Goal: Task Accomplishment & Management: Complete application form

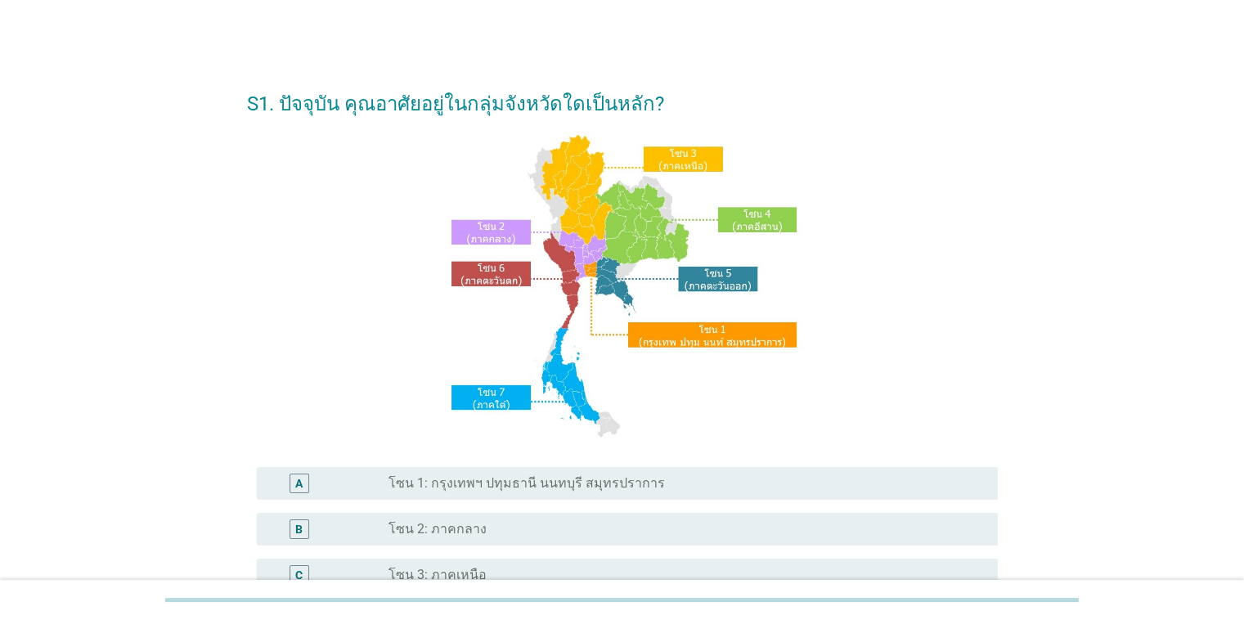
click at [586, 488] on label "โซน 1: กรุงเทพฯ ปทุมธานี นนทบุรี สมุทรปราการ" at bounding box center [527, 483] width 276 height 16
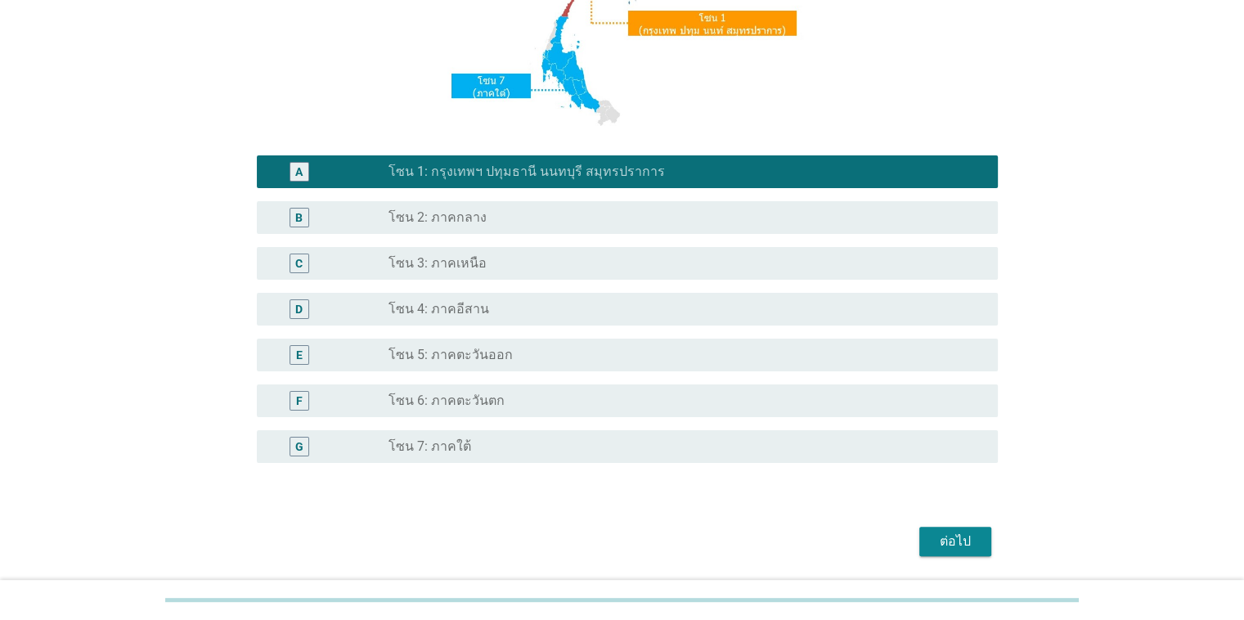
scroll to position [365, 0]
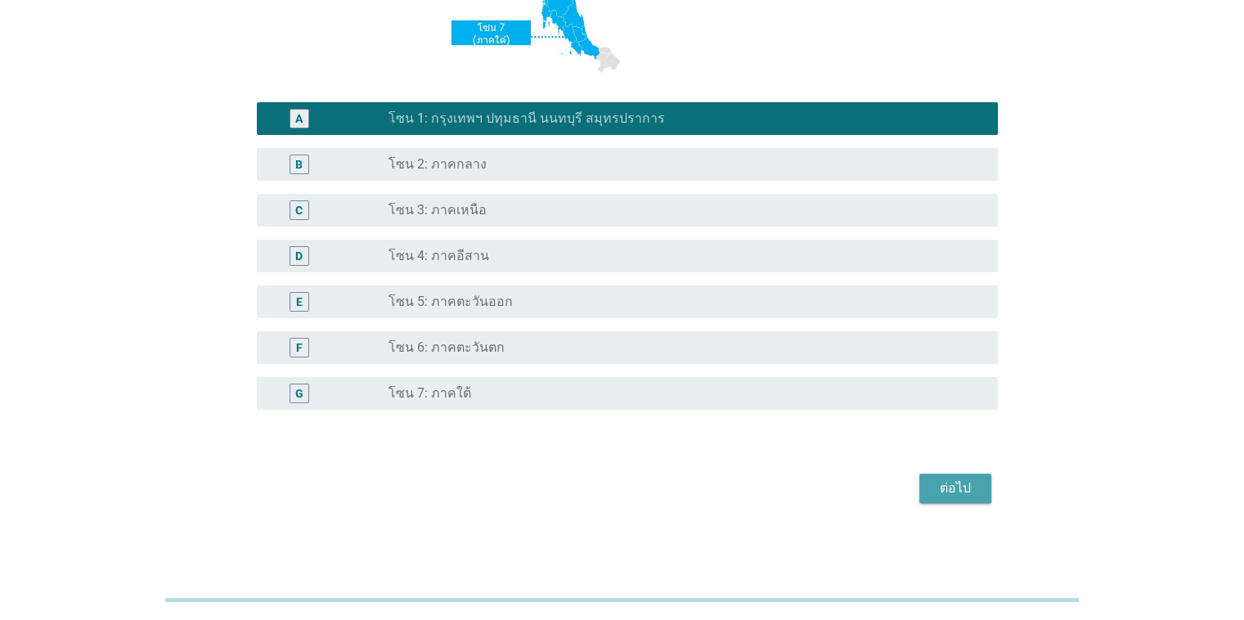
click at [964, 487] on div "ต่อไป" at bounding box center [956, 489] width 46 height 20
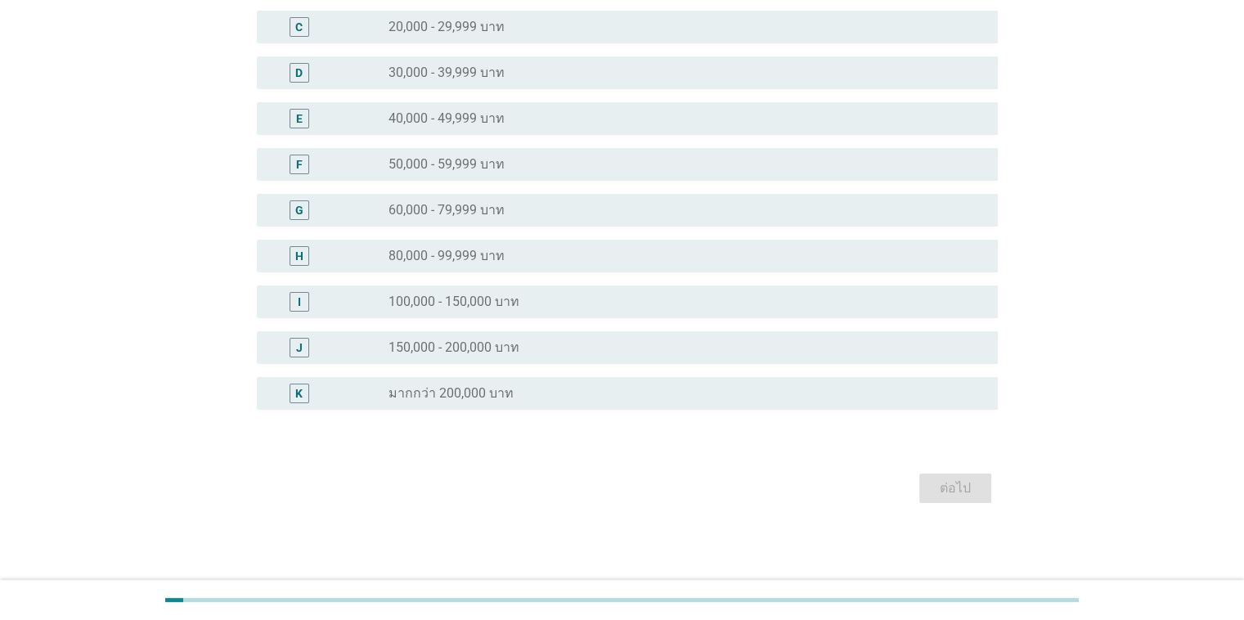
scroll to position [0, 0]
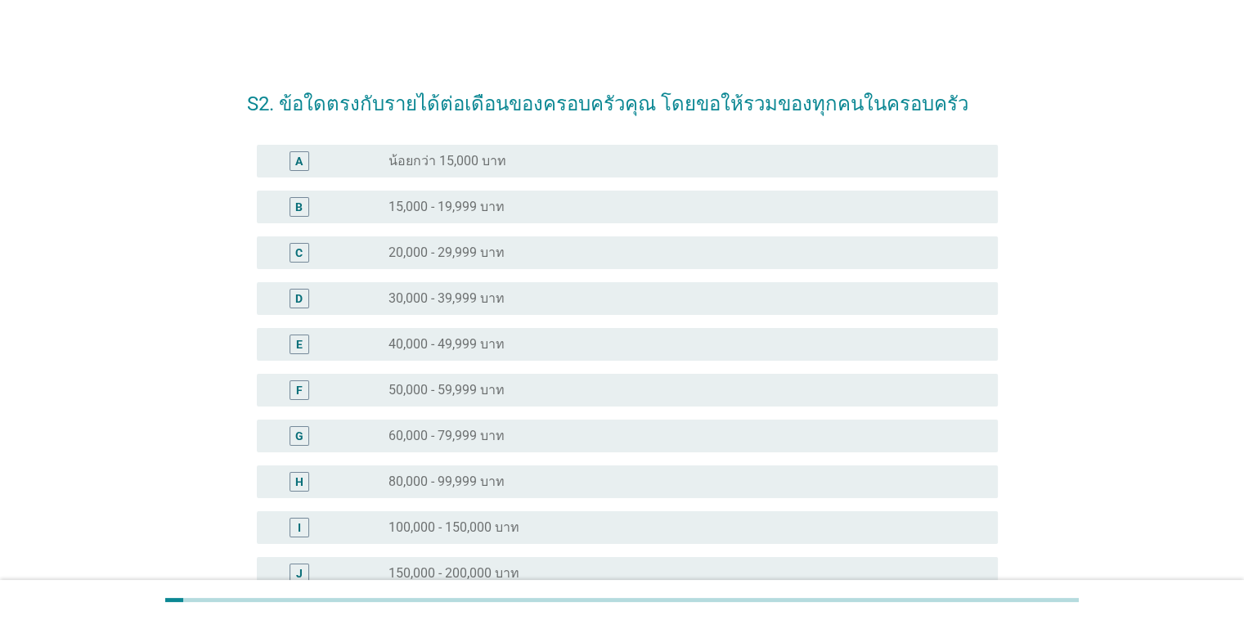
click at [501, 492] on div "H radio_button_unchecked 80,000 - 99,999 บาท" at bounding box center [627, 481] width 741 height 33
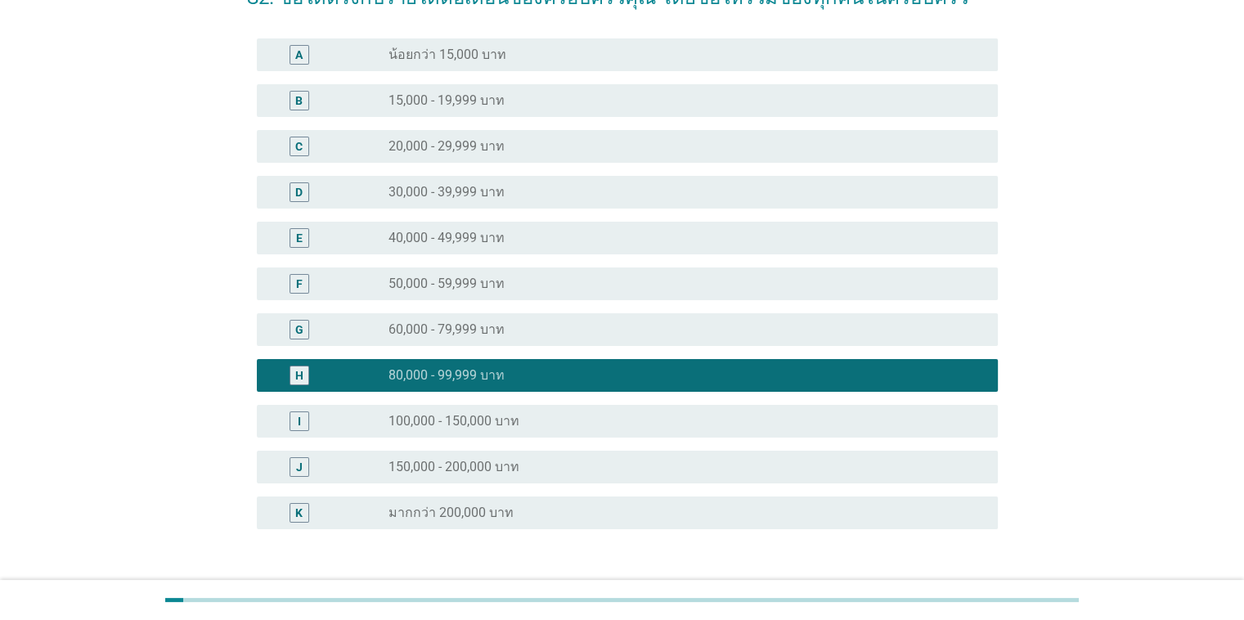
scroll to position [226, 0]
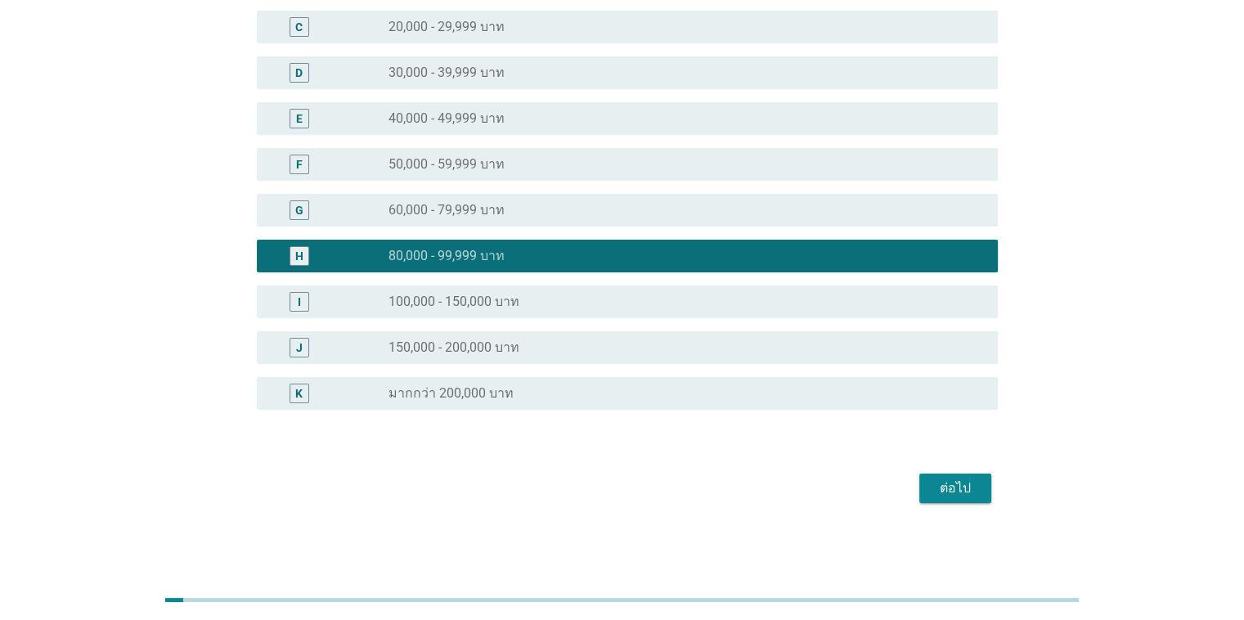
click at [978, 474] on button "ต่อไป" at bounding box center [955, 488] width 72 height 29
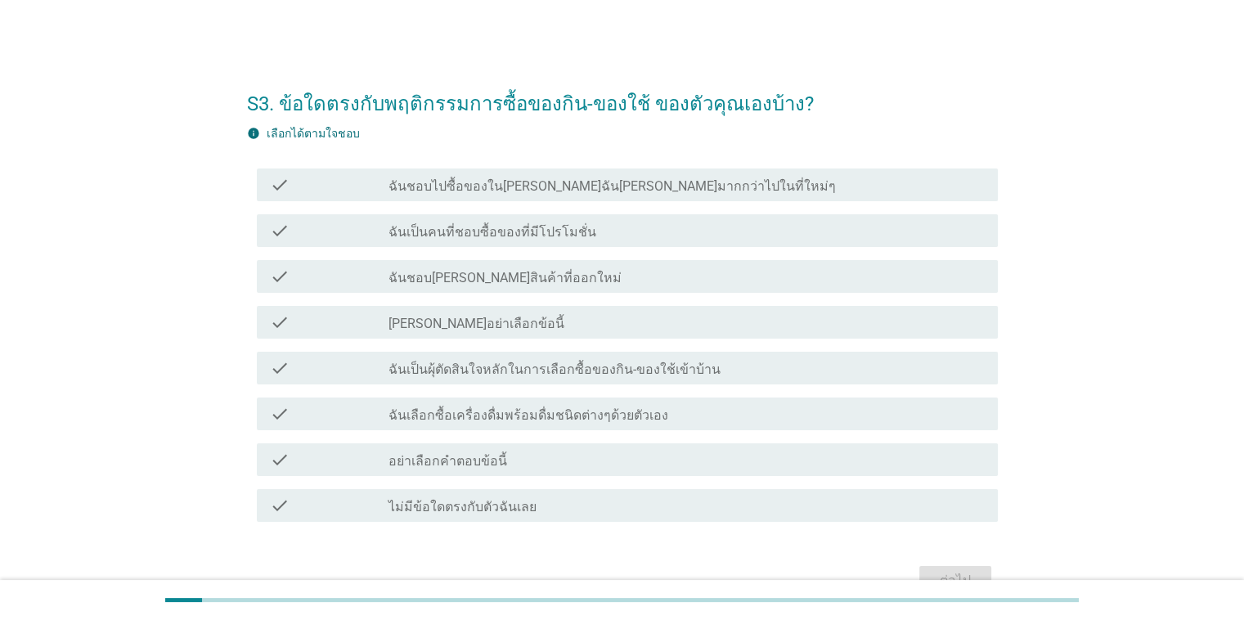
click at [468, 169] on div "check check_box_outline_blank ฉันชอบไปซื้อของในที่ที่ฉันคุ้นเคยมากกว่าไปในที่ให…" at bounding box center [627, 185] width 741 height 33
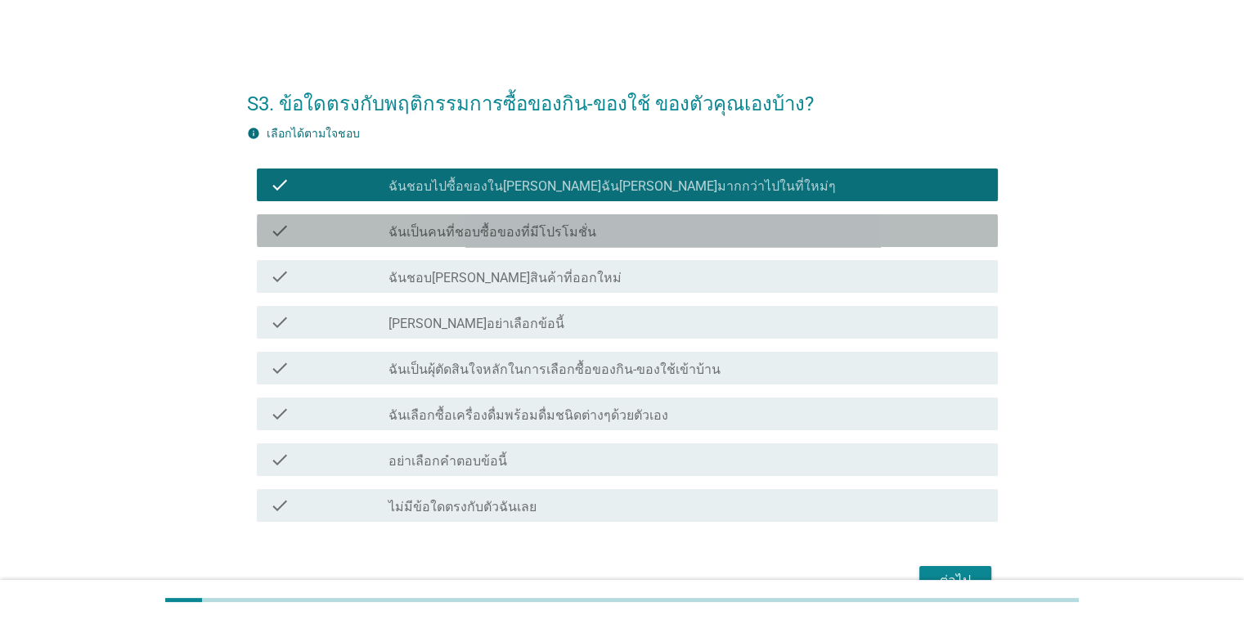
click at [461, 233] on label "ฉันเป็นคนที่ชอบซื้อของที่มีโปรโมชั่น" at bounding box center [493, 232] width 208 height 16
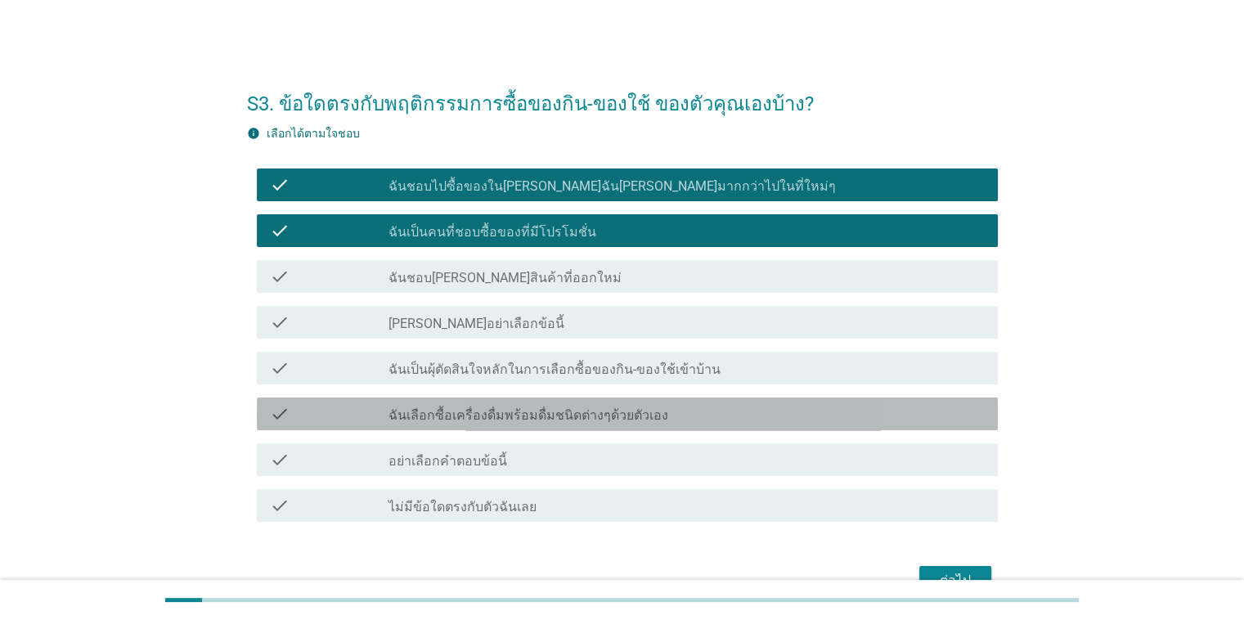
click at [566, 414] on label "ฉันเลือกซื้อเครื่องดื่มพร้อมดื่มชนิดต่างๆด้วยตัวเอง" at bounding box center [529, 415] width 280 height 16
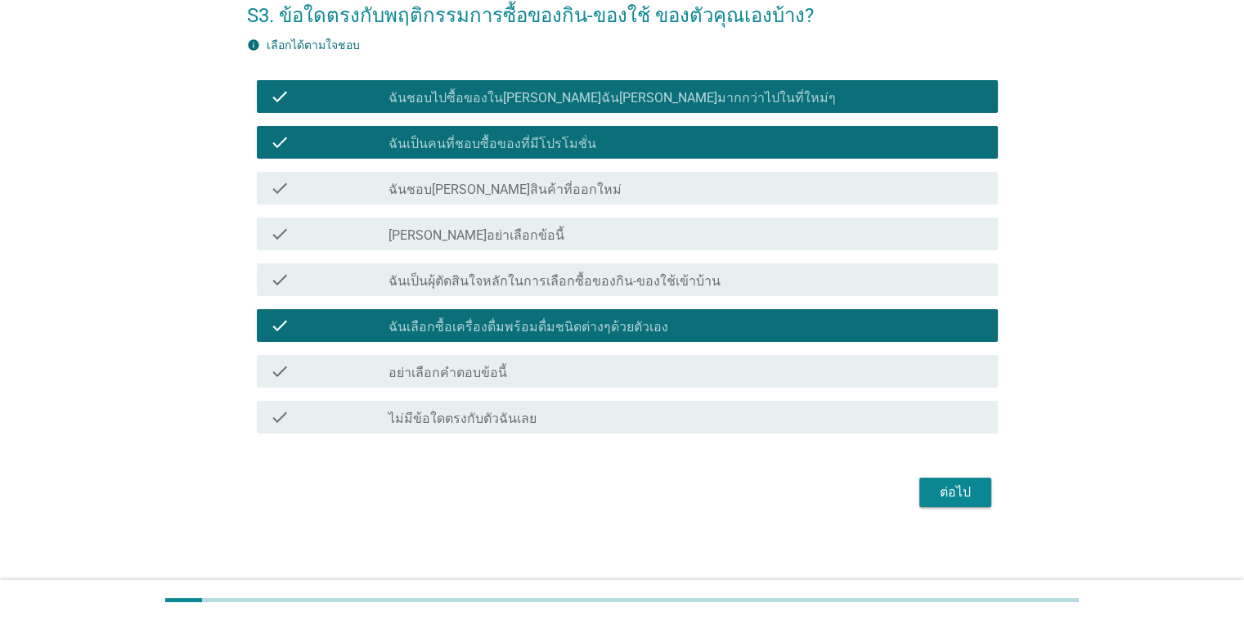
scroll to position [92, 0]
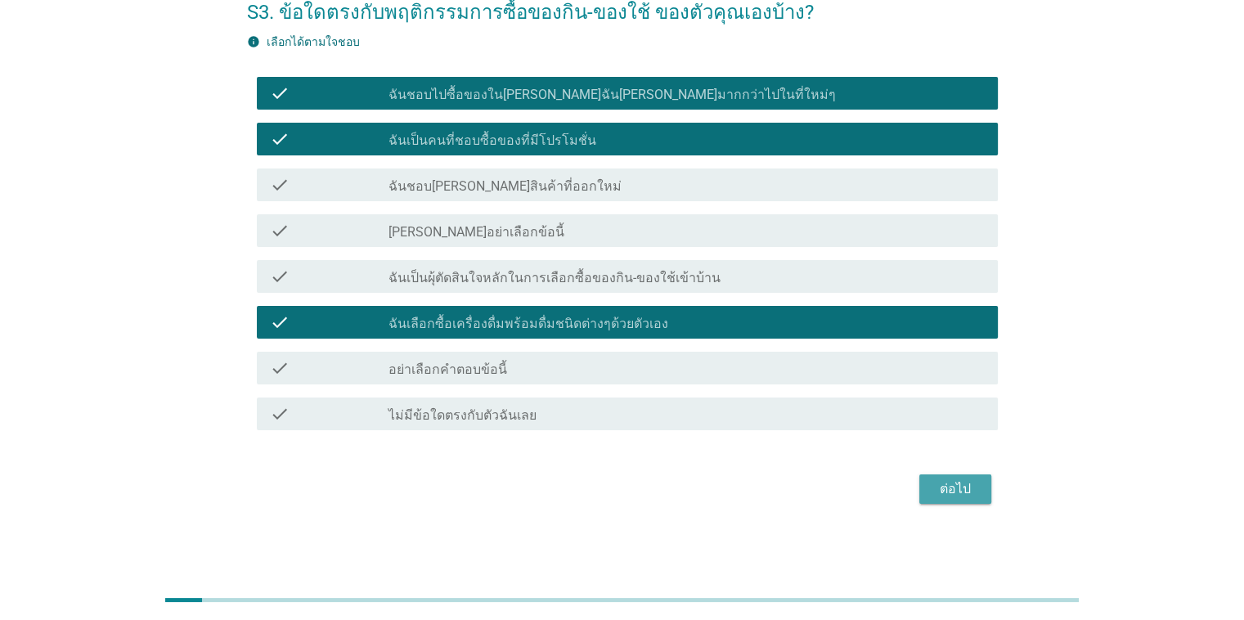
click at [953, 487] on div "ต่อไป" at bounding box center [956, 489] width 46 height 20
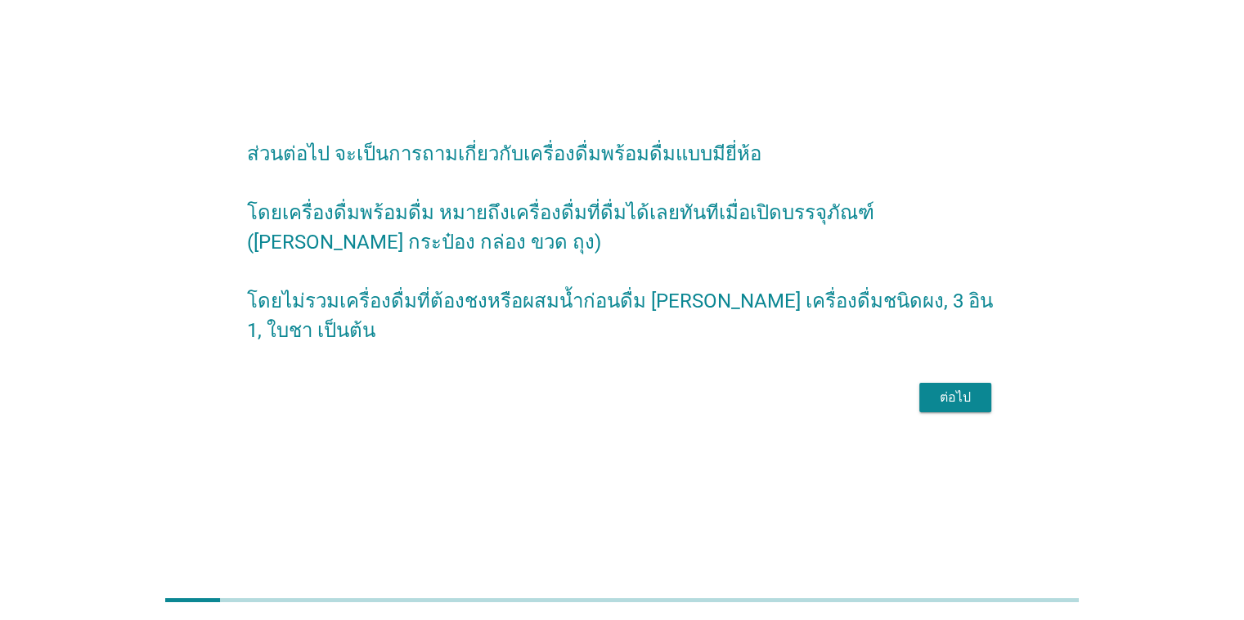
scroll to position [0, 0]
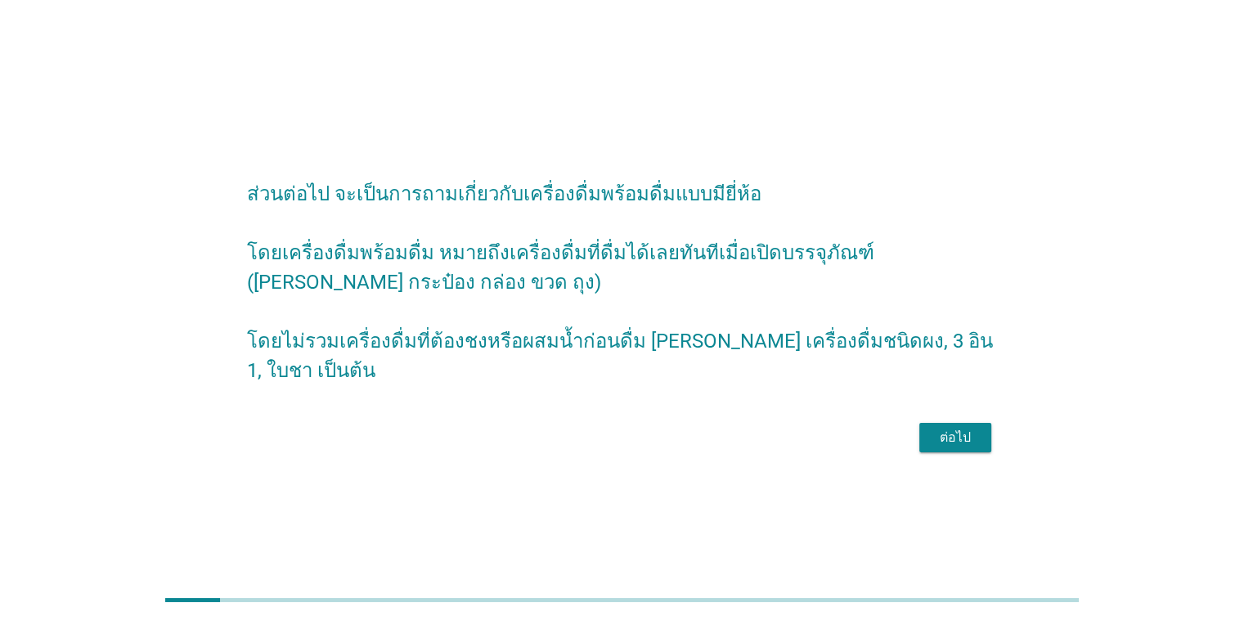
click at [982, 428] on button "ต่อไป" at bounding box center [955, 437] width 72 height 29
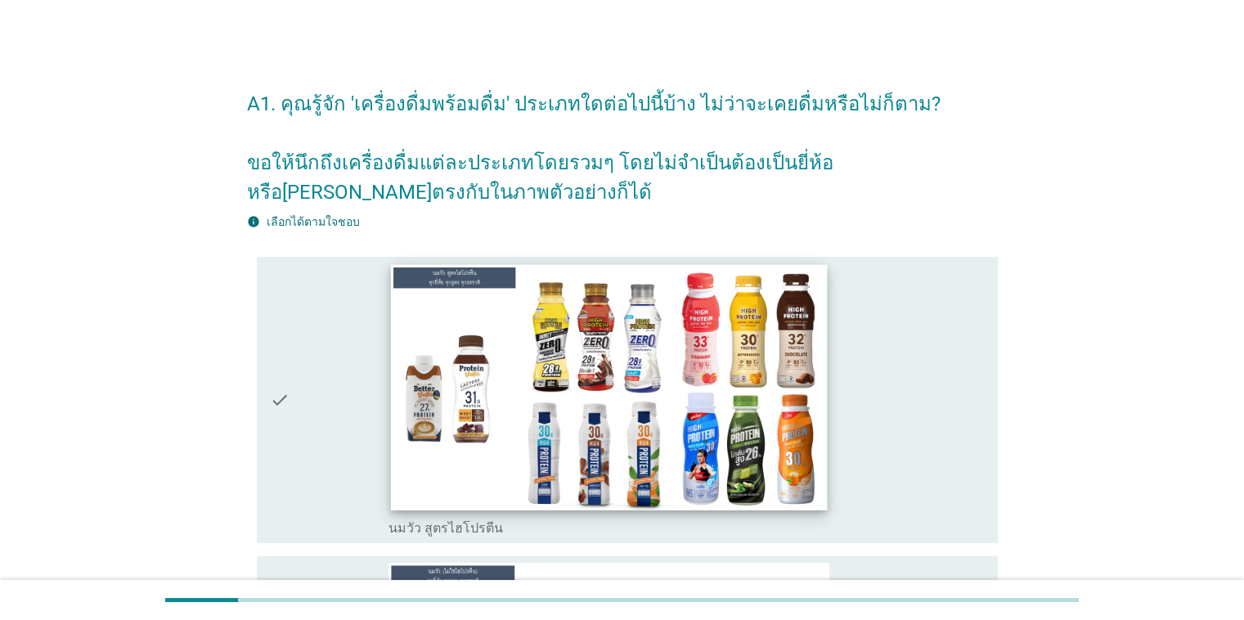
click at [675, 465] on img at bounding box center [609, 386] width 437 height 245
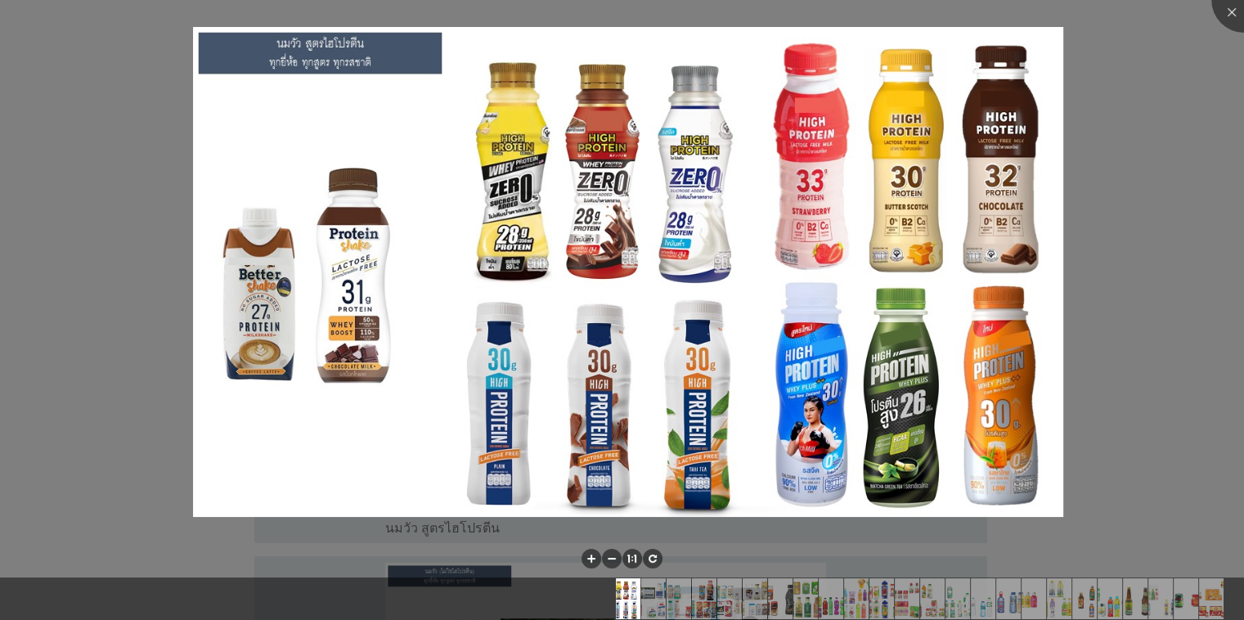
click at [128, 352] on div at bounding box center [622, 310] width 1244 height 620
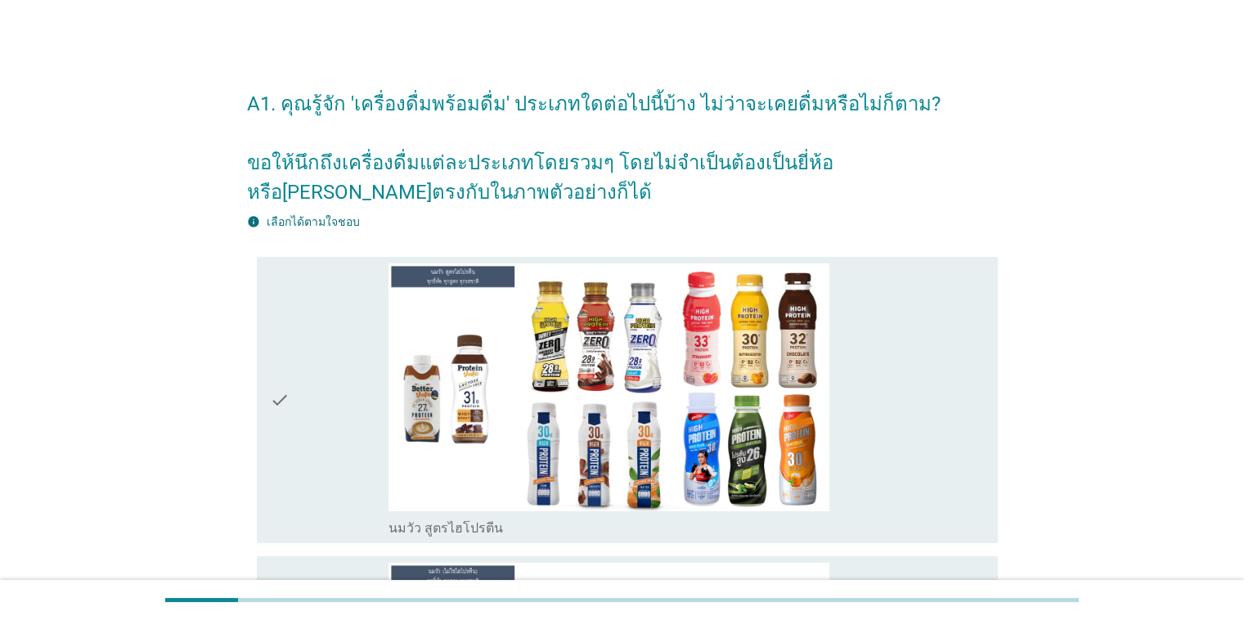
click at [279, 423] on icon "check" at bounding box center [280, 399] width 20 height 273
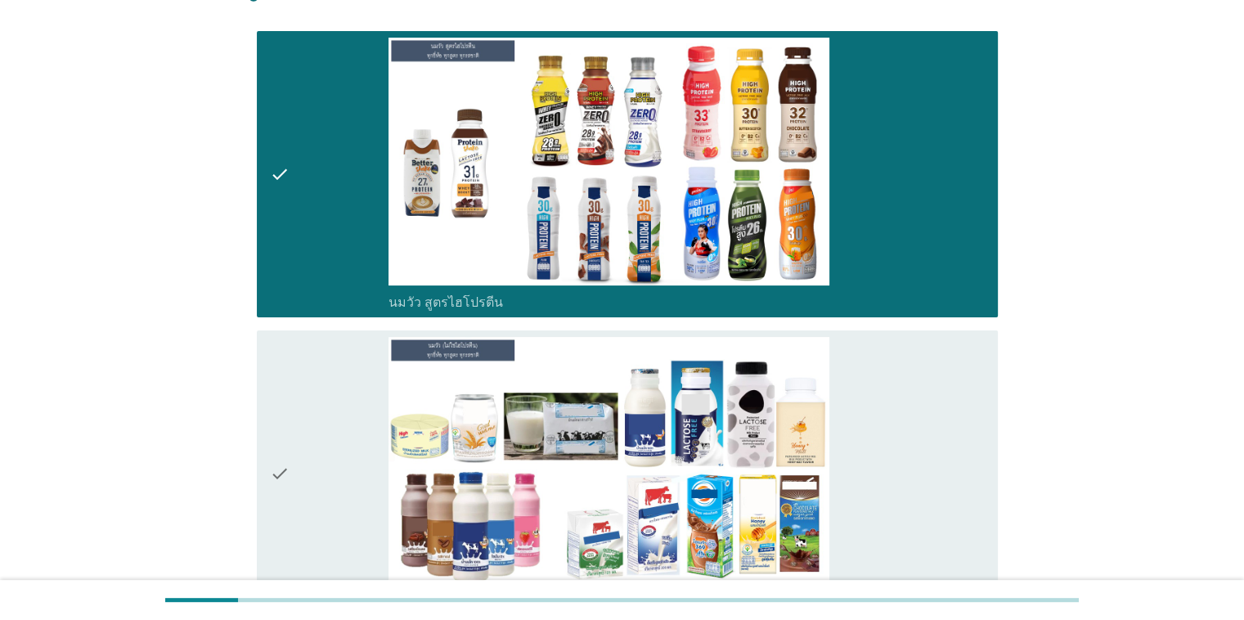
scroll to position [327, 0]
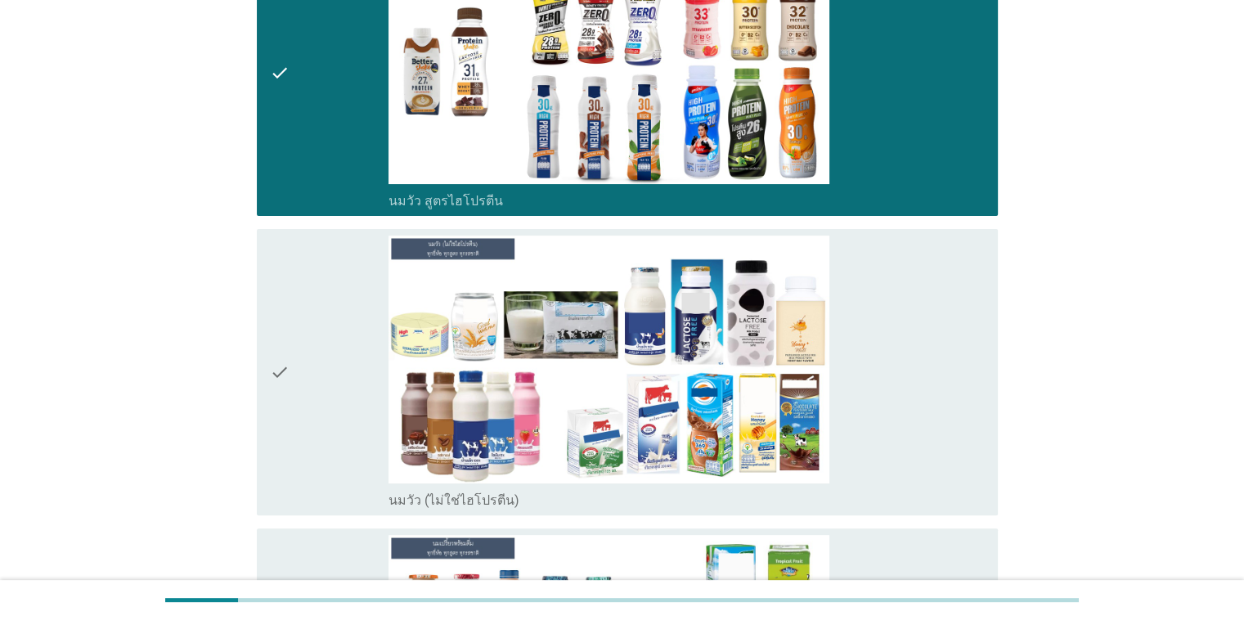
click at [313, 394] on div "check" at bounding box center [329, 372] width 119 height 273
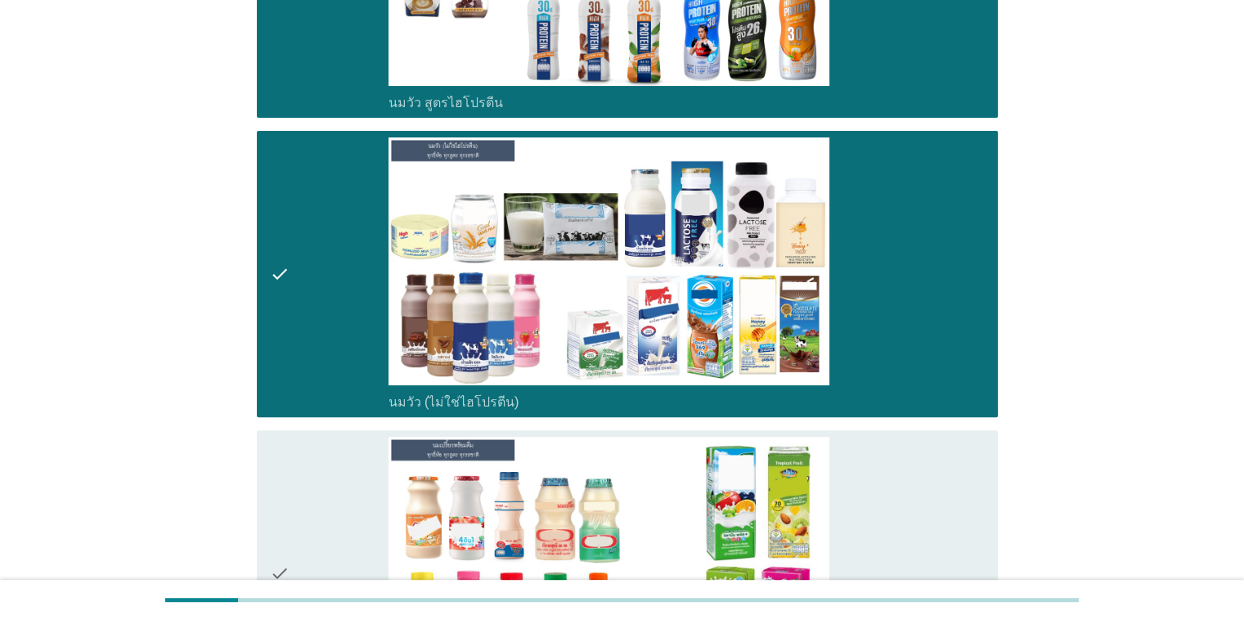
scroll to position [573, 0]
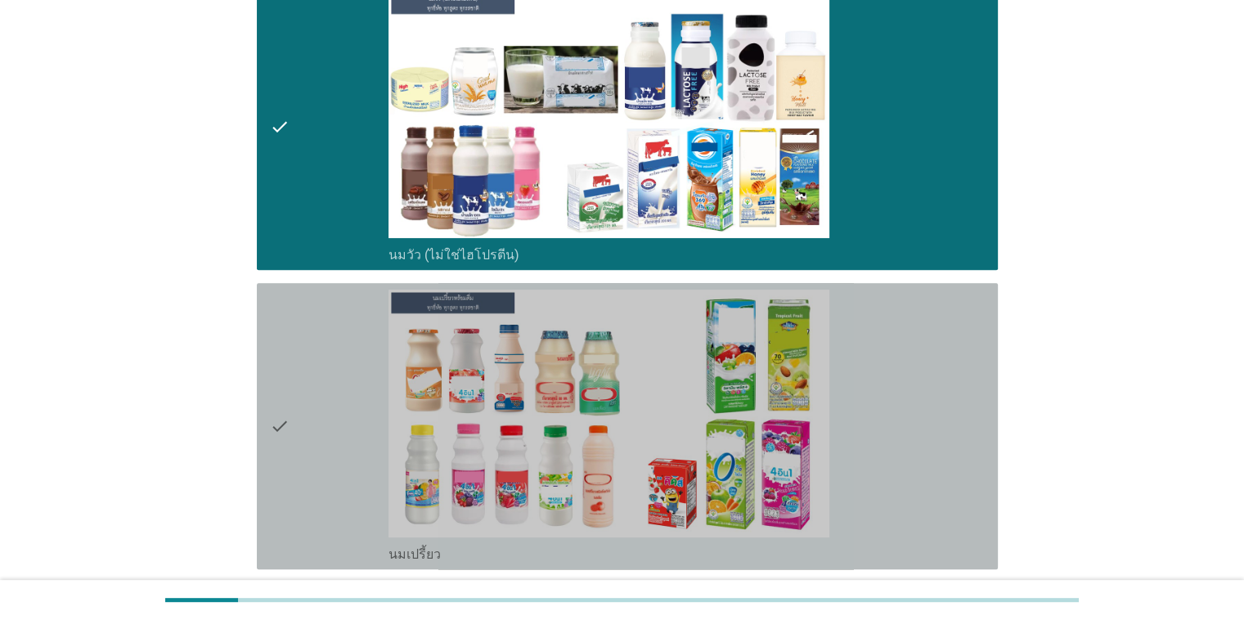
click at [334, 396] on div "check" at bounding box center [329, 426] width 119 height 273
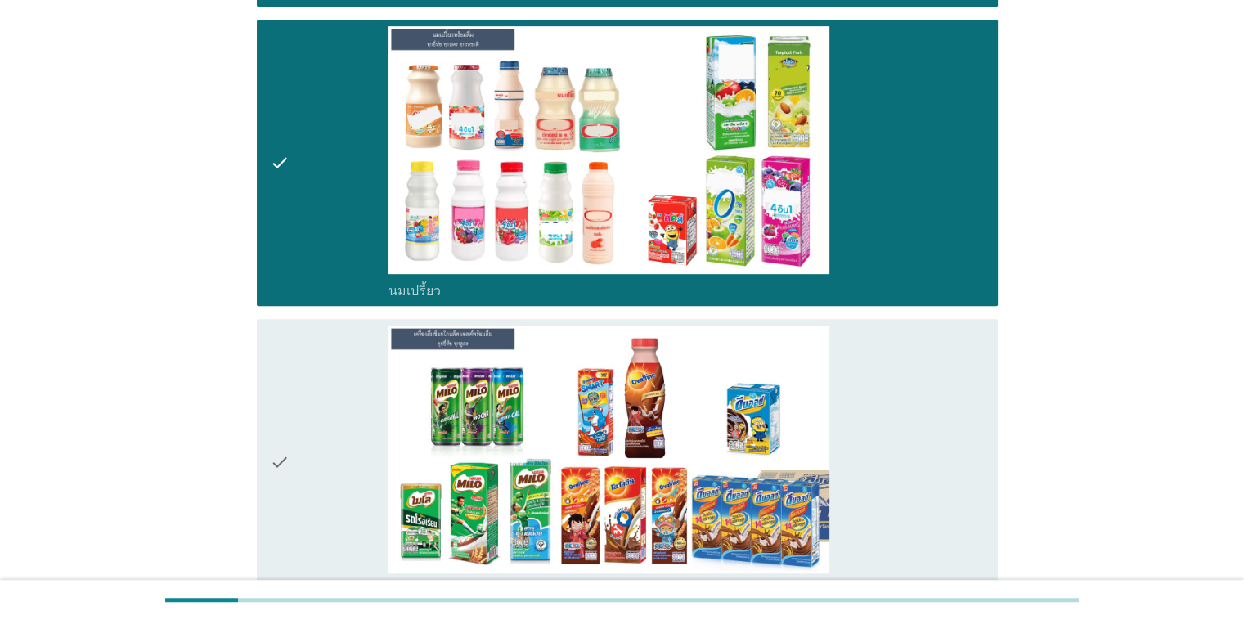
scroll to position [900, 0]
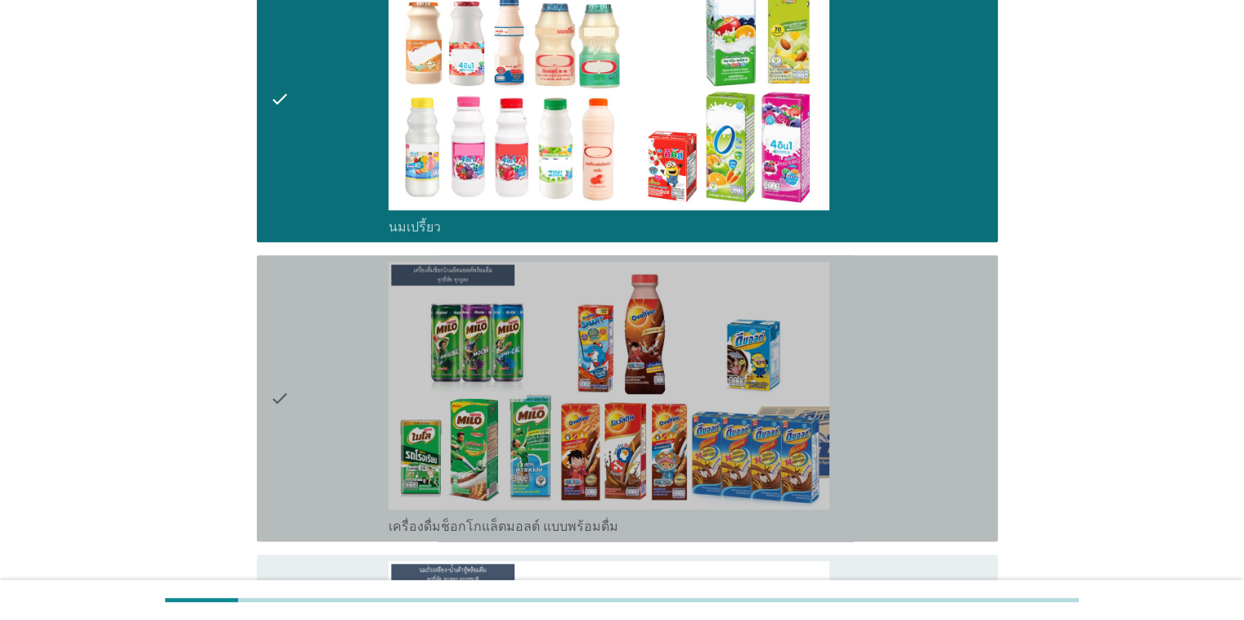
click at [296, 366] on div "check" at bounding box center [329, 398] width 119 height 273
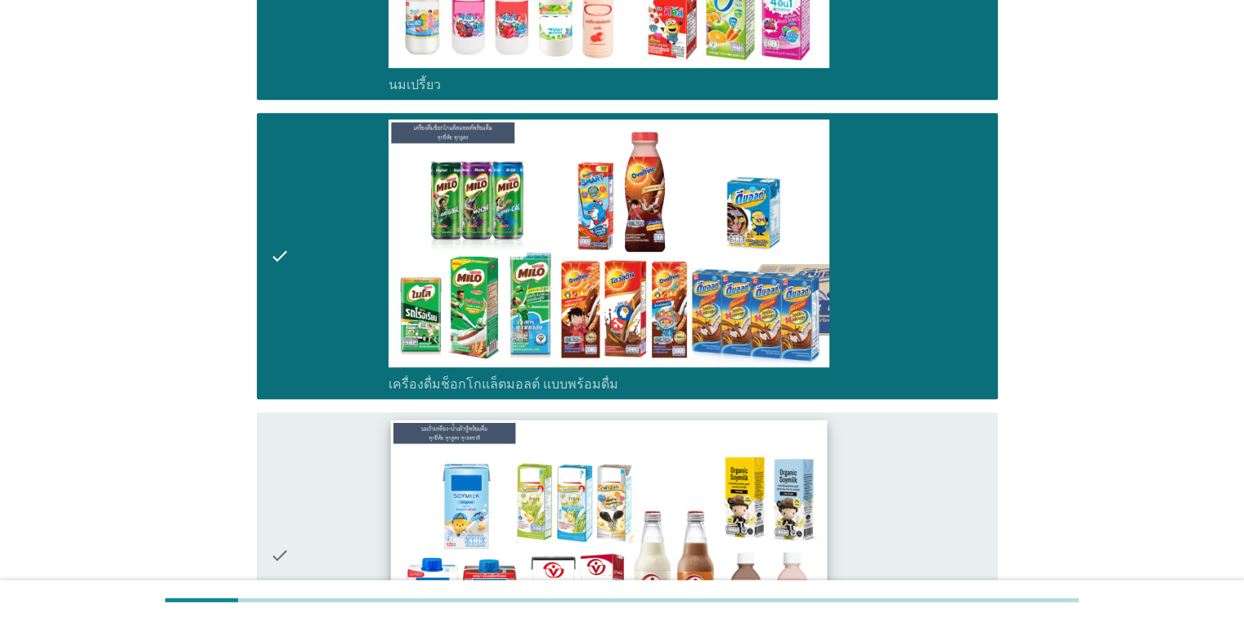
scroll to position [1145, 0]
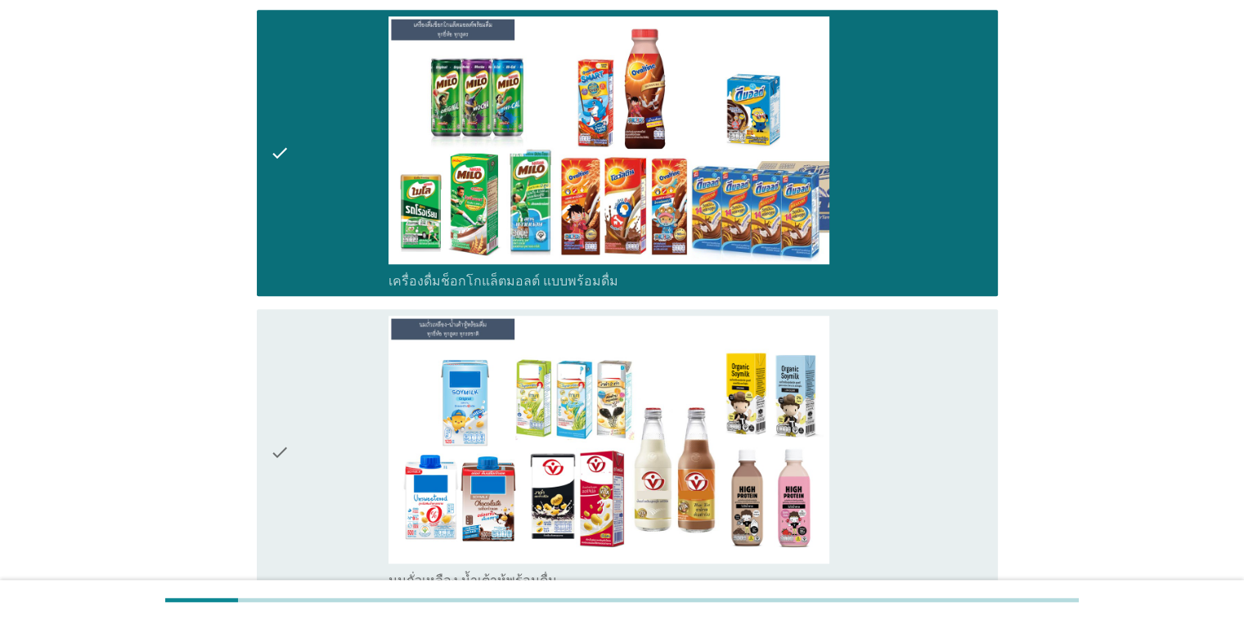
click at [367, 439] on div "check" at bounding box center [329, 452] width 119 height 273
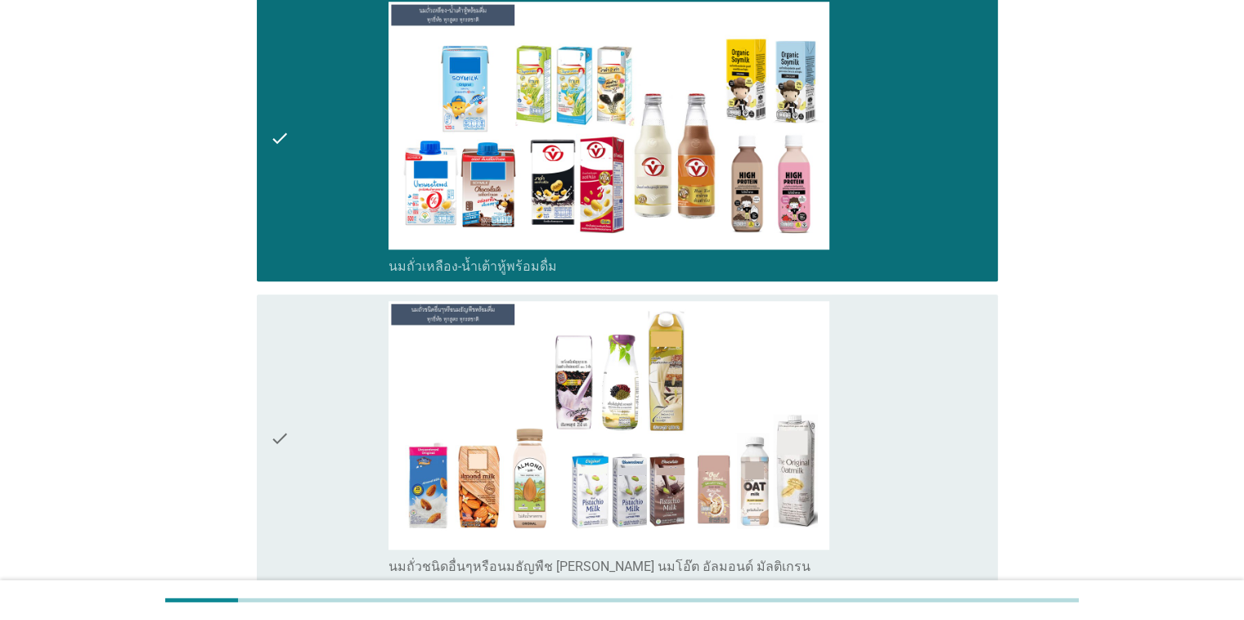
scroll to position [1554, 0]
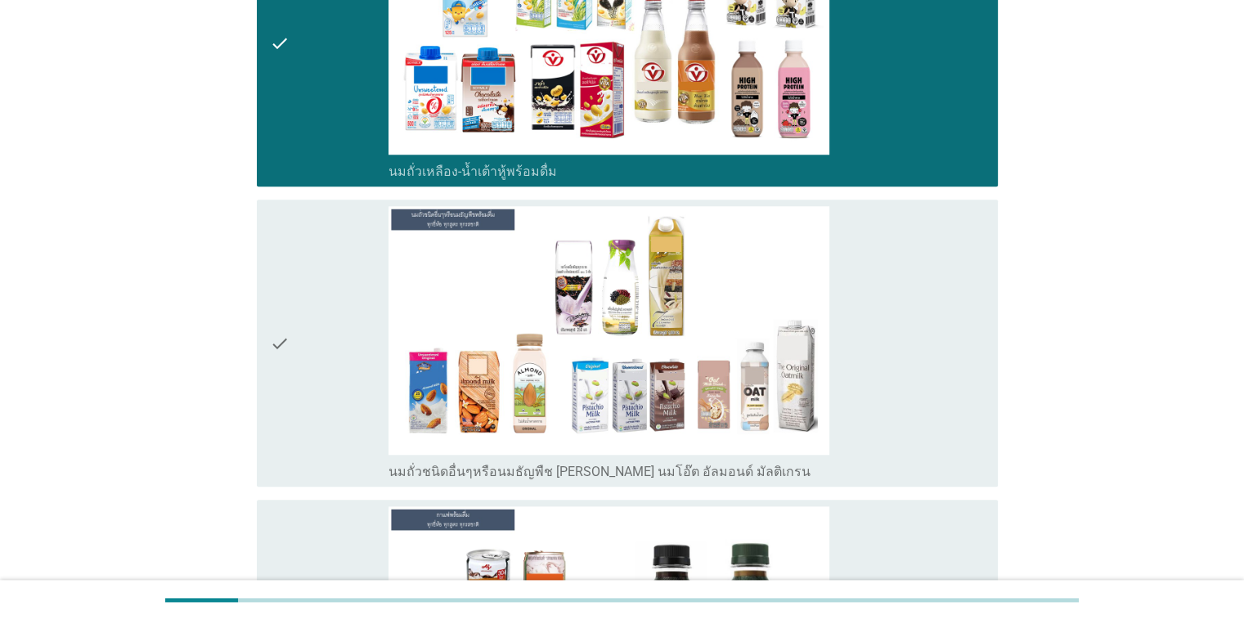
click at [300, 382] on div "check" at bounding box center [329, 342] width 119 height 273
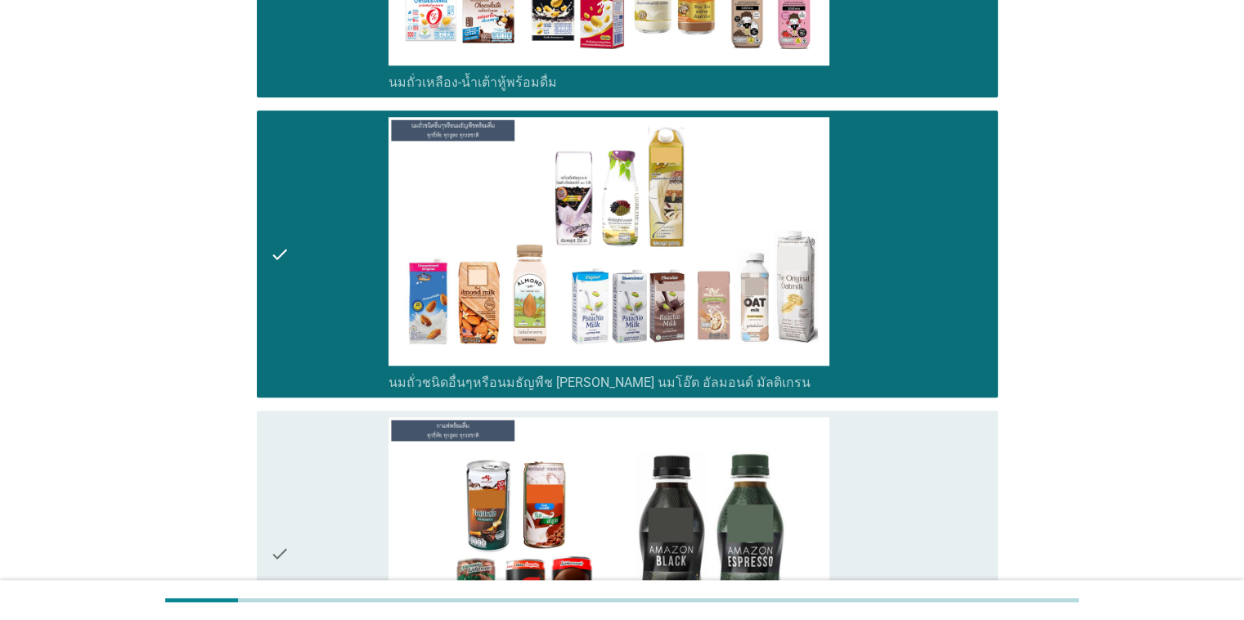
scroll to position [1800, 0]
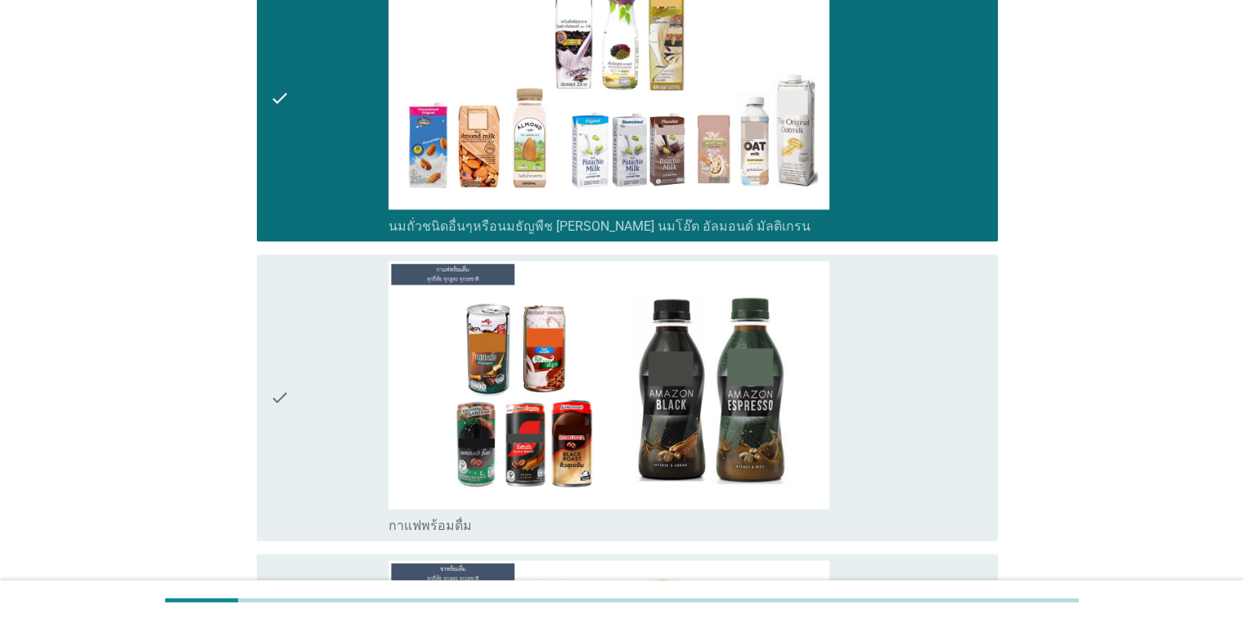
click at [287, 376] on icon "check" at bounding box center [280, 397] width 20 height 273
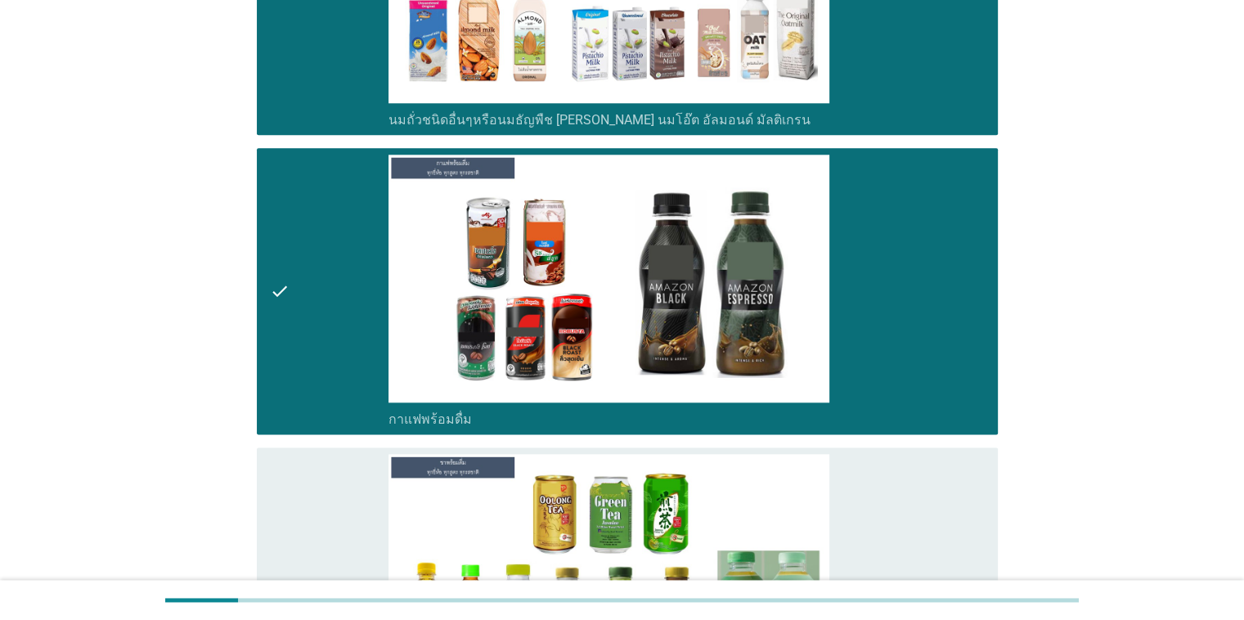
scroll to position [2045, 0]
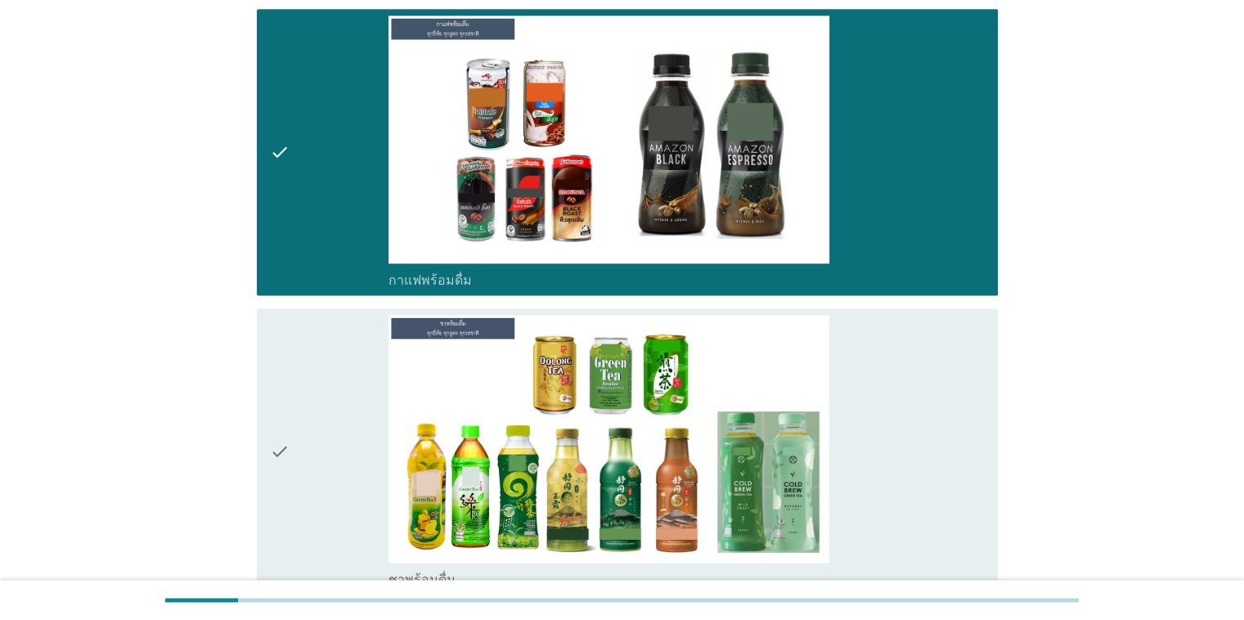
click at [306, 459] on div "check" at bounding box center [329, 451] width 119 height 273
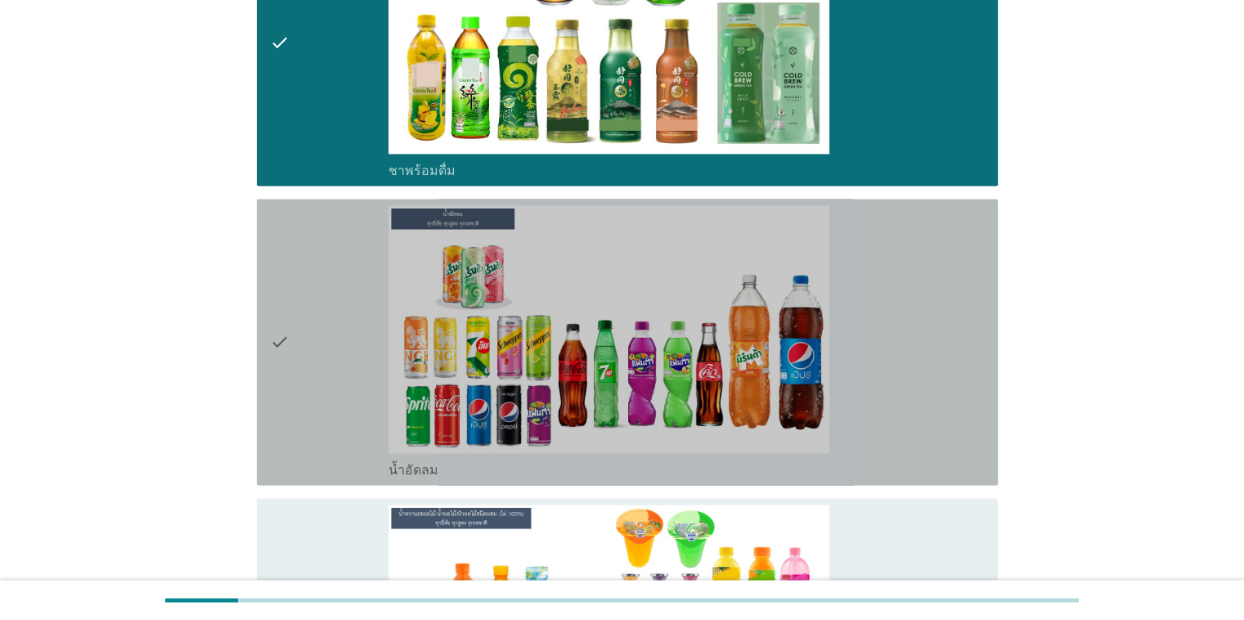
click at [293, 424] on div "check" at bounding box center [329, 341] width 119 height 273
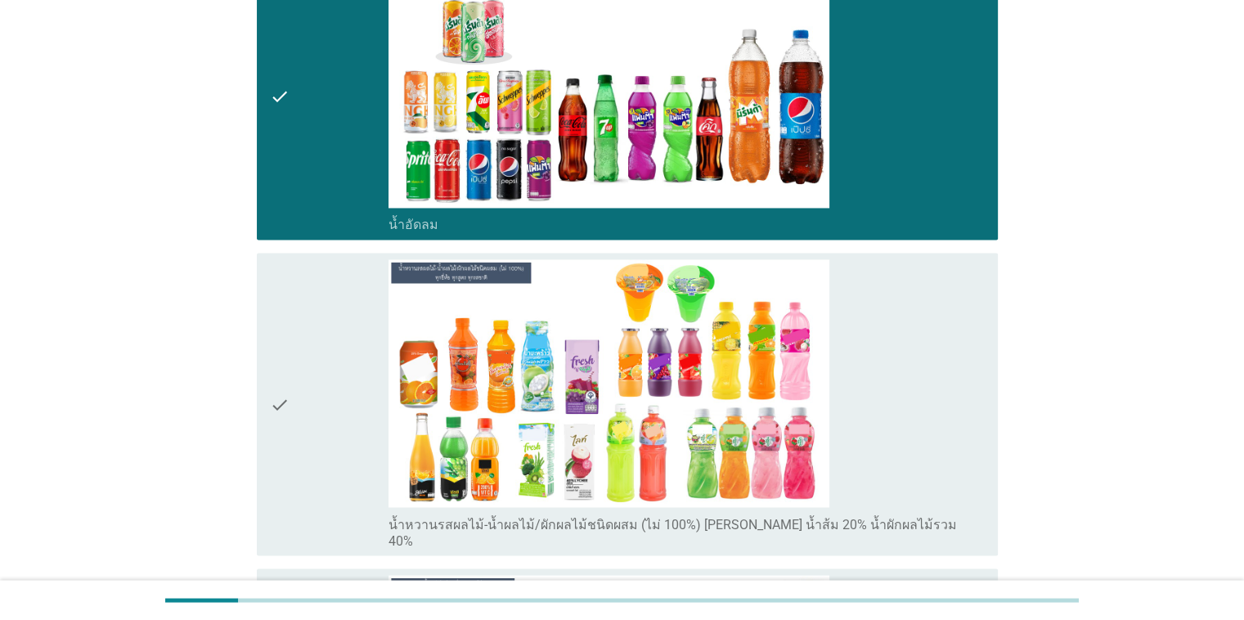
click at [281, 419] on icon "check" at bounding box center [280, 404] width 20 height 290
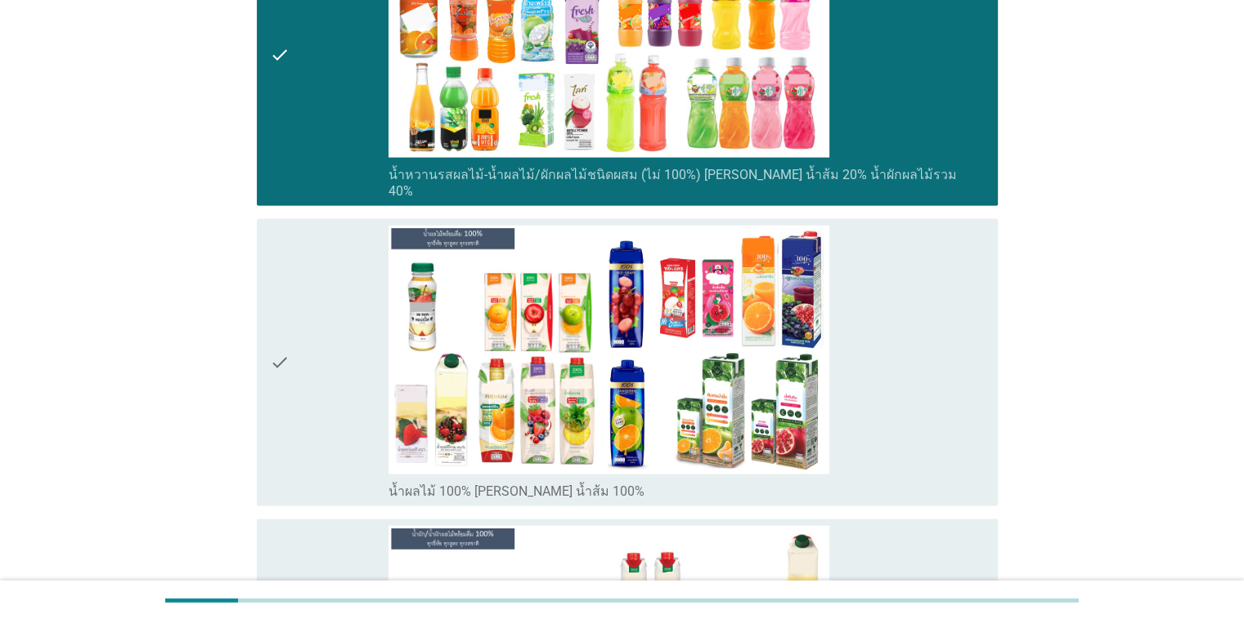
scroll to position [3190, 0]
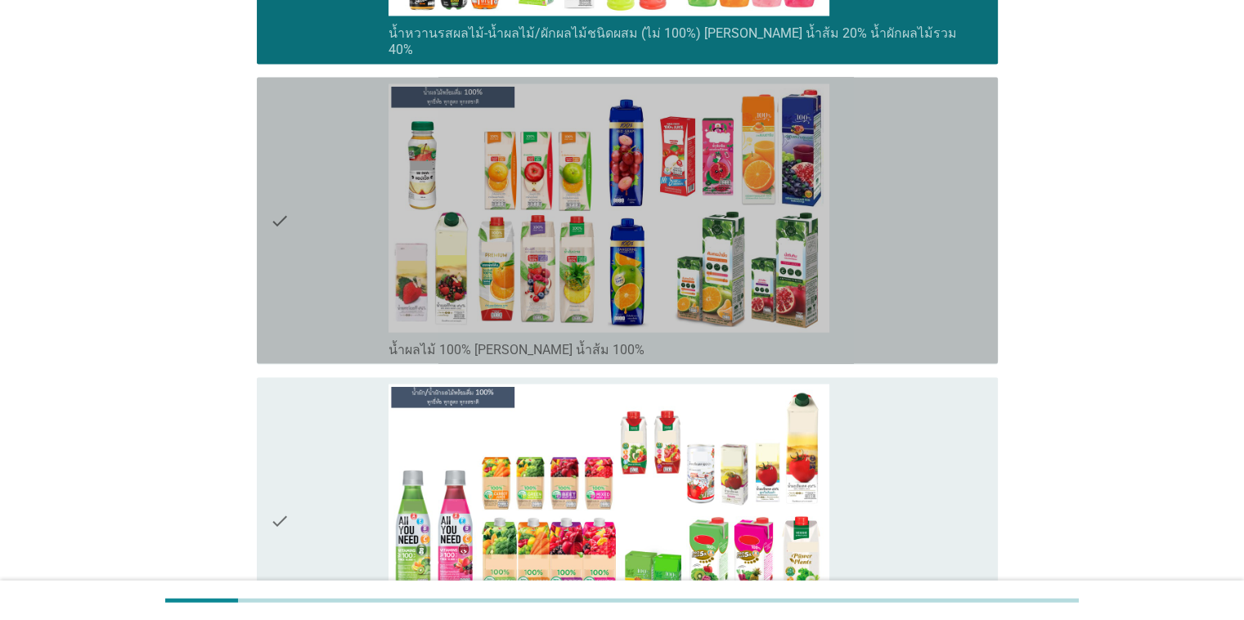
click at [275, 276] on icon "check" at bounding box center [280, 220] width 20 height 273
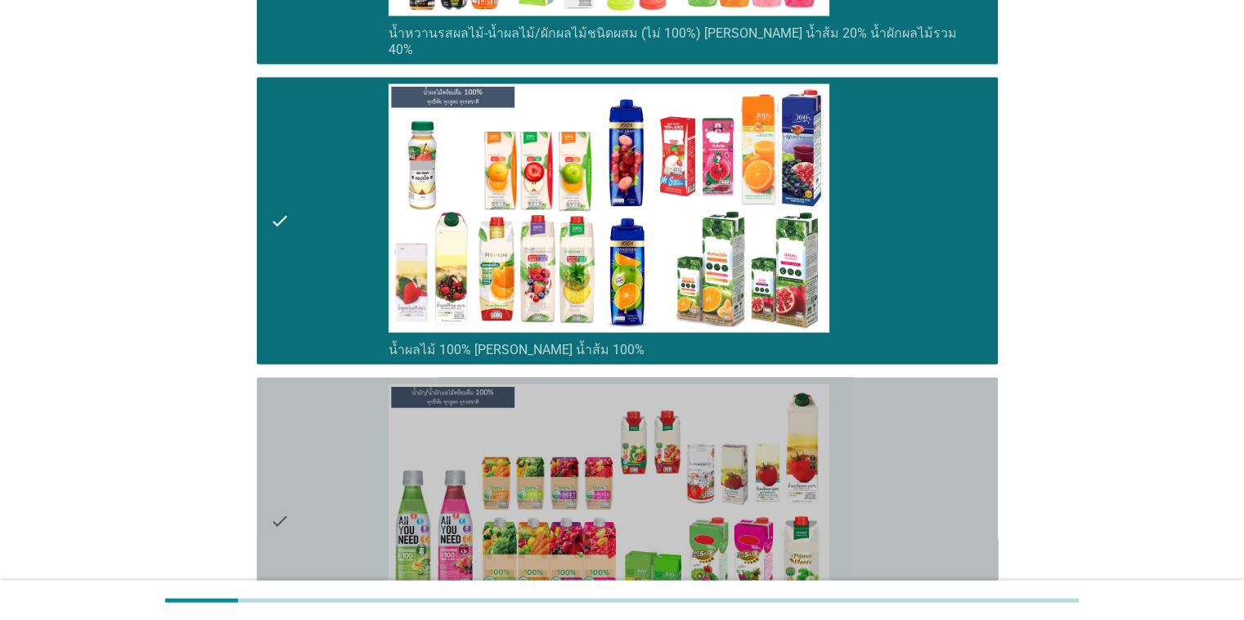
click at [303, 443] on div "check" at bounding box center [329, 520] width 119 height 273
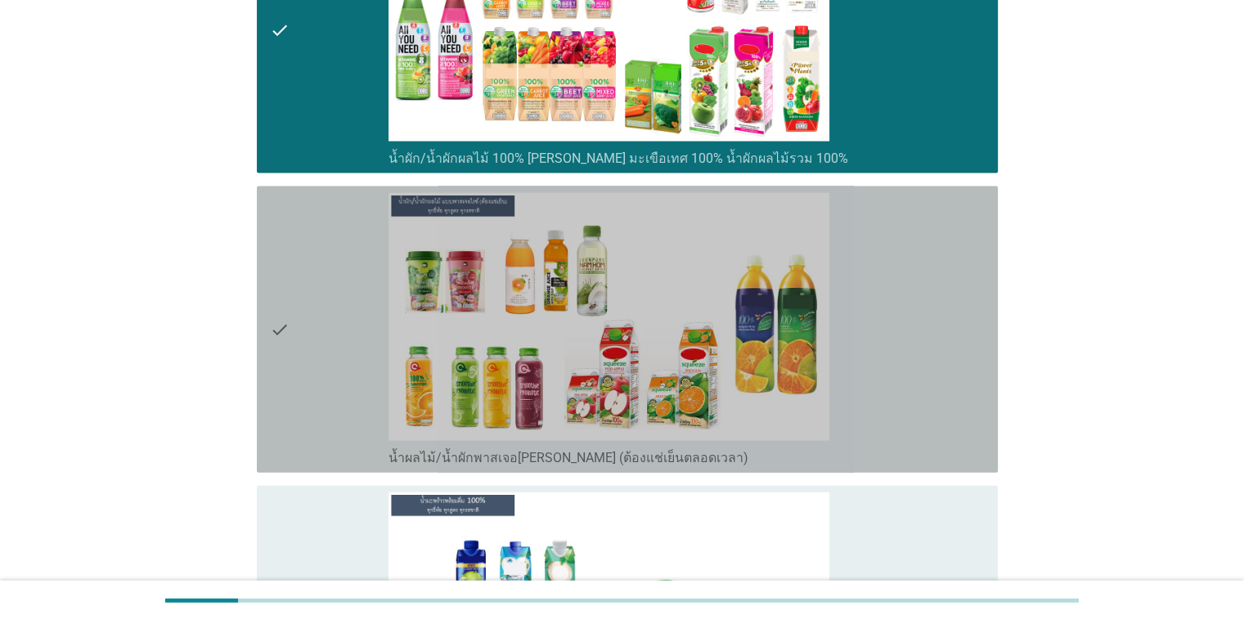
click at [321, 361] on div "check" at bounding box center [329, 329] width 119 height 273
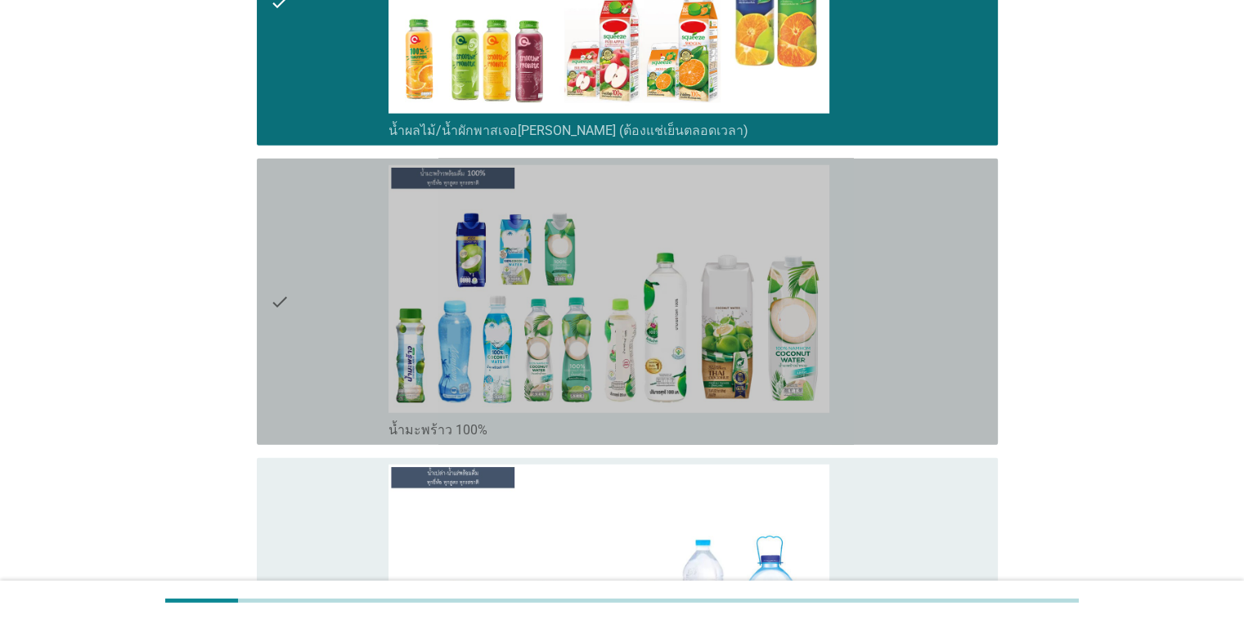
click at [363, 344] on div "check" at bounding box center [329, 301] width 119 height 273
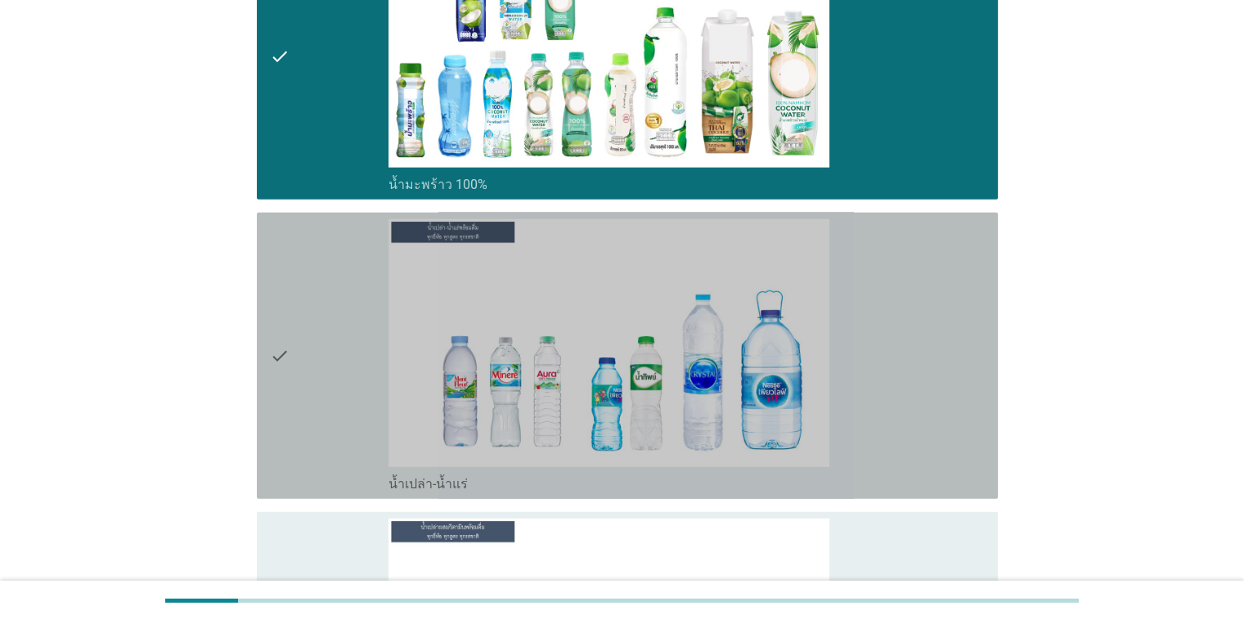
click at [317, 308] on div "check" at bounding box center [329, 355] width 119 height 273
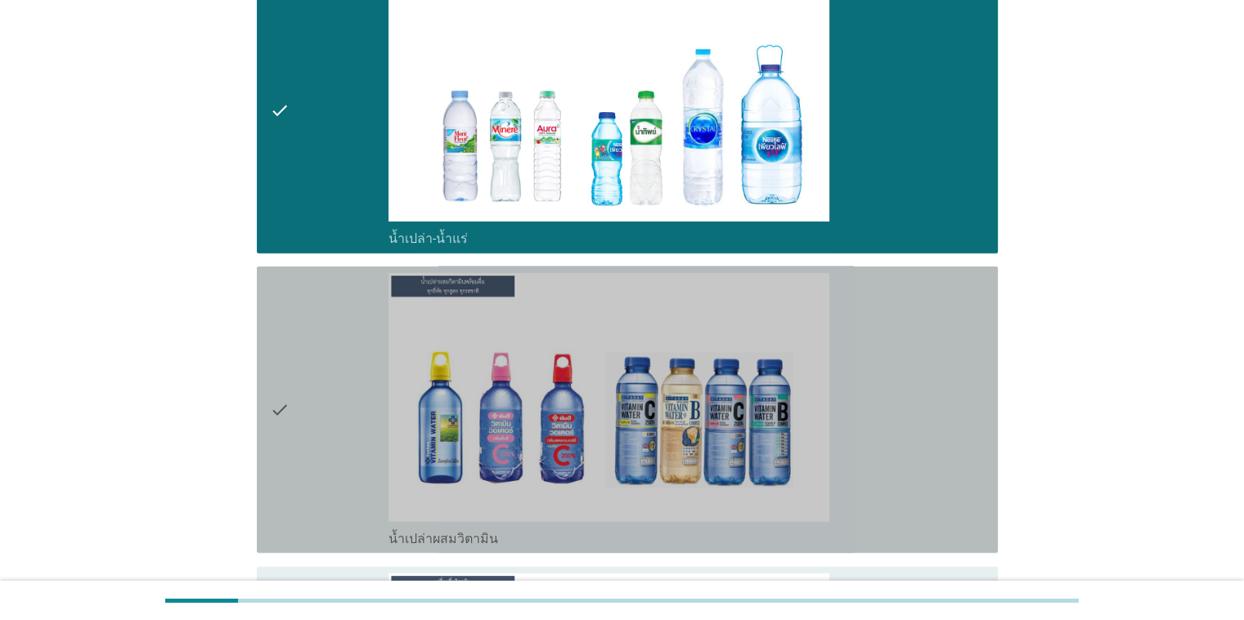
click at [357, 404] on div "check" at bounding box center [329, 409] width 119 height 273
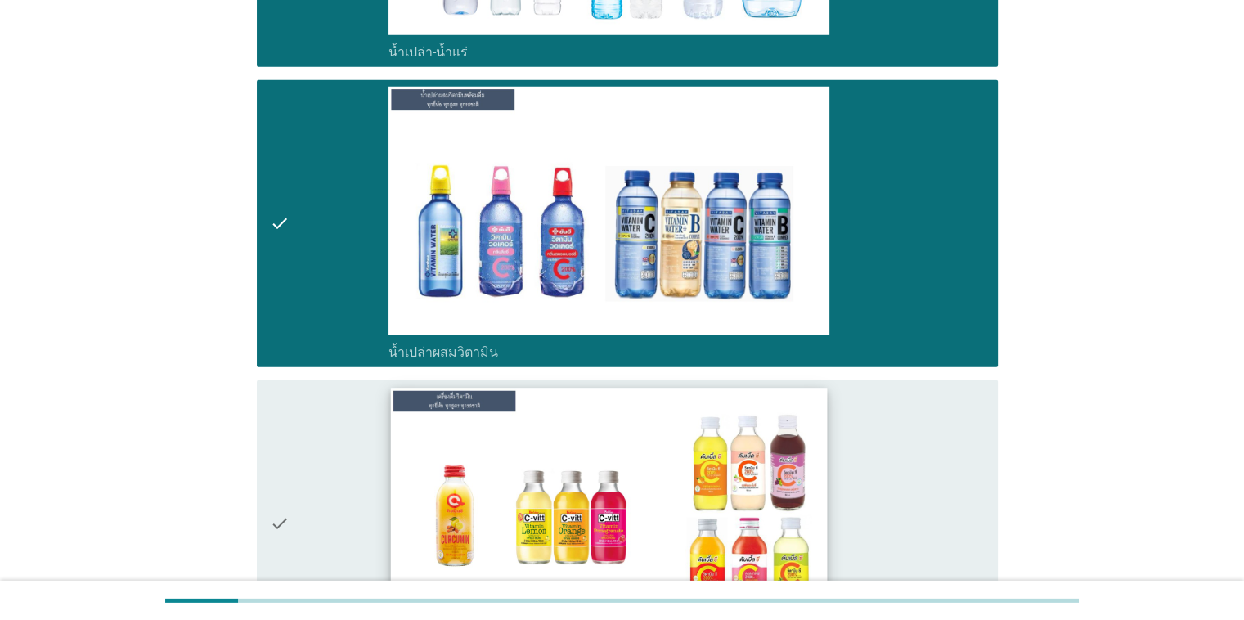
scroll to position [4744, 0]
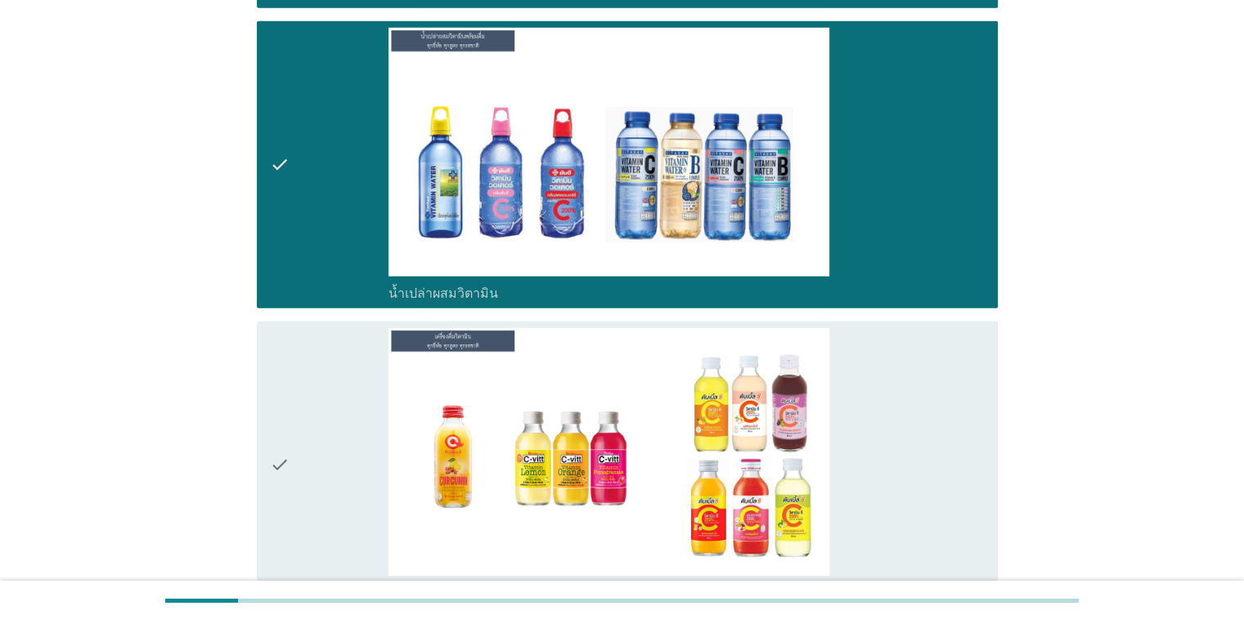
click at [386, 479] on div "check" at bounding box center [329, 464] width 119 height 273
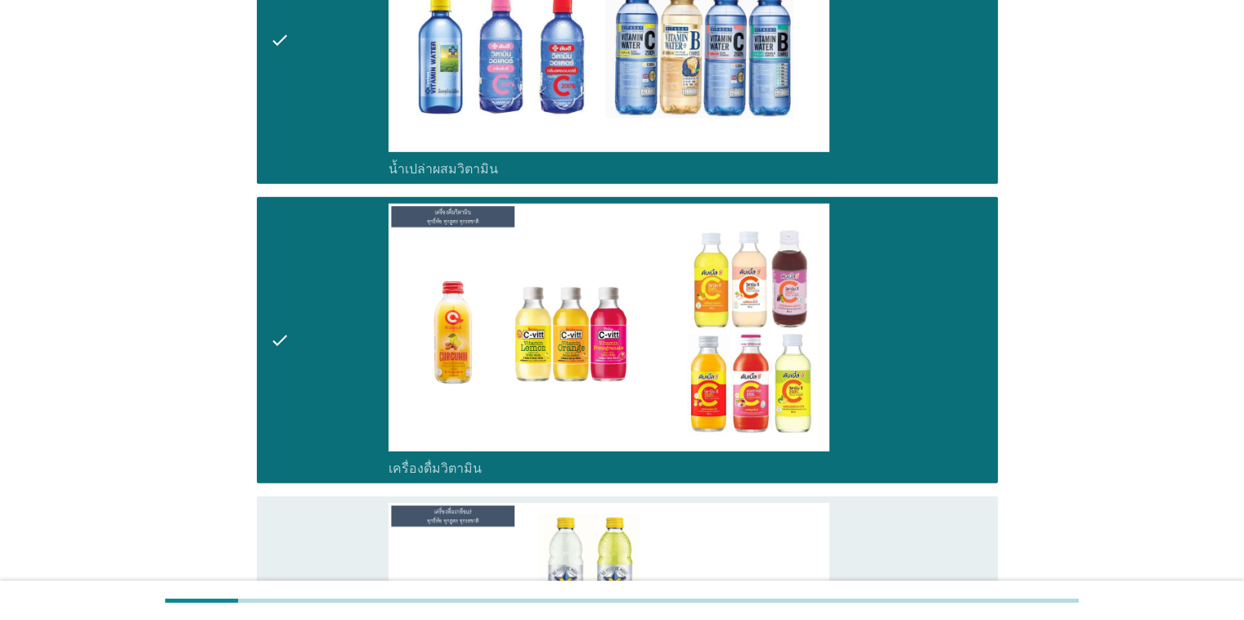
scroll to position [5072, 0]
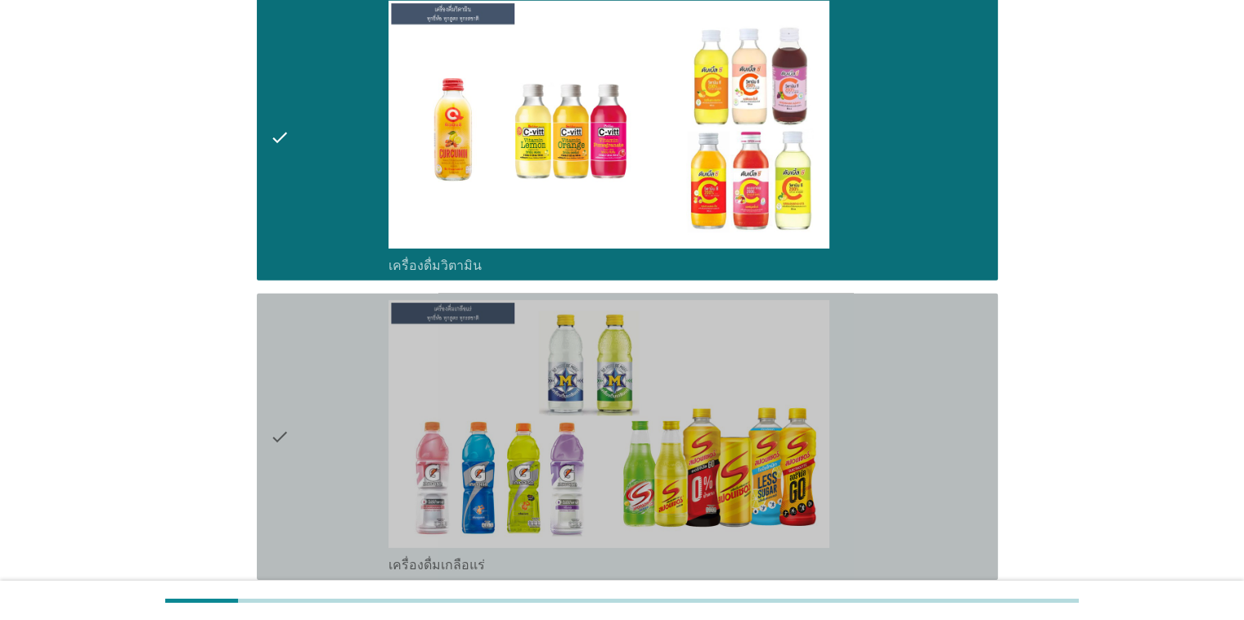
click at [381, 456] on div "check" at bounding box center [329, 436] width 119 height 273
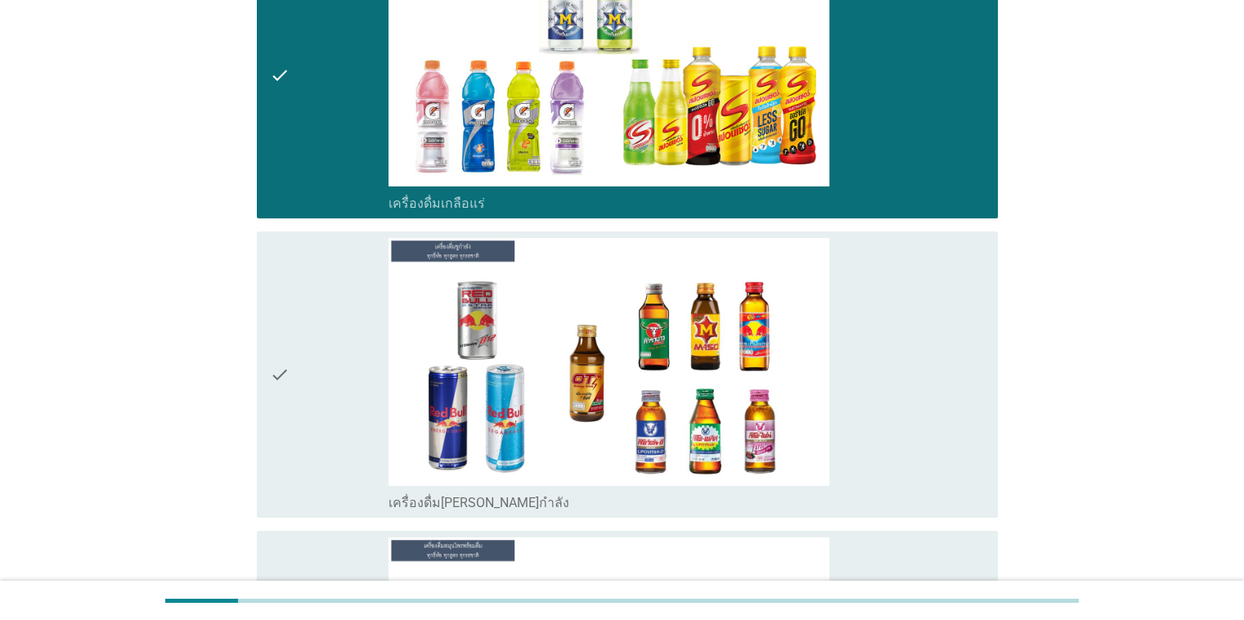
scroll to position [5562, 0]
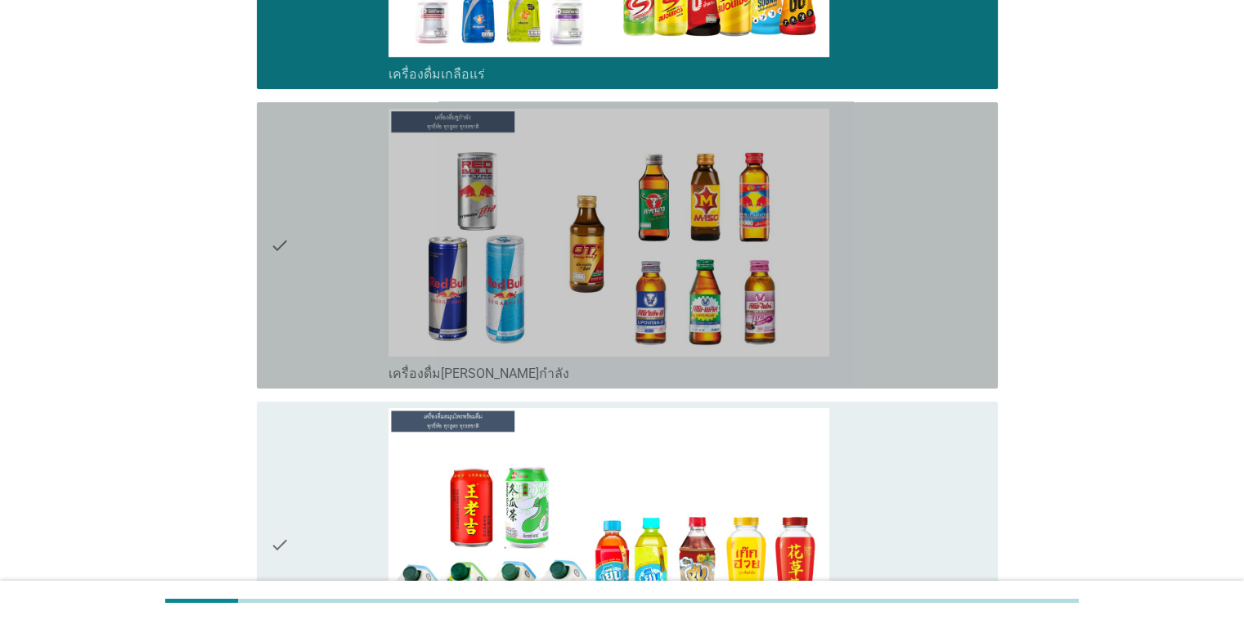
click at [308, 342] on div "check" at bounding box center [329, 245] width 119 height 273
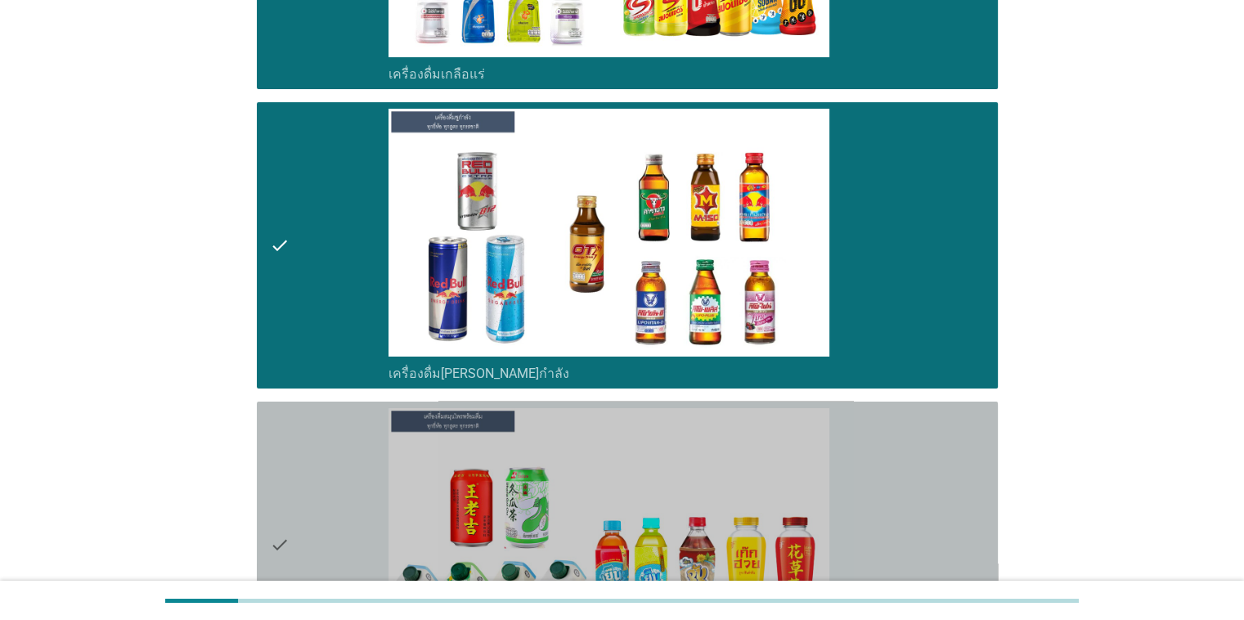
click at [317, 497] on div "check" at bounding box center [329, 544] width 119 height 273
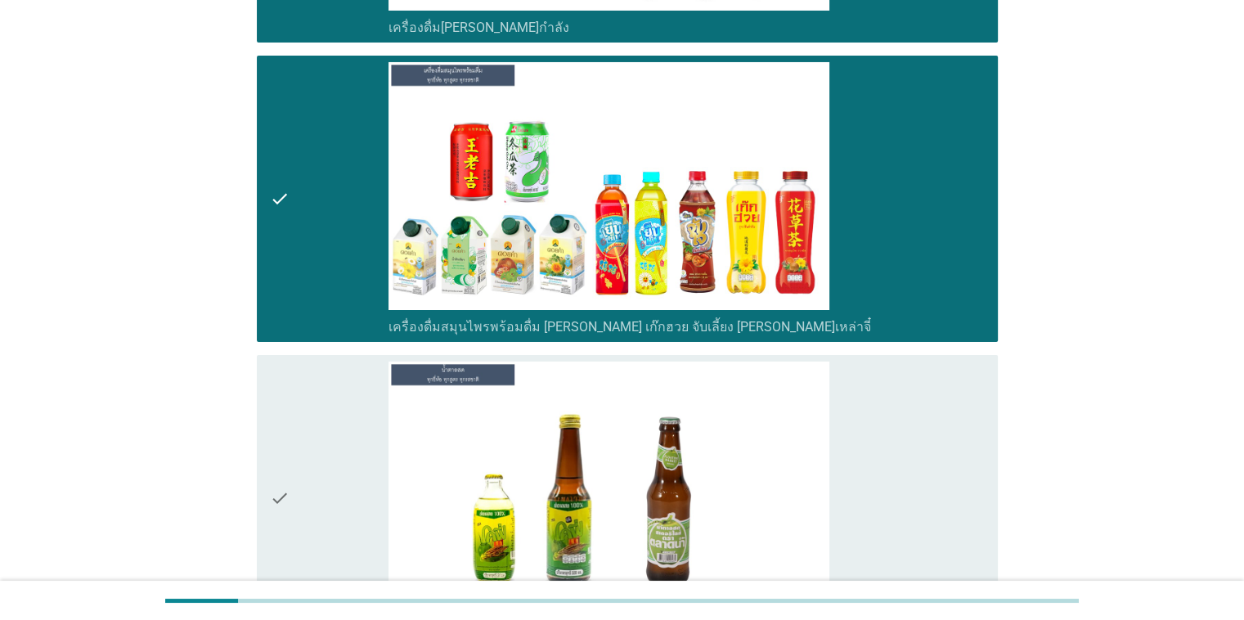
scroll to position [6053, 0]
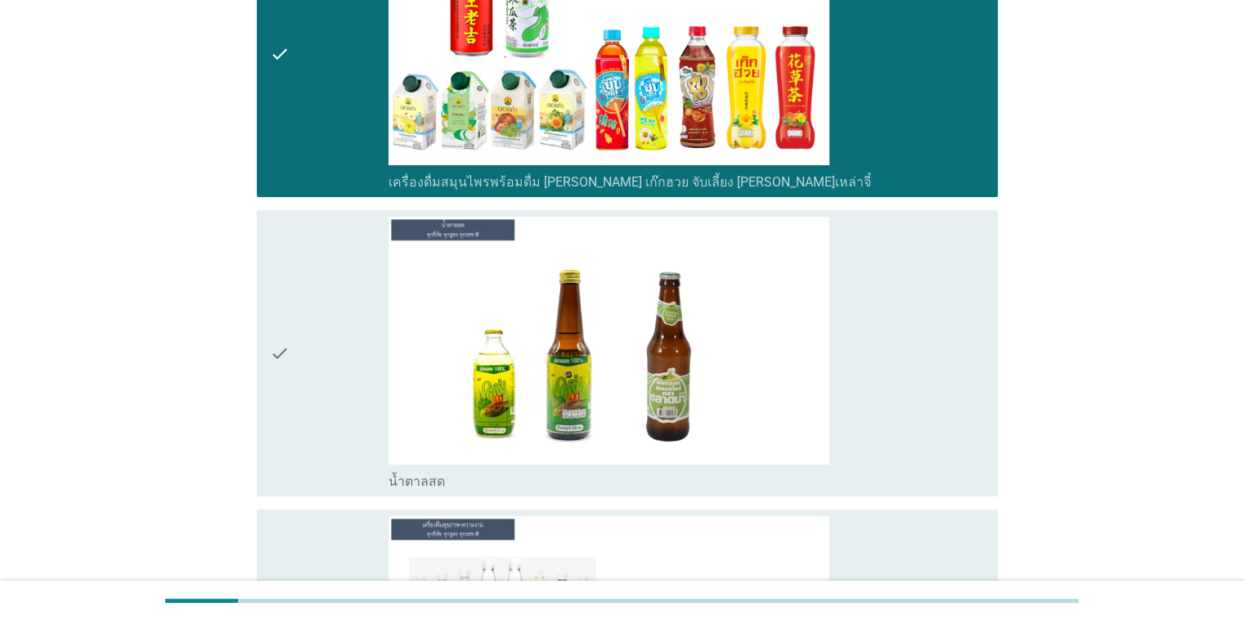
click at [285, 393] on icon "check" at bounding box center [280, 353] width 20 height 273
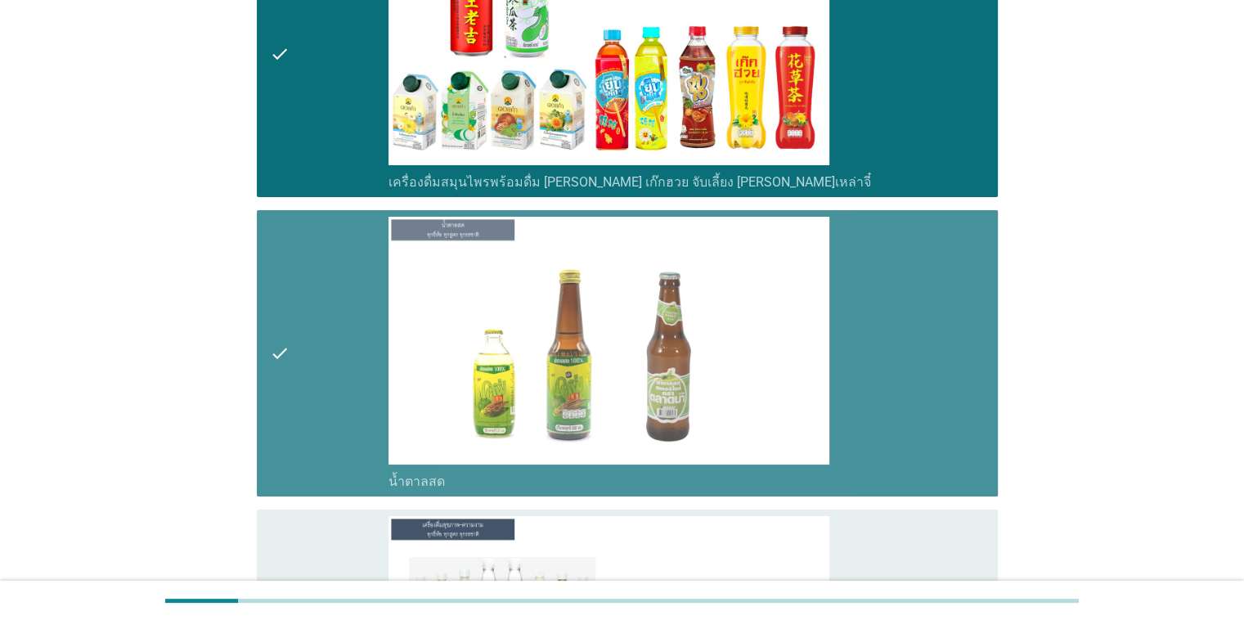
click at [285, 398] on icon "check" at bounding box center [280, 353] width 20 height 273
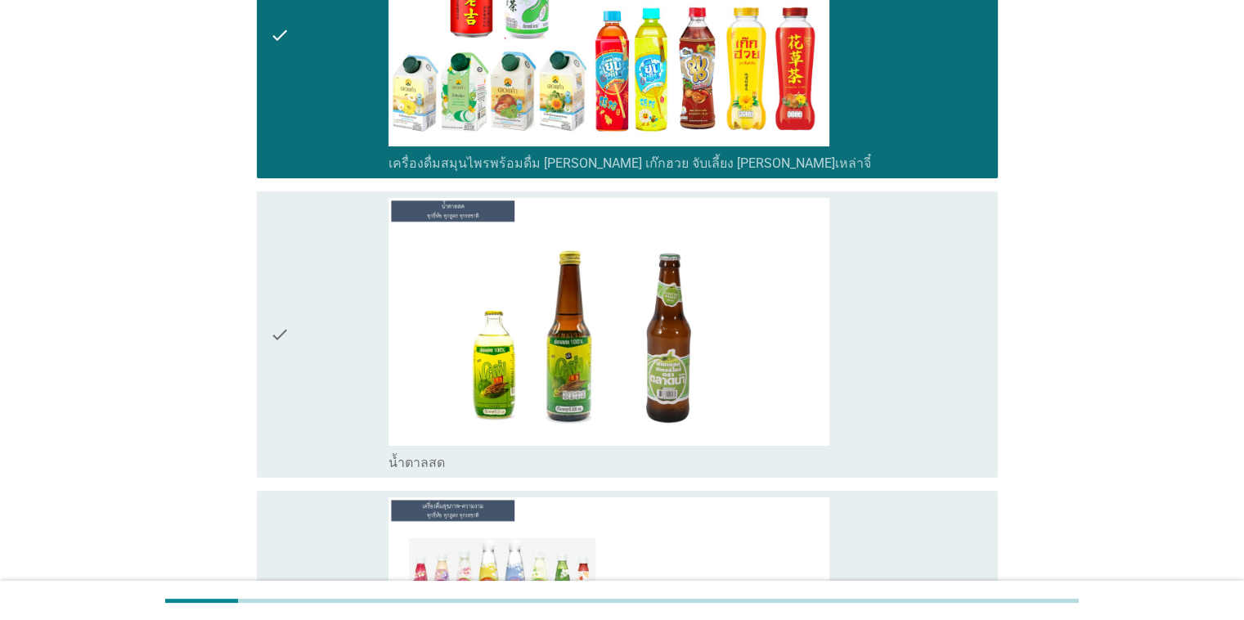
scroll to position [6217, 0]
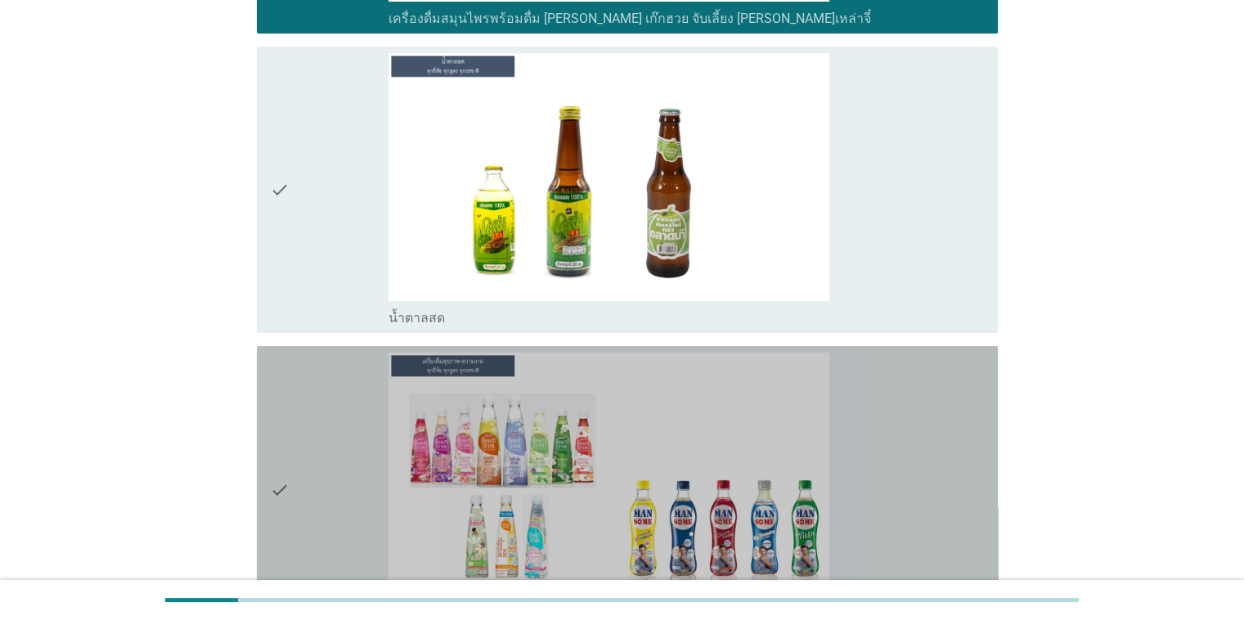
click at [300, 456] on div "check" at bounding box center [329, 489] width 119 height 273
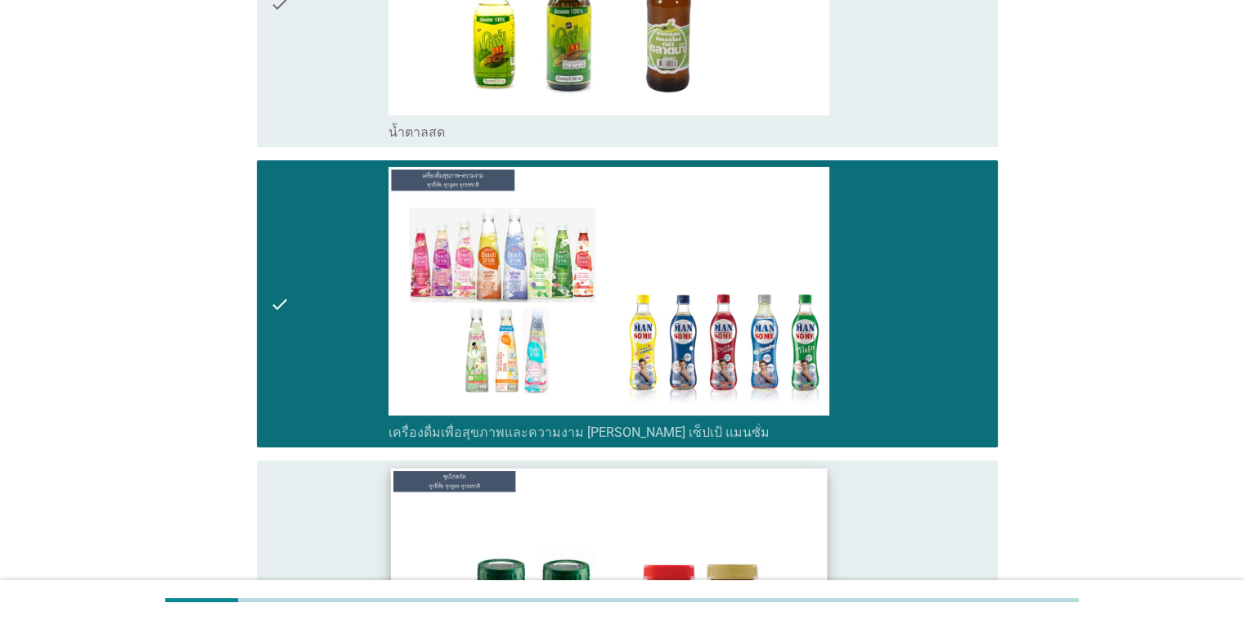
scroll to position [6462, 0]
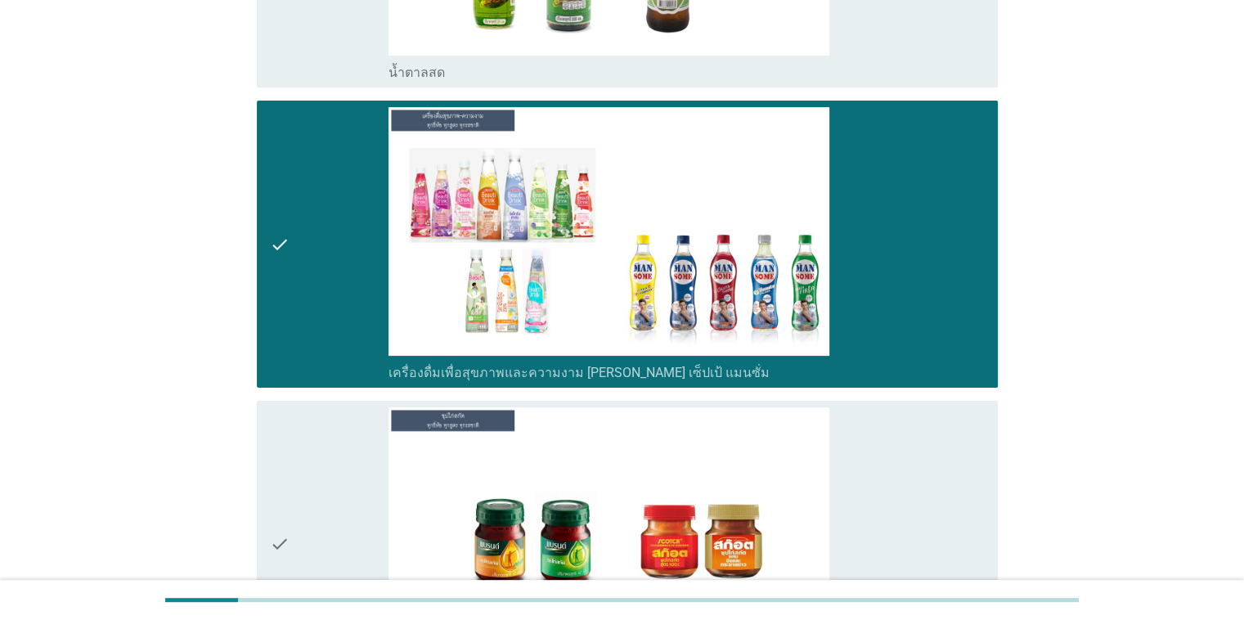
click at [301, 488] on div "check" at bounding box center [329, 543] width 119 height 273
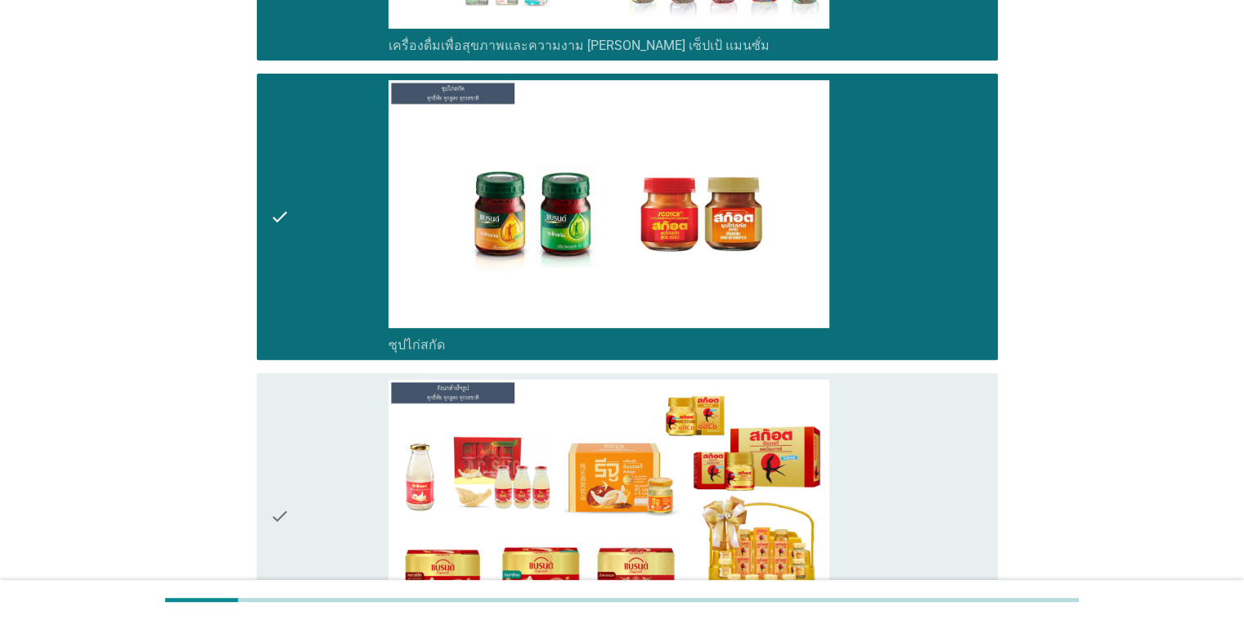
click at [286, 478] on icon "check" at bounding box center [280, 516] width 20 height 273
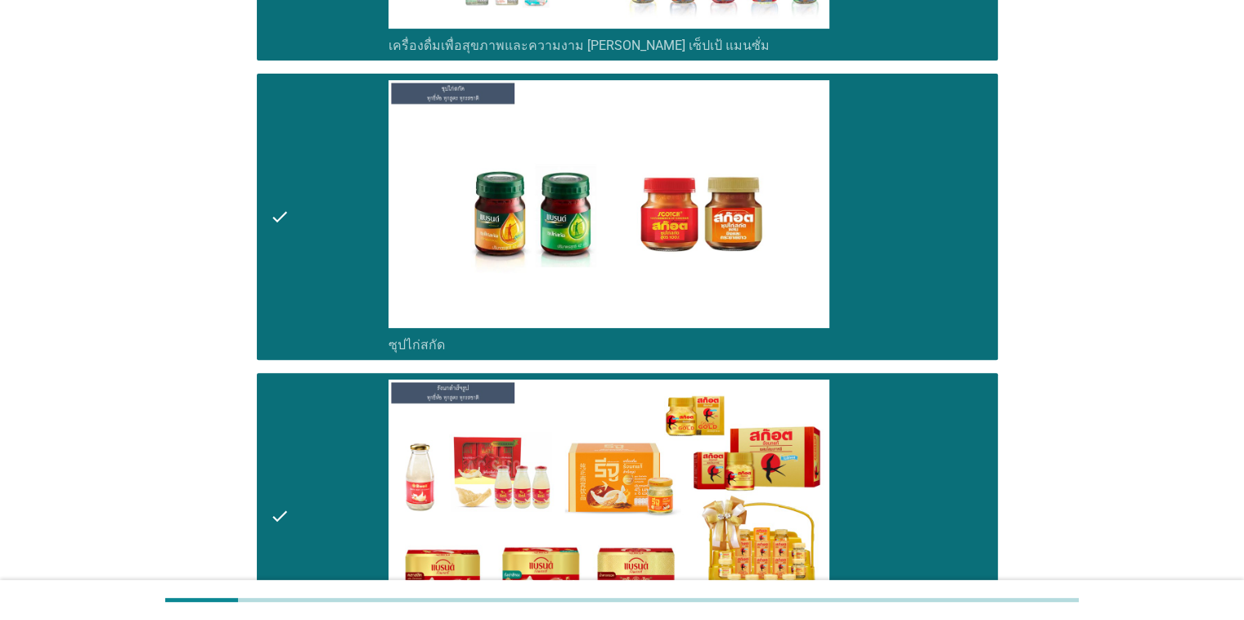
scroll to position [6994, 0]
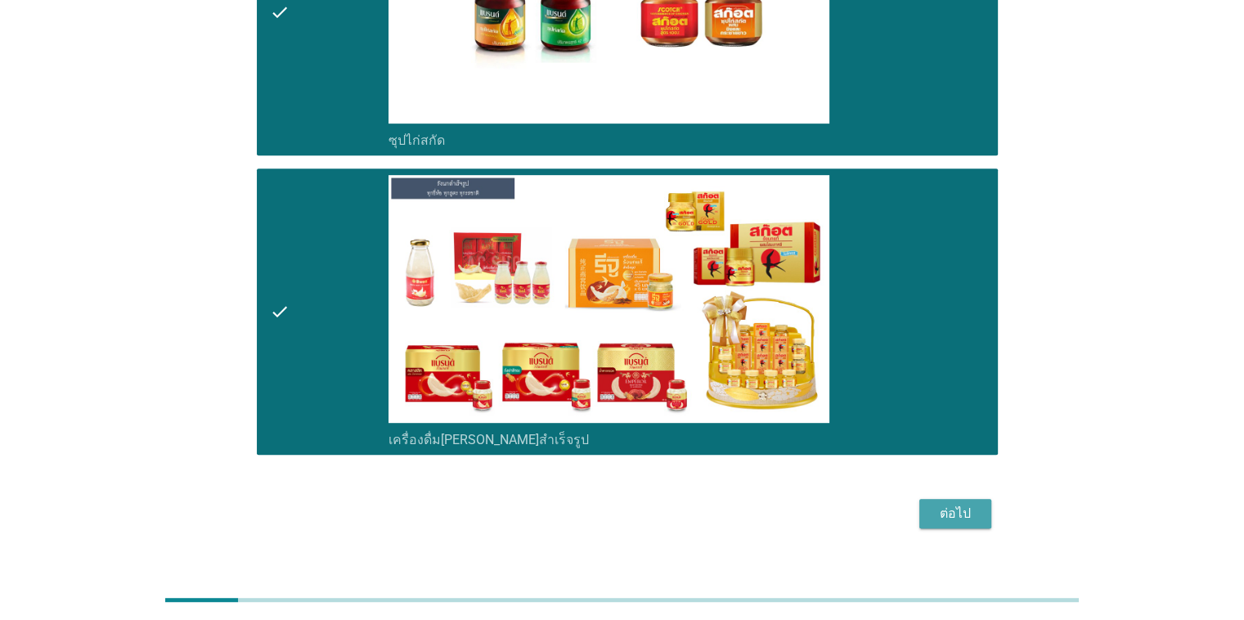
click at [951, 504] on div "ต่อไป" at bounding box center [956, 514] width 46 height 20
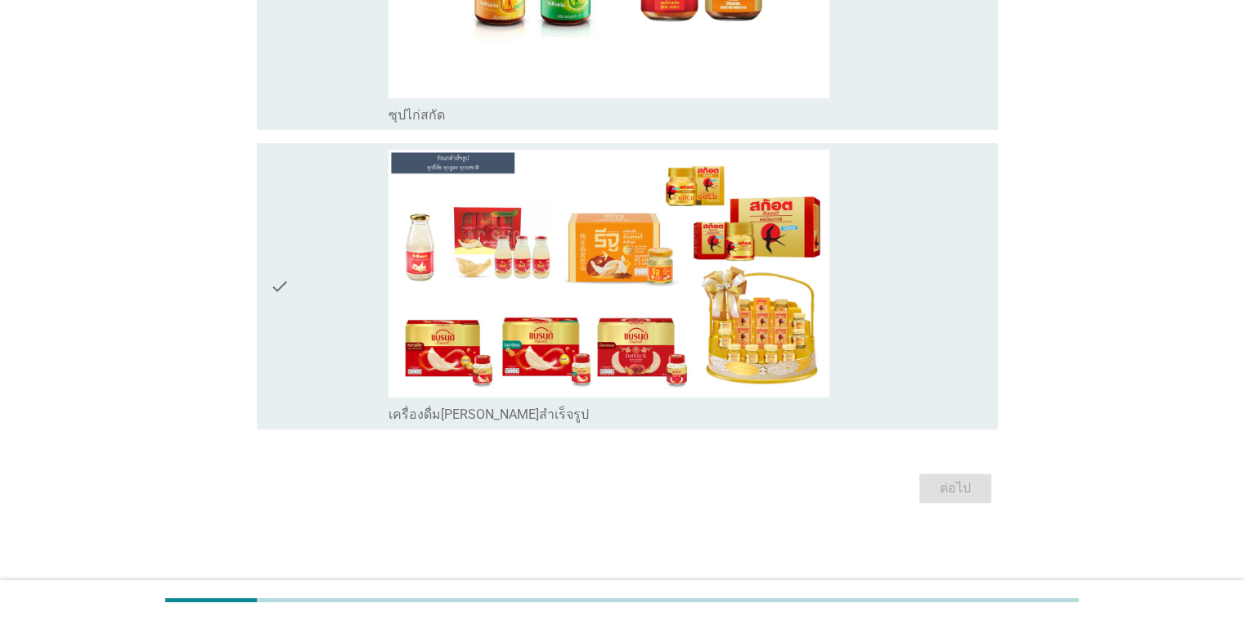
scroll to position [0, 0]
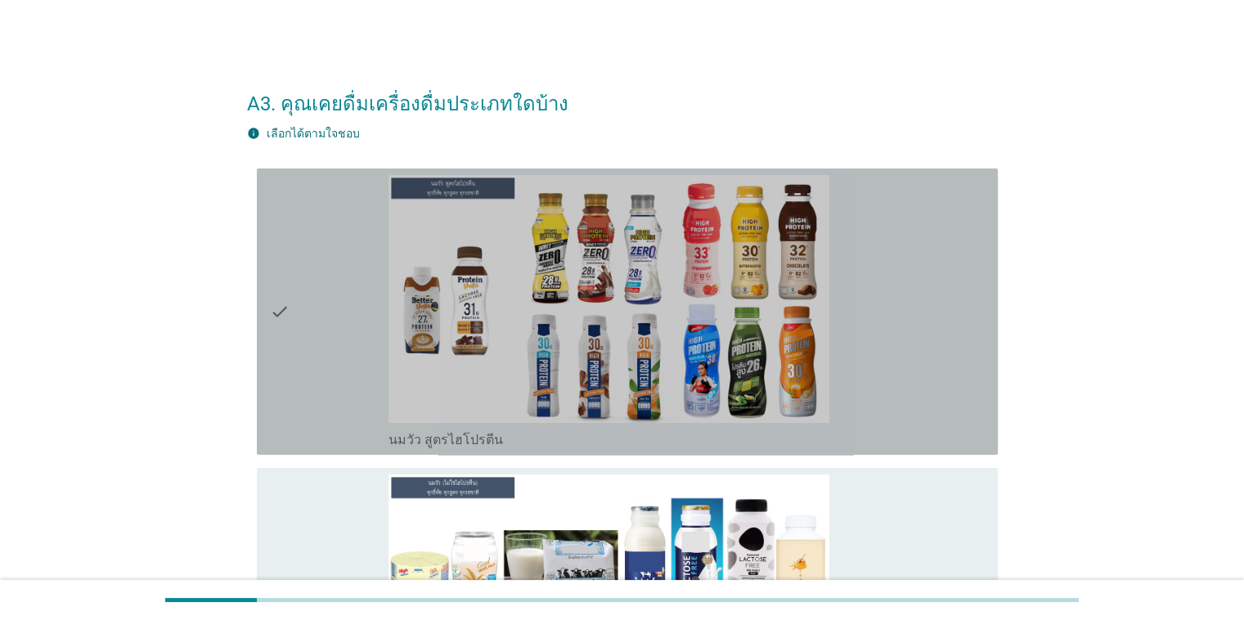
click at [315, 308] on div "check" at bounding box center [329, 311] width 119 height 273
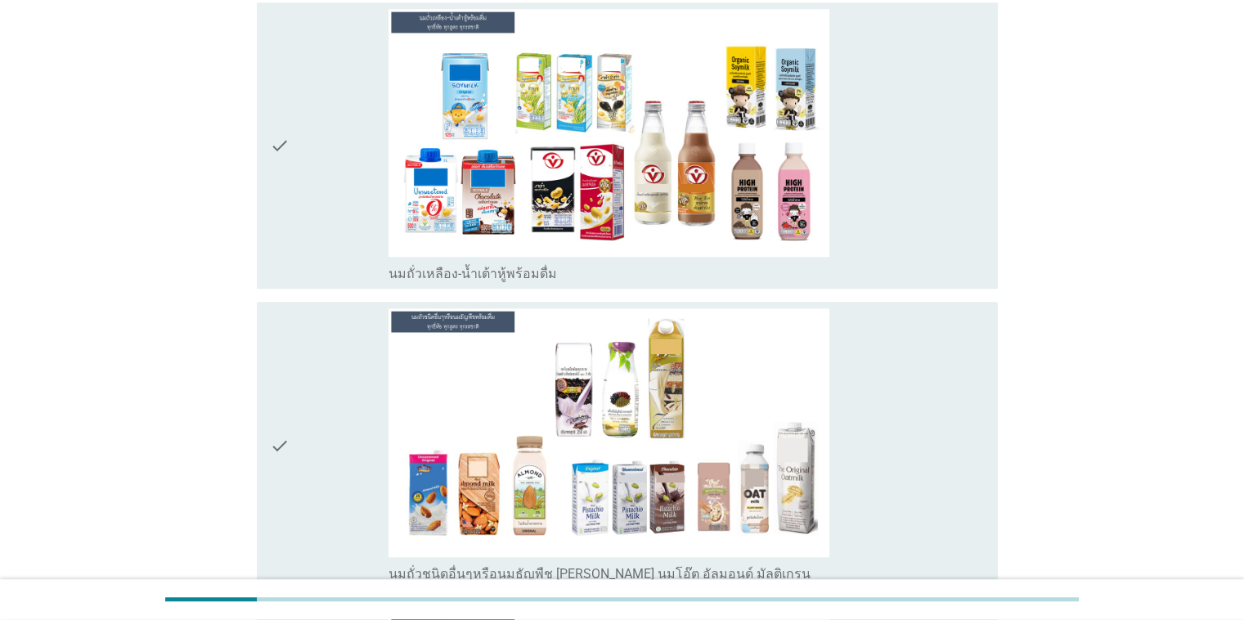
scroll to position [1391, 0]
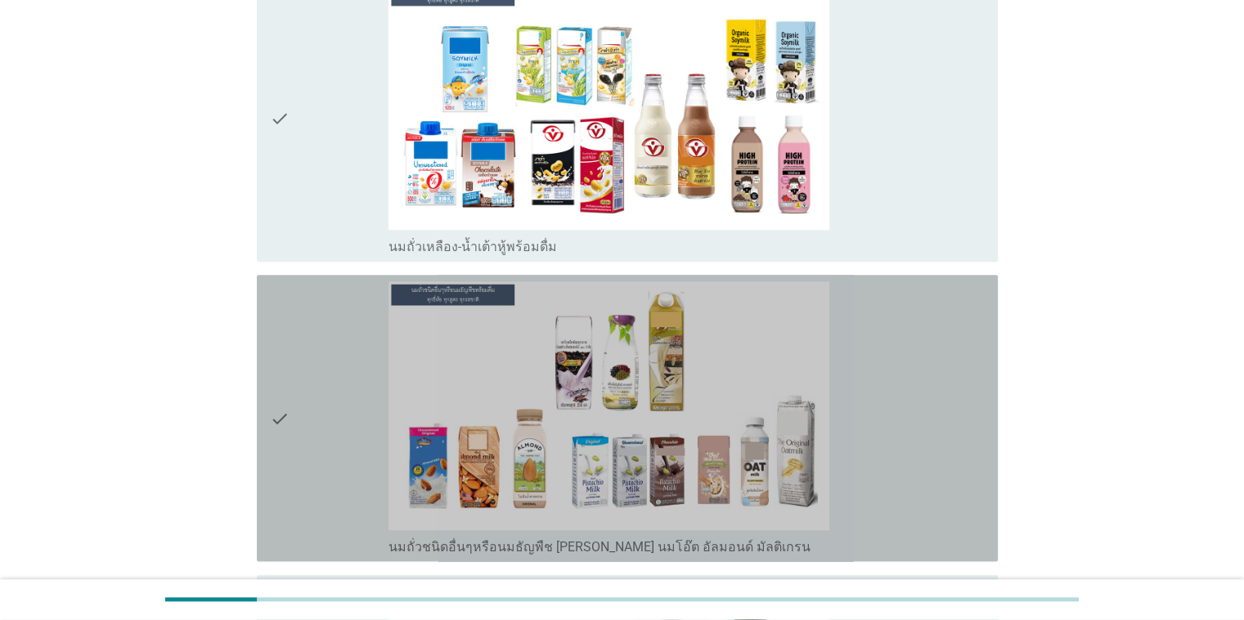
click at [336, 369] on div "check" at bounding box center [329, 417] width 119 height 273
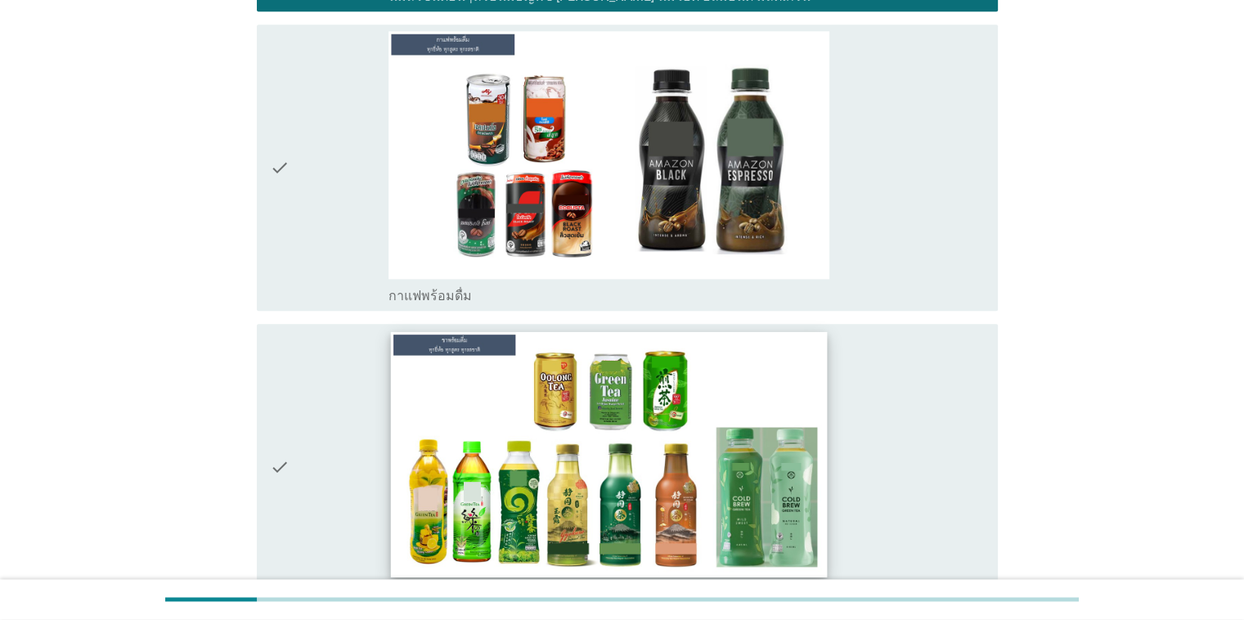
scroll to position [2045, 0]
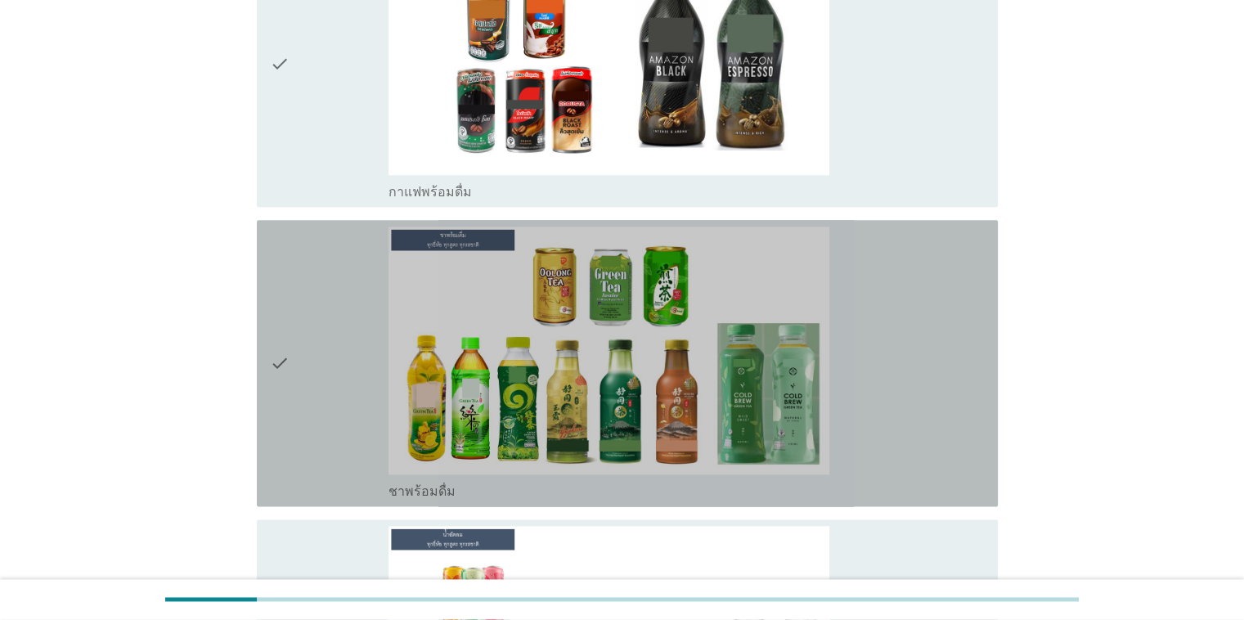
click at [299, 400] on div "check" at bounding box center [329, 363] width 119 height 273
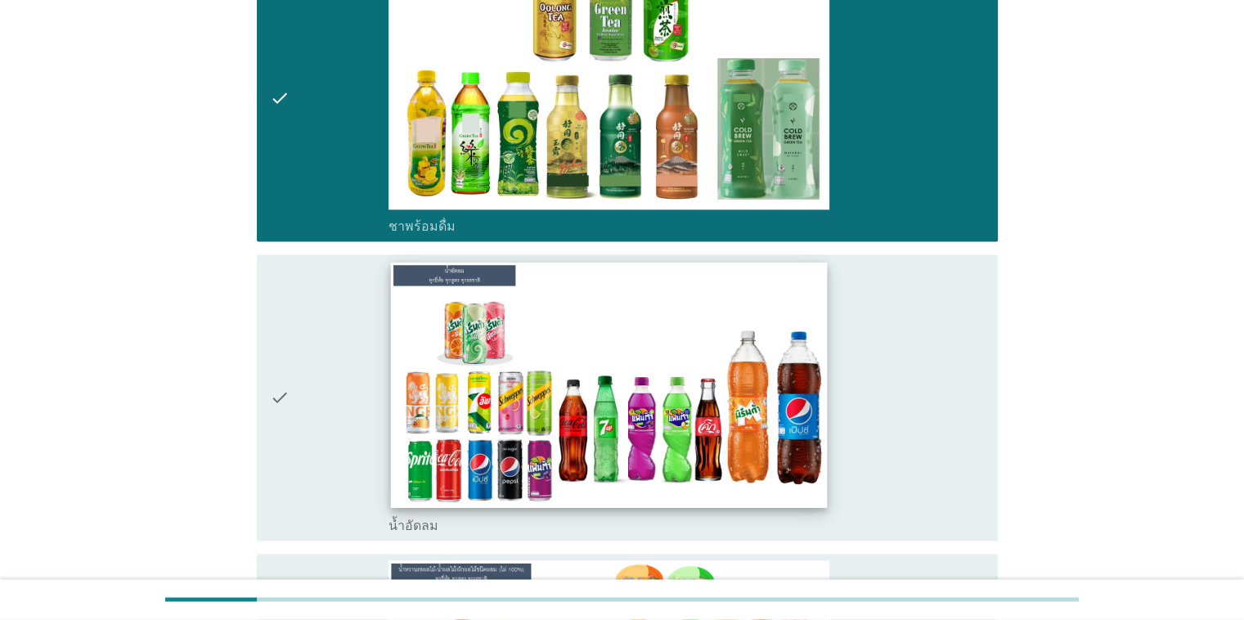
scroll to position [2372, 0]
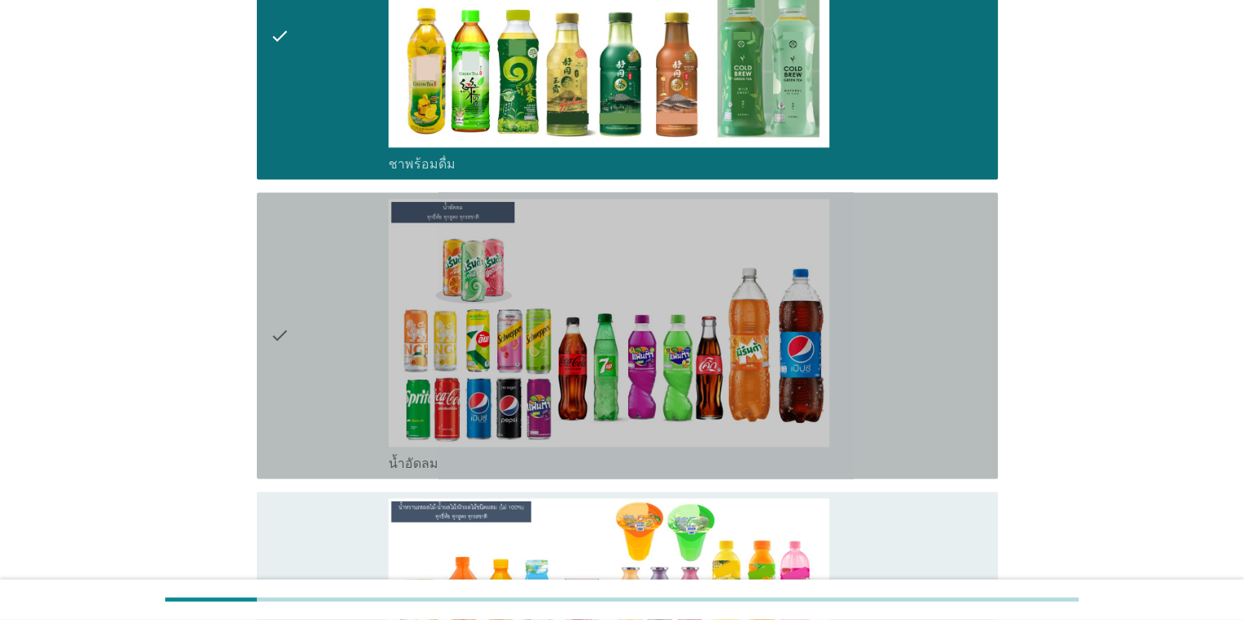
click at [327, 353] on div "check" at bounding box center [329, 335] width 119 height 273
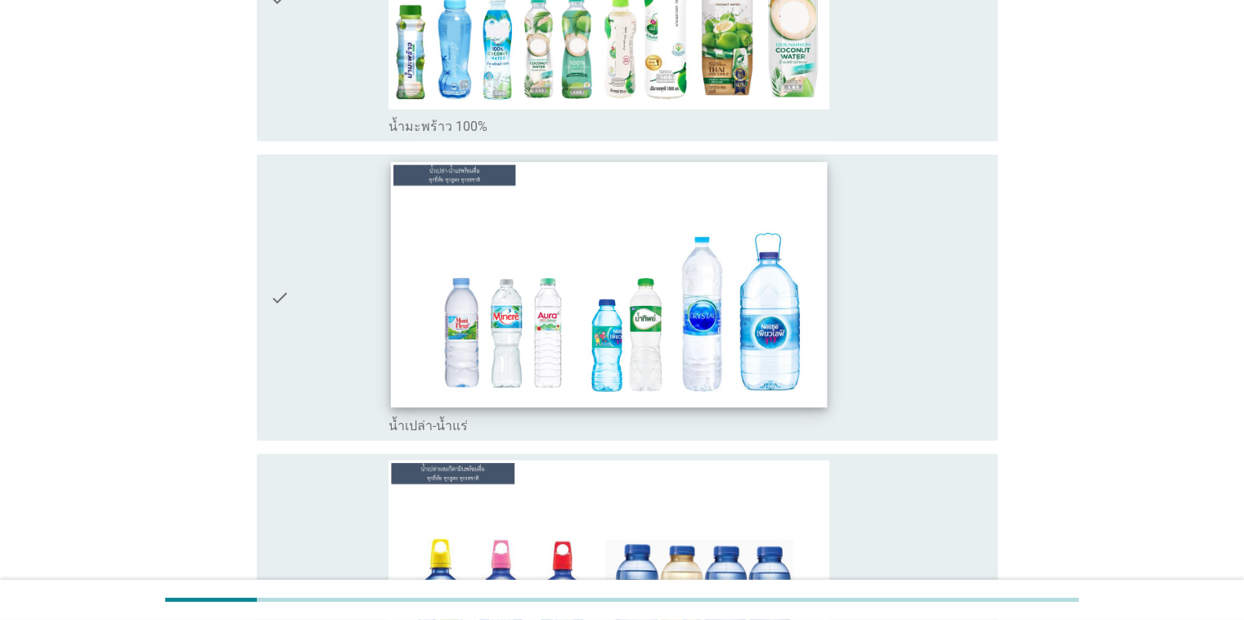
scroll to position [4254, 0]
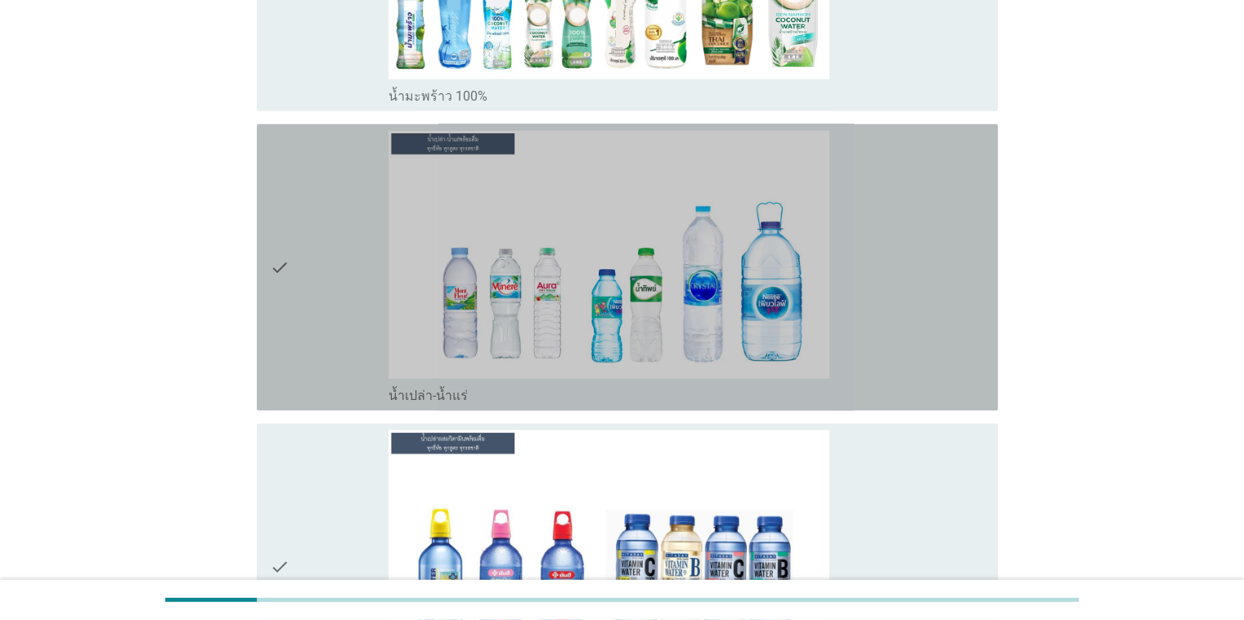
click at [327, 347] on div "check" at bounding box center [329, 267] width 119 height 273
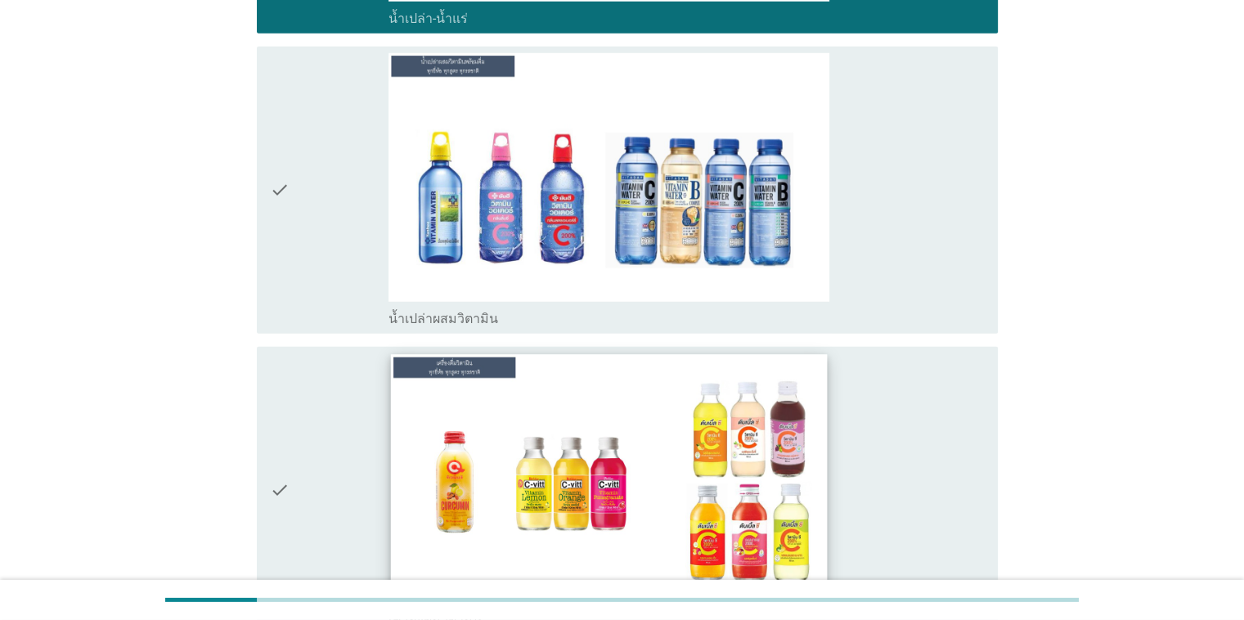
scroll to position [4744, 0]
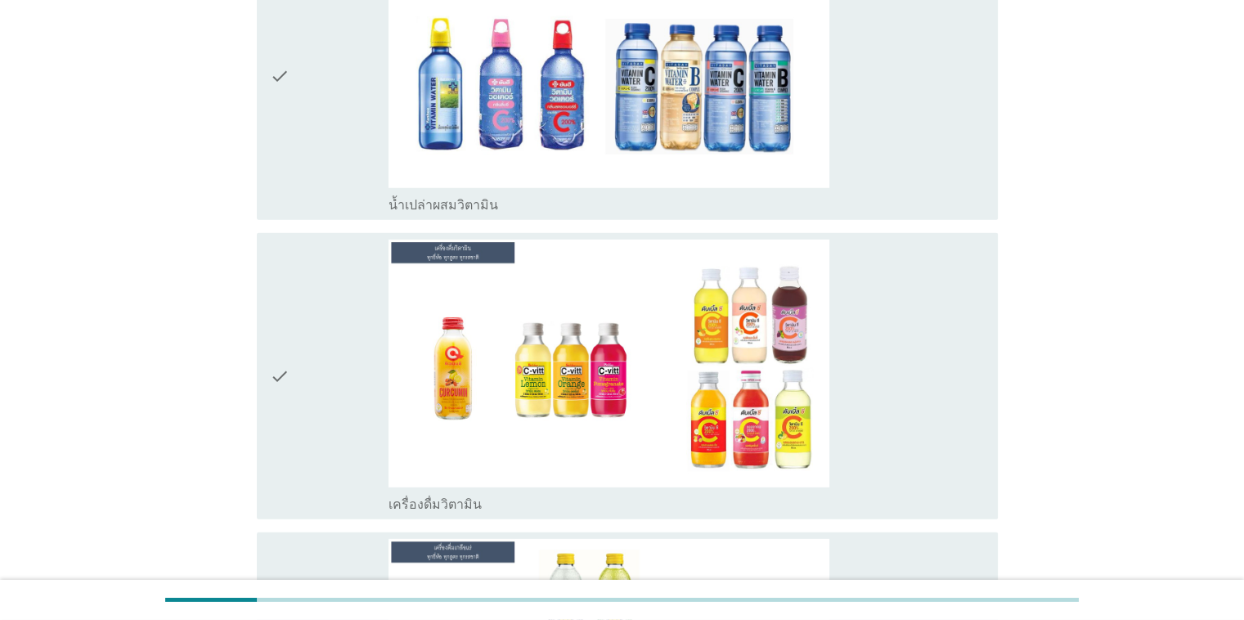
click at [351, 197] on div "check check_box_outline_blank น้ำเปล่าผสมวิตามิน" at bounding box center [627, 76] width 741 height 286
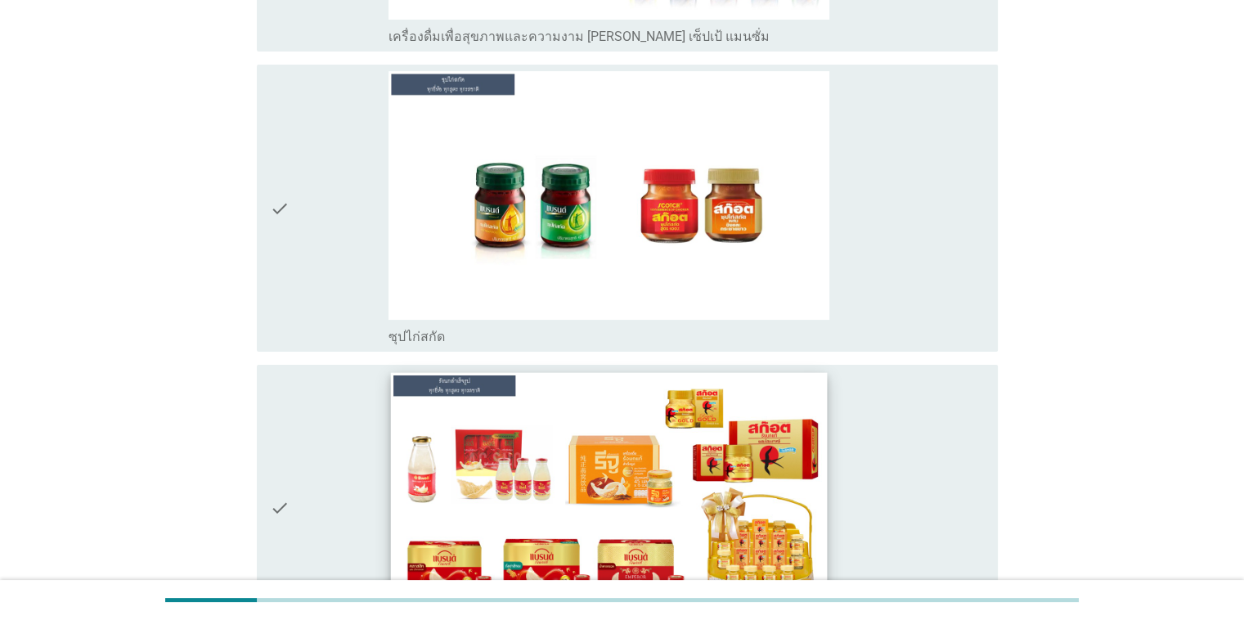
scroll to position [6544, 0]
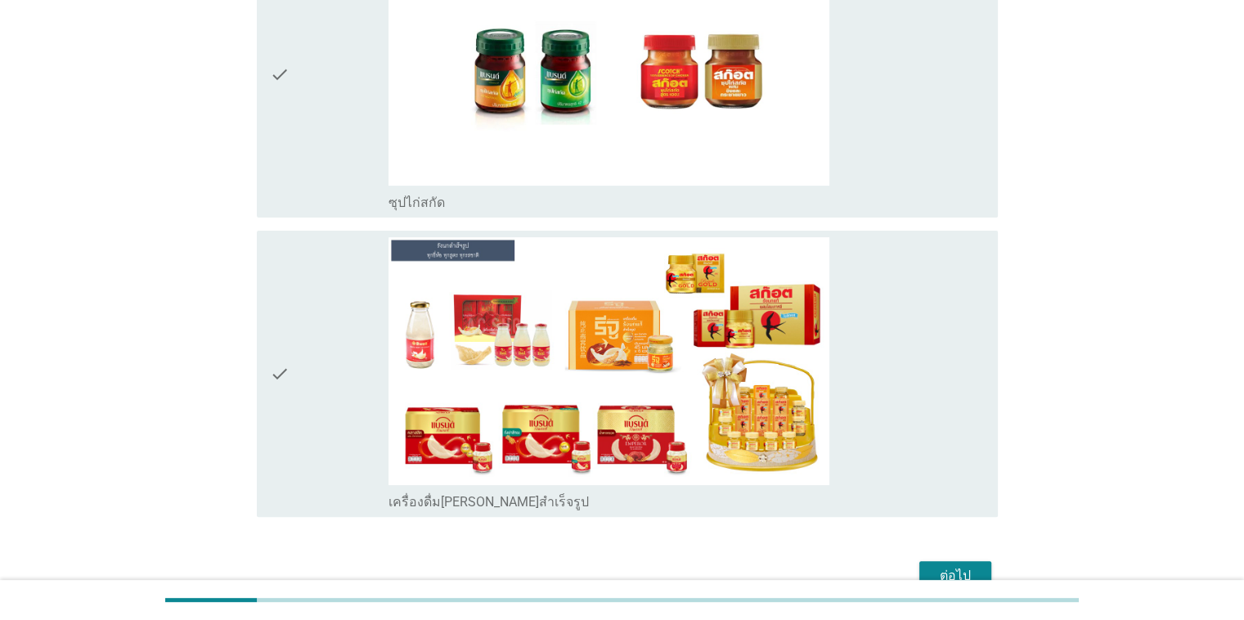
click at [342, 96] on div "check" at bounding box center [329, 73] width 119 height 273
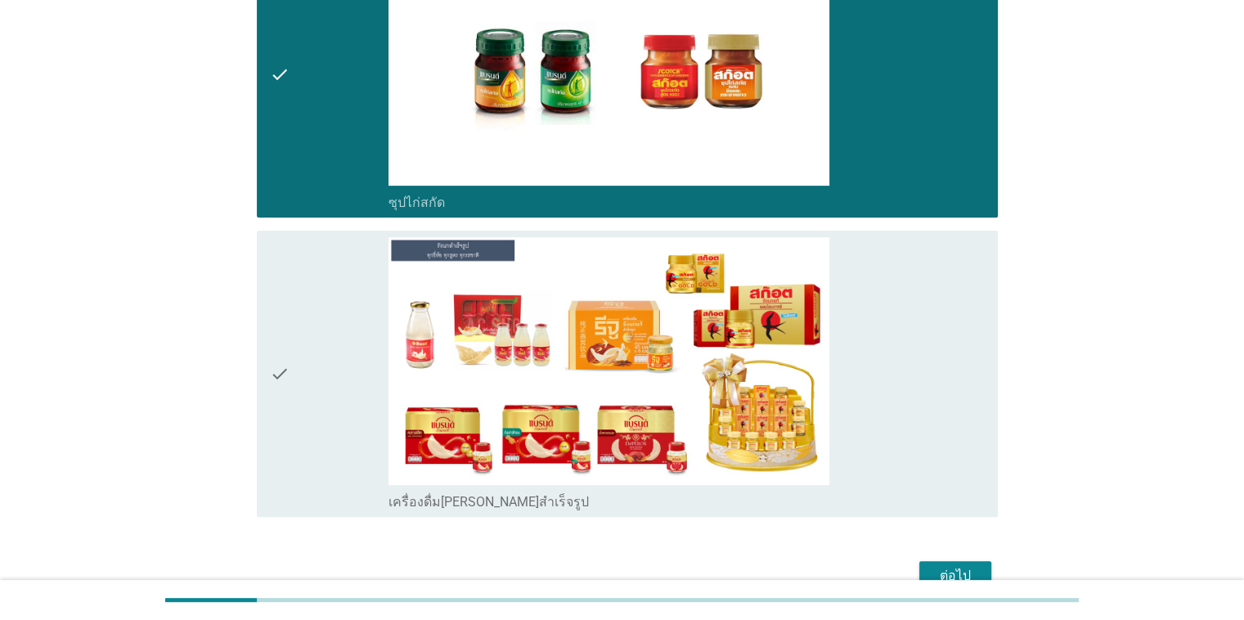
click at [973, 566] on div "ต่อไป" at bounding box center [956, 576] width 46 height 20
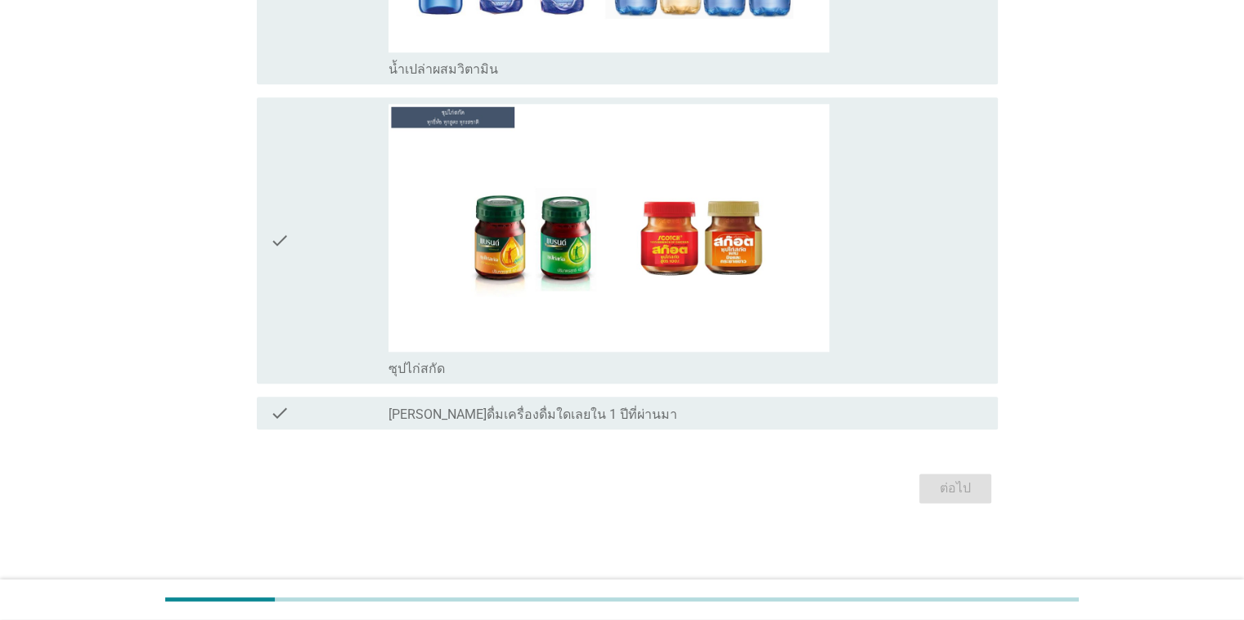
scroll to position [0, 0]
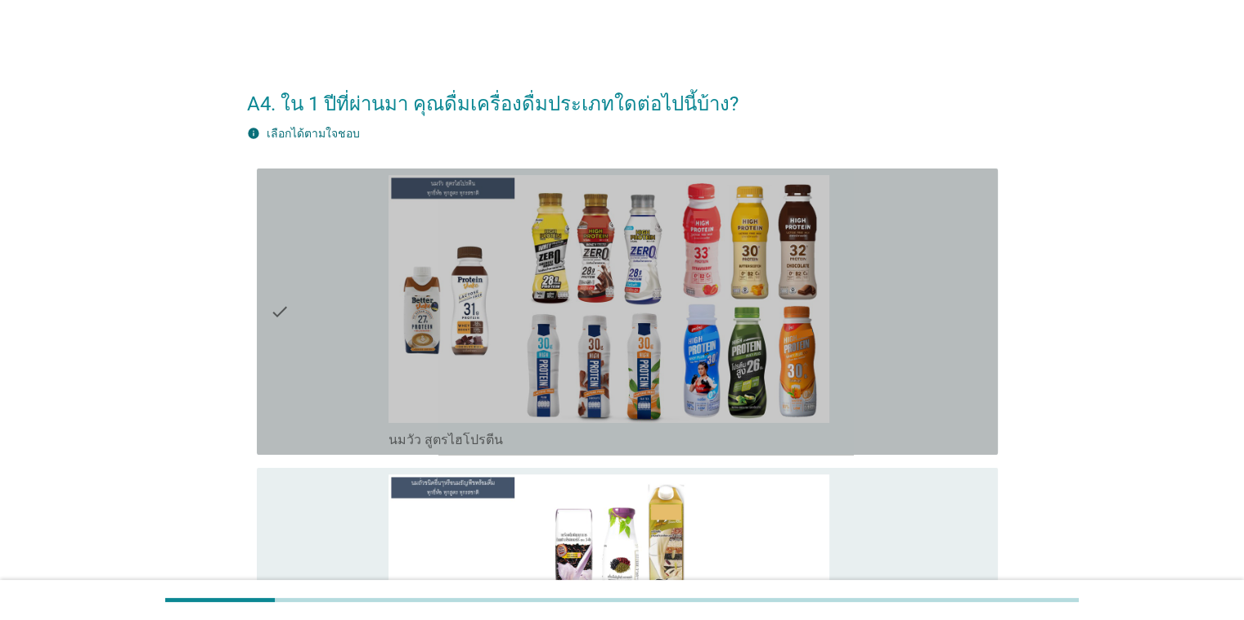
click at [341, 338] on div "check" at bounding box center [329, 311] width 119 height 273
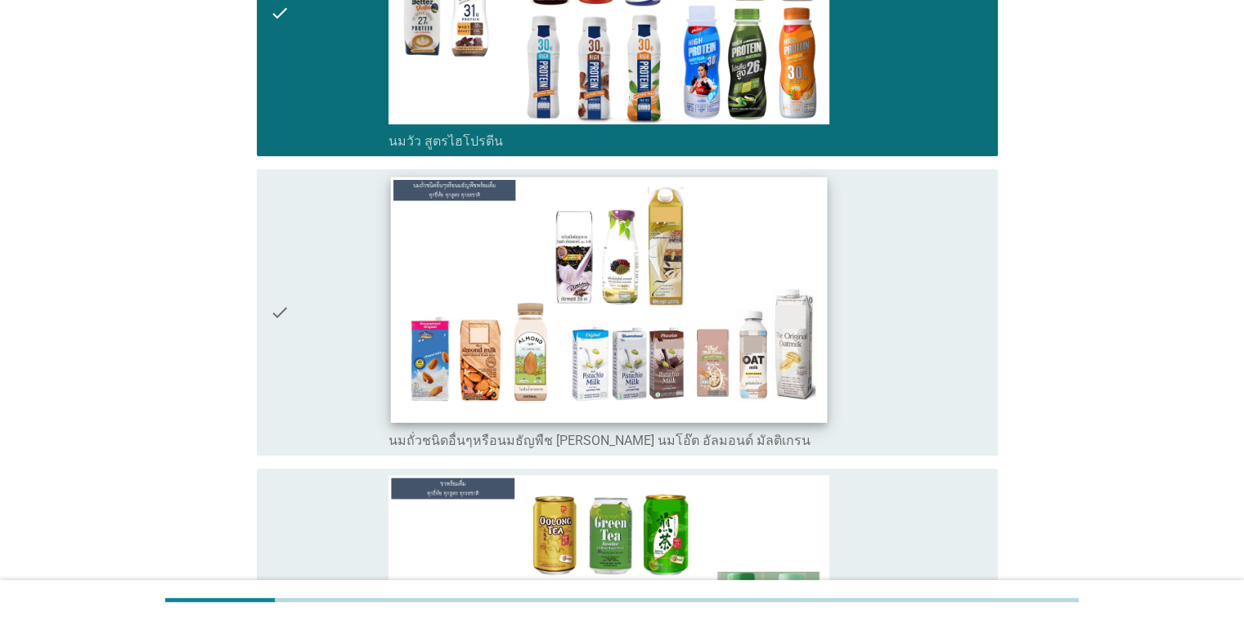
scroll to position [327, 0]
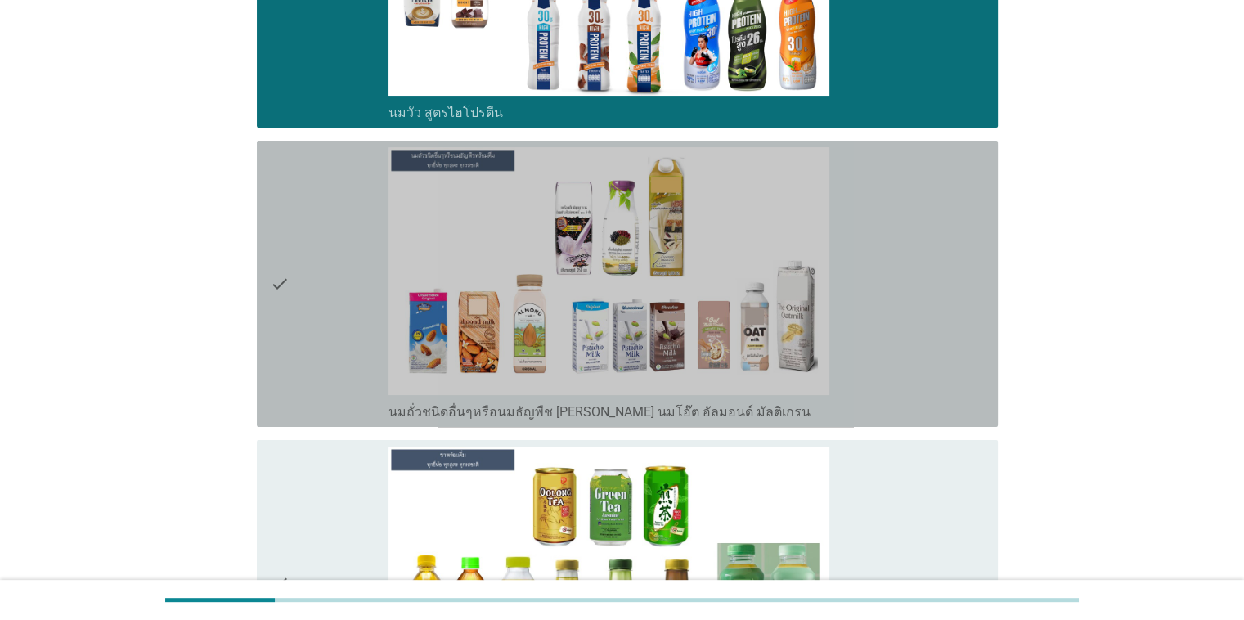
click at [324, 326] on div "check" at bounding box center [329, 283] width 119 height 273
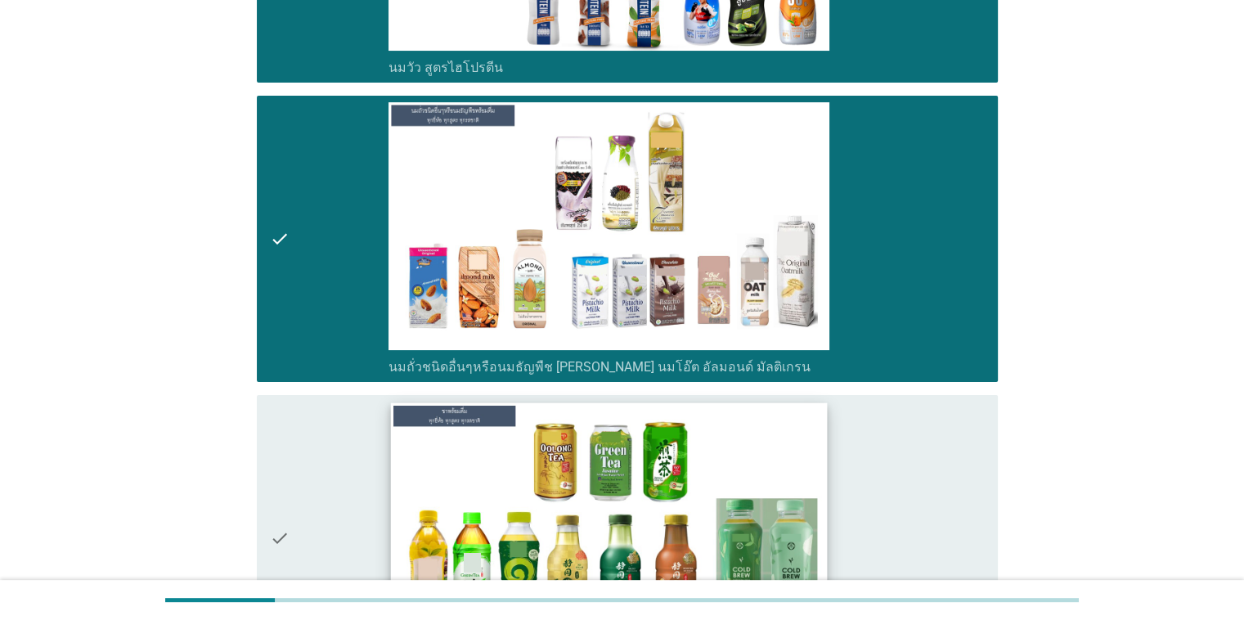
scroll to position [491, 0]
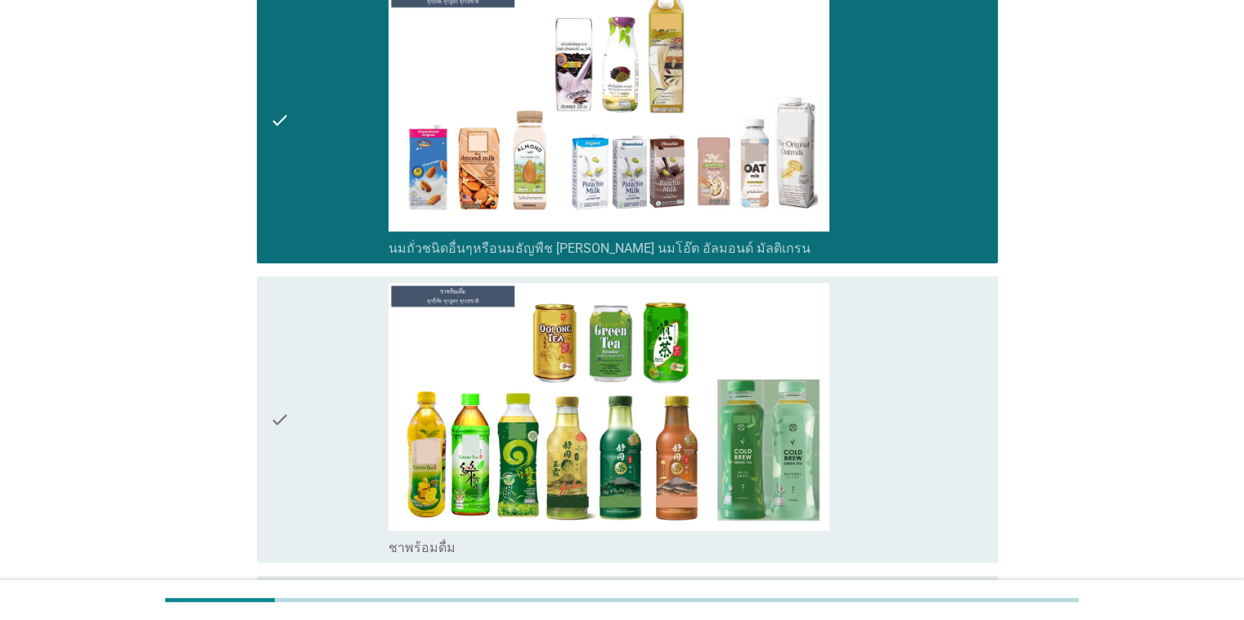
click at [334, 385] on div "check" at bounding box center [329, 419] width 119 height 273
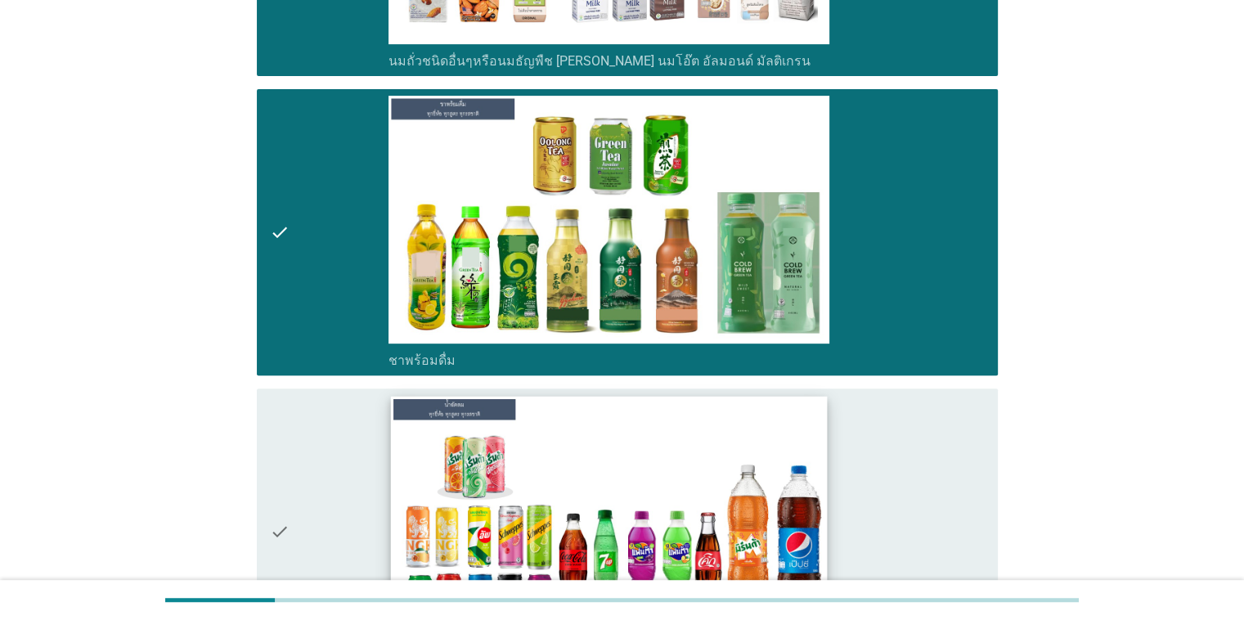
scroll to position [818, 0]
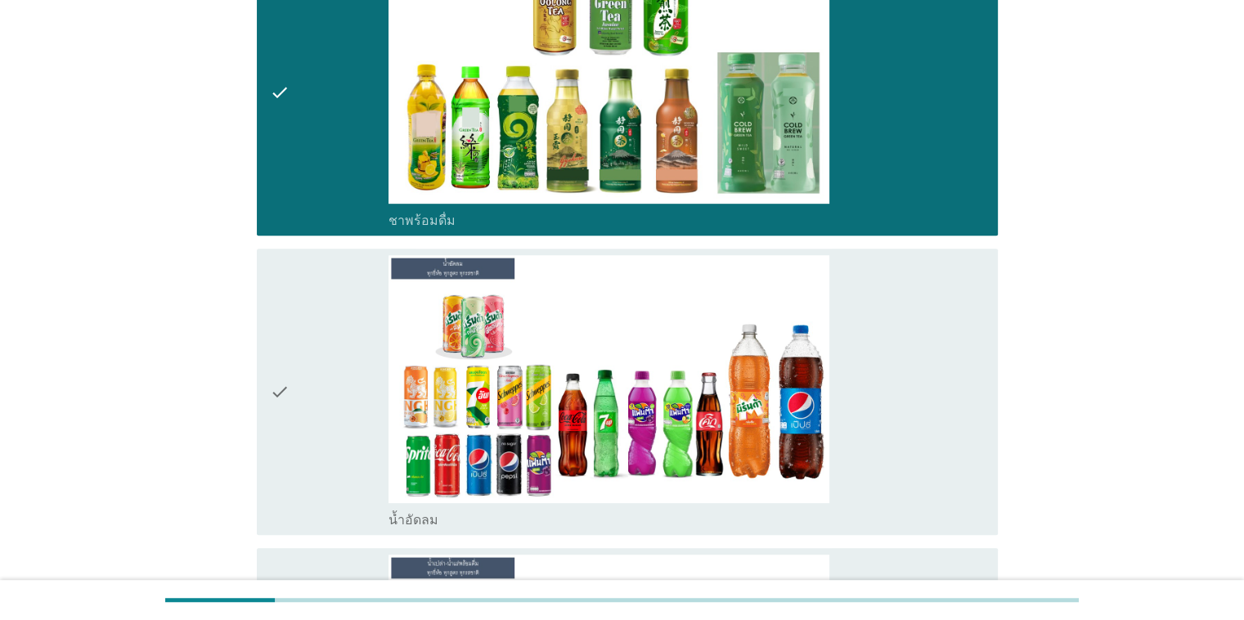
click at [365, 461] on div "check" at bounding box center [329, 391] width 119 height 273
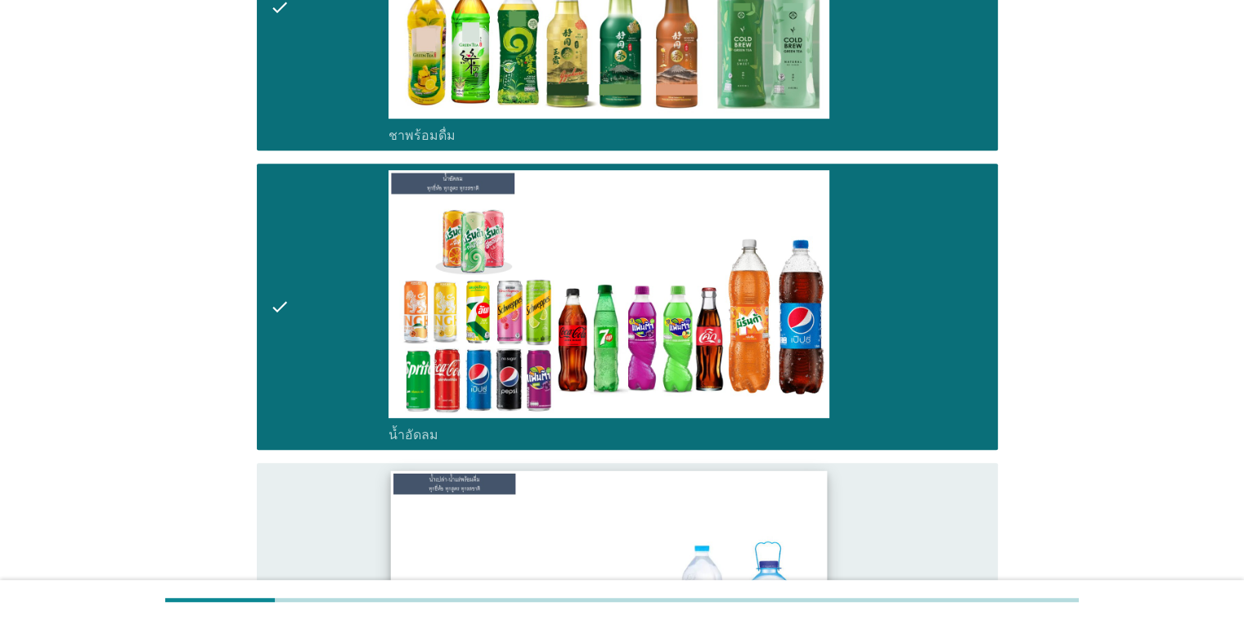
scroll to position [1063, 0]
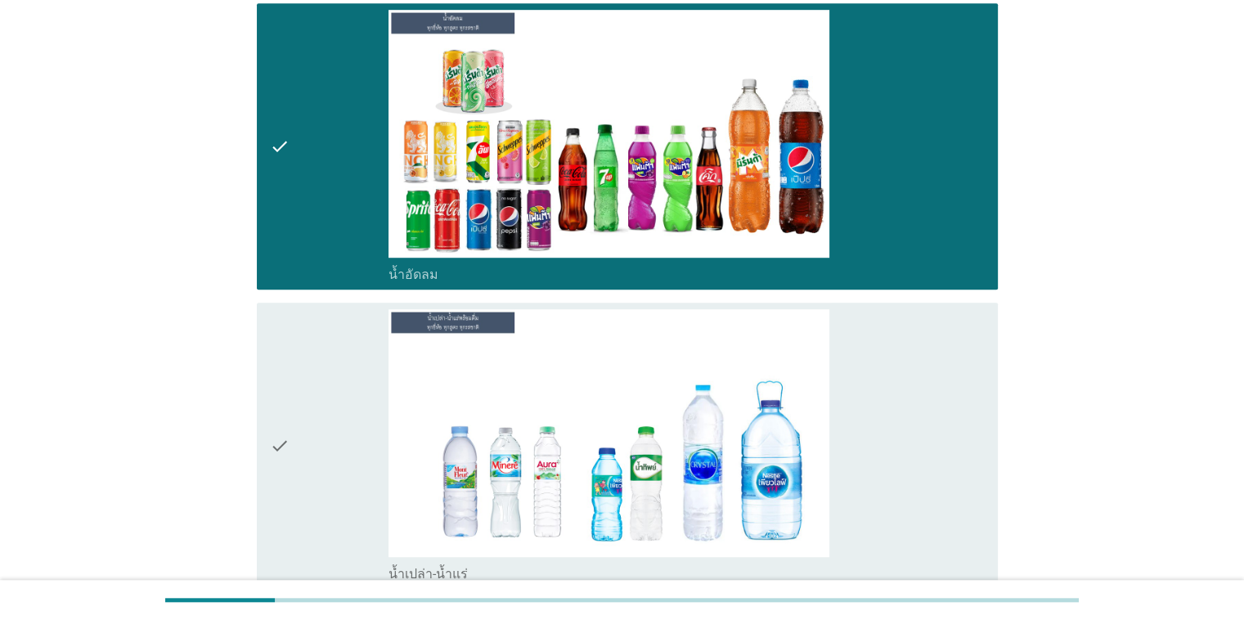
click at [291, 460] on div "check" at bounding box center [329, 445] width 119 height 273
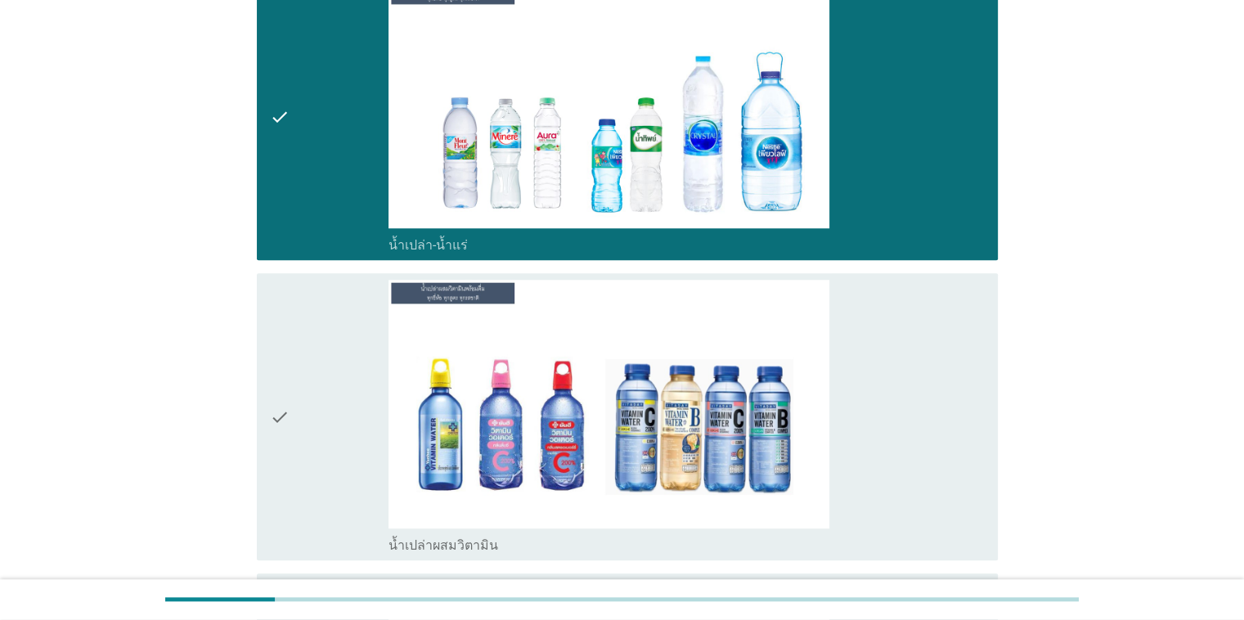
scroll to position [1472, 0]
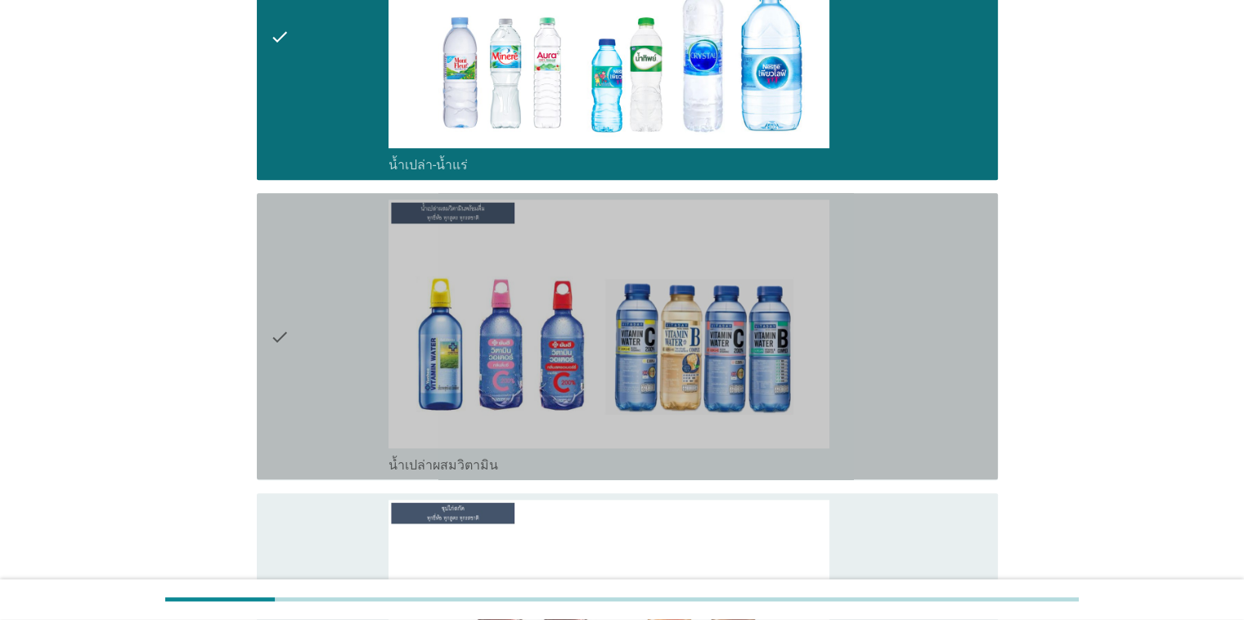
click at [340, 410] on div "check" at bounding box center [329, 336] width 119 height 273
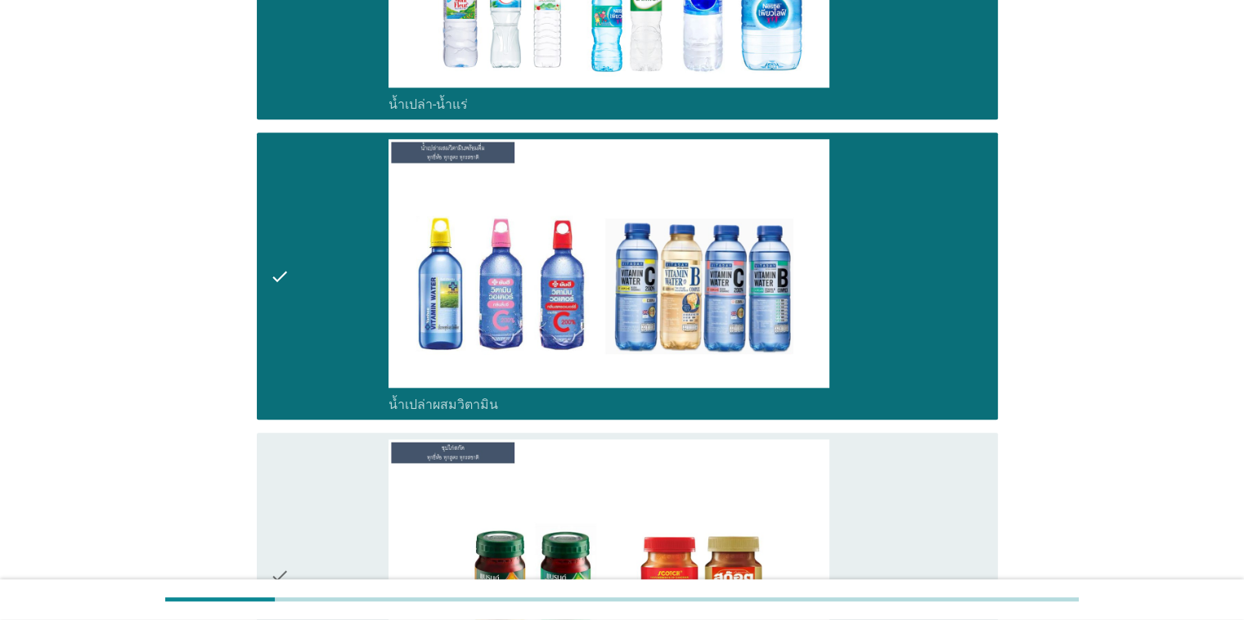
scroll to position [1800, 0]
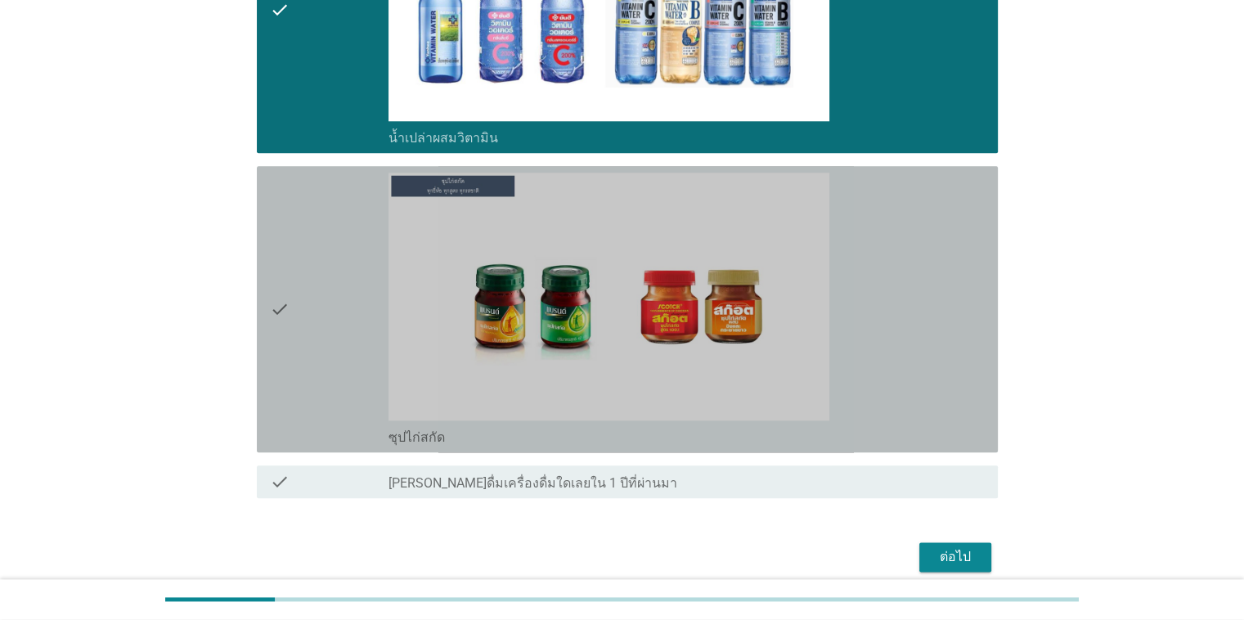
click at [384, 332] on div "check" at bounding box center [329, 309] width 119 height 273
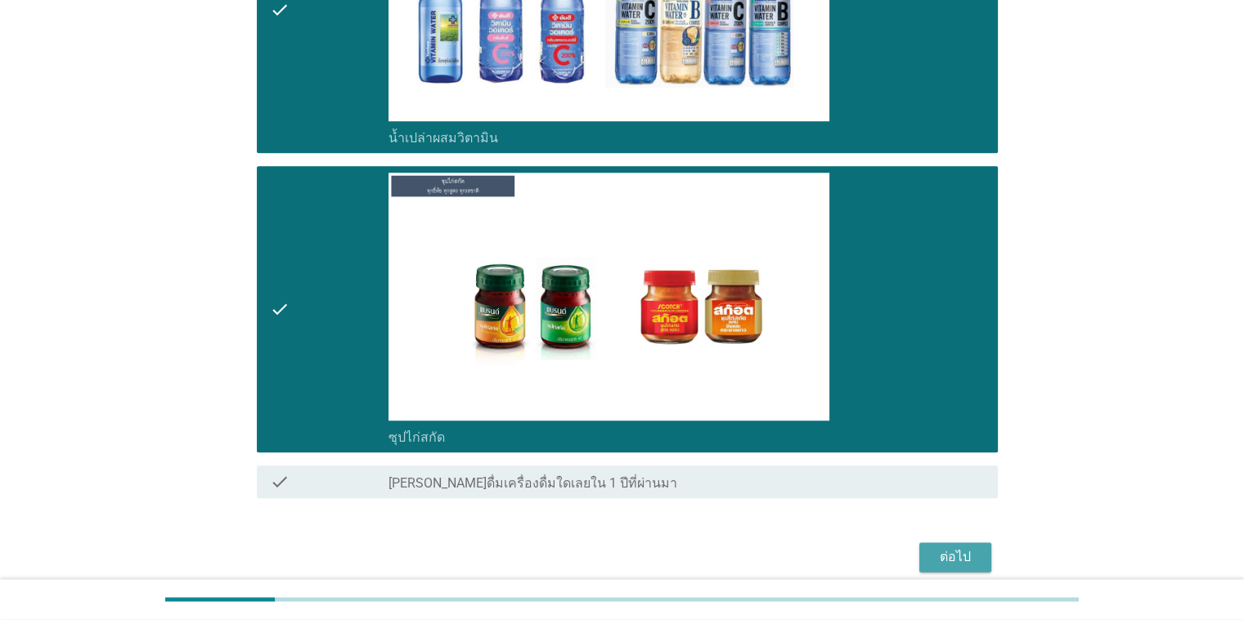
click at [942, 566] on button "ต่อไป" at bounding box center [955, 556] width 72 height 29
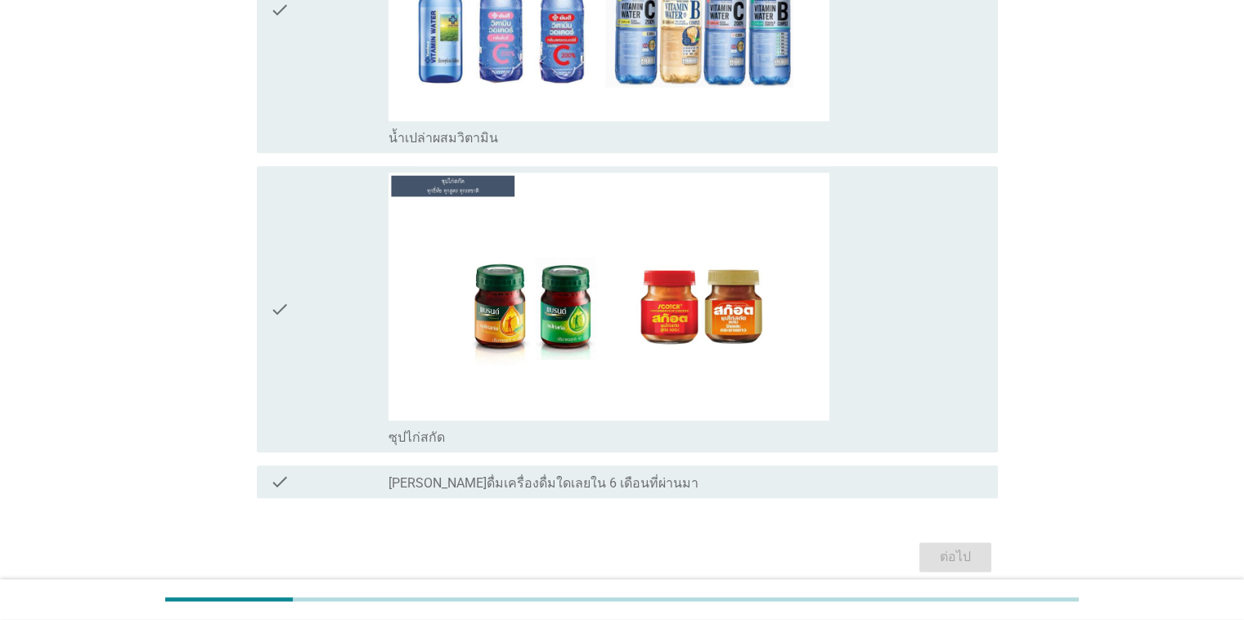
scroll to position [0, 0]
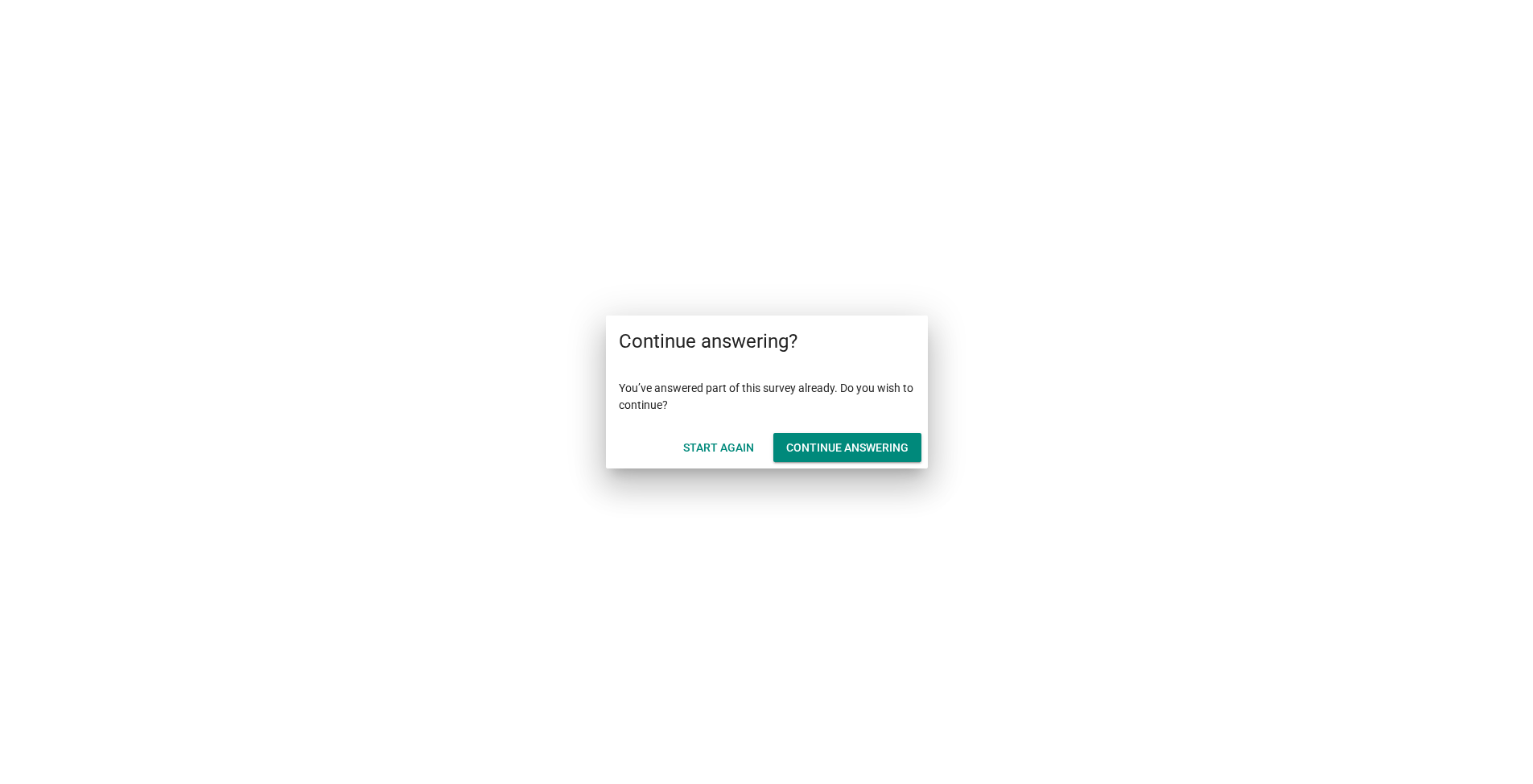
click at [848, 443] on div "Continue answering" at bounding box center [847, 448] width 122 height 17
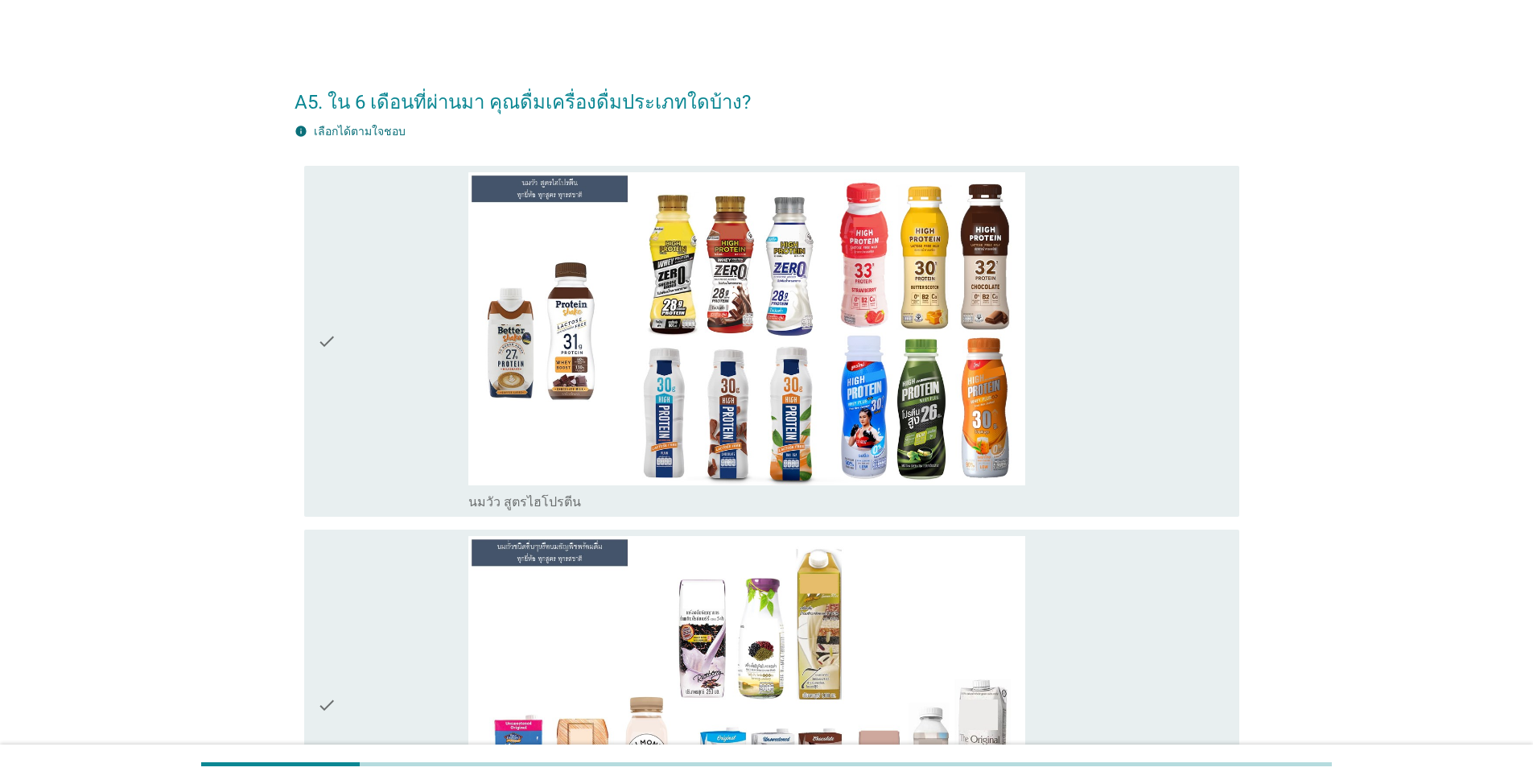
click at [351, 355] on div "check" at bounding box center [393, 341] width 152 height 338
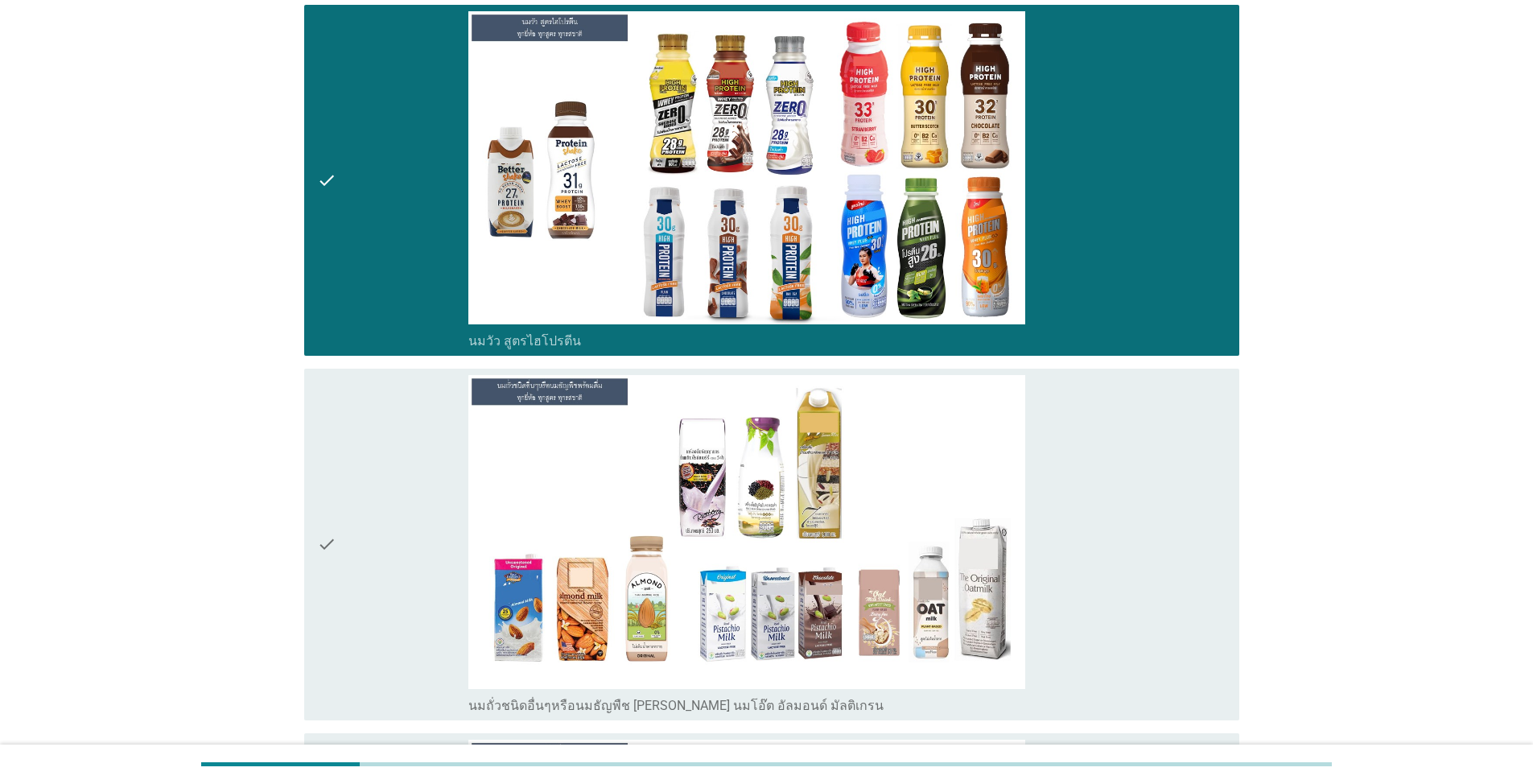
click at [385, 490] on div "check" at bounding box center [393, 544] width 152 height 338
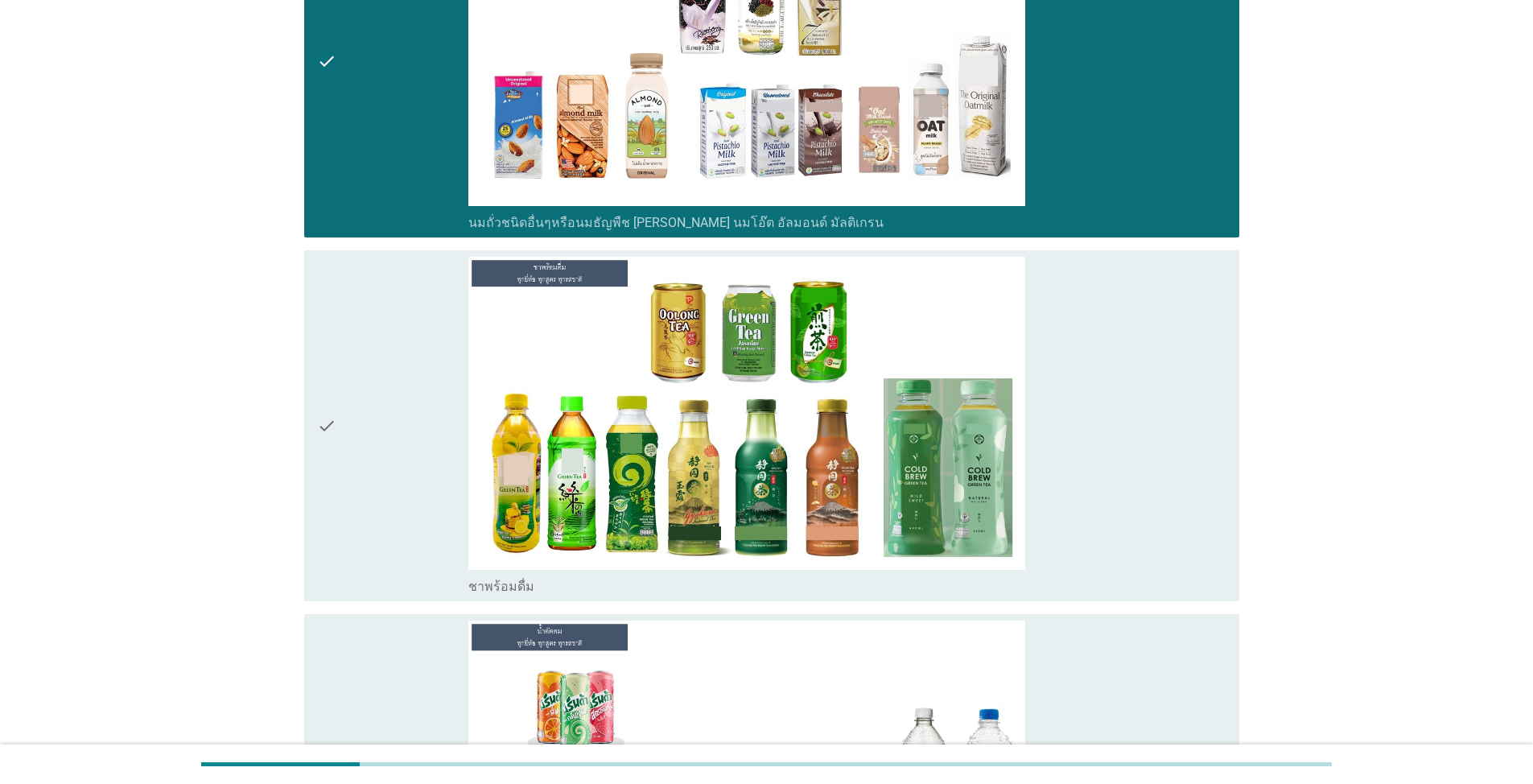
click at [394, 496] on div "check" at bounding box center [393, 426] width 152 height 338
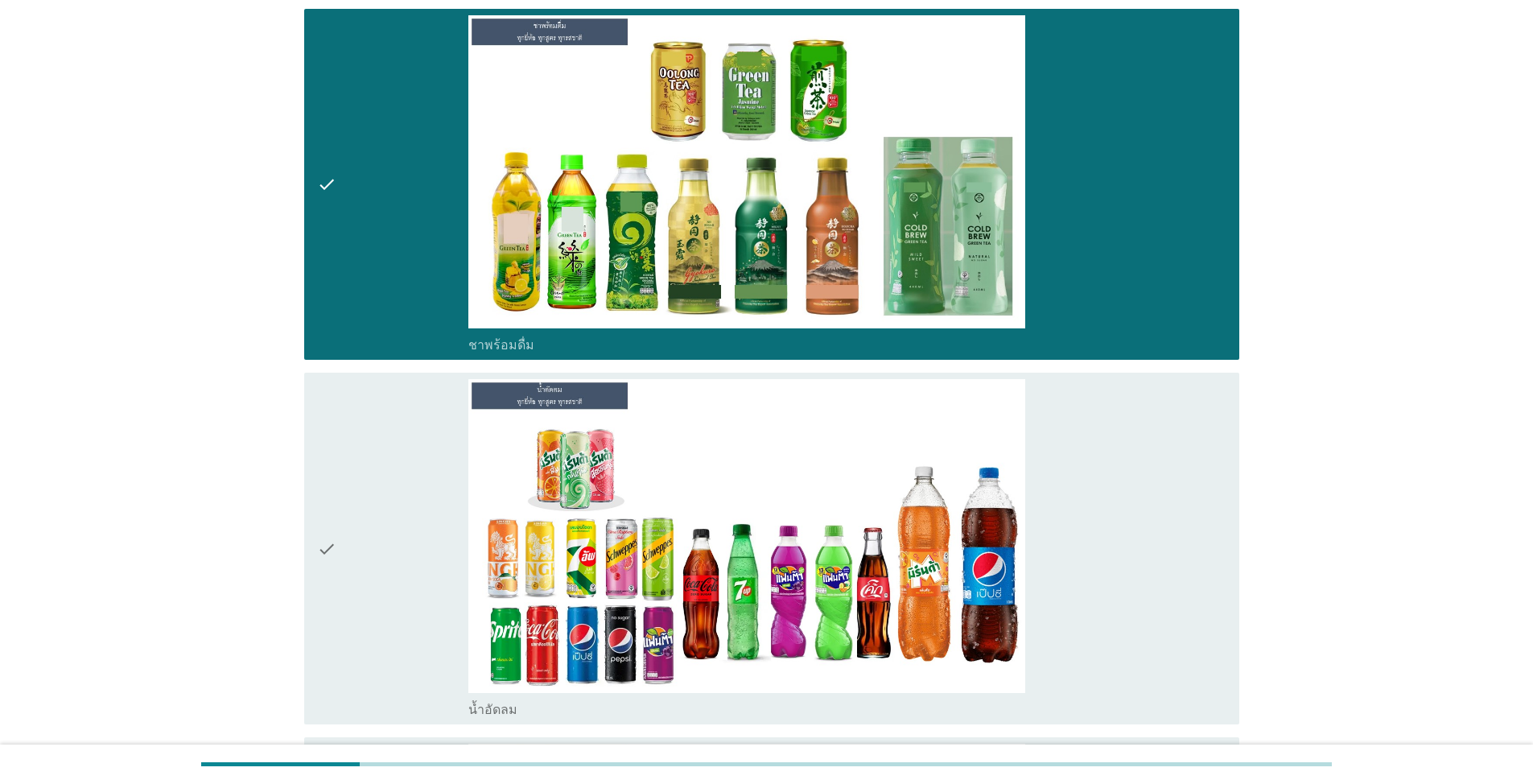
click at [405, 506] on div "check" at bounding box center [393, 548] width 152 height 338
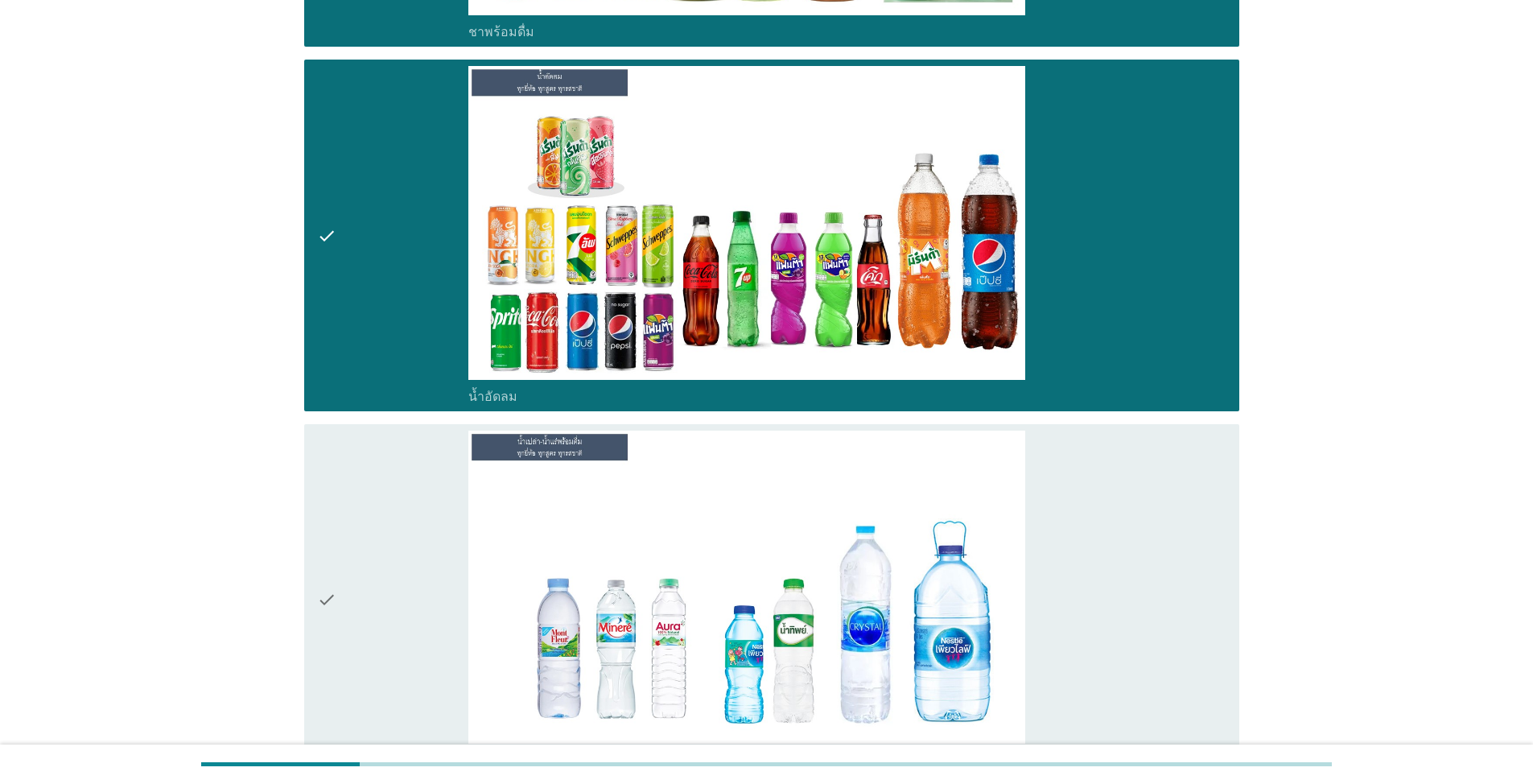
scroll to position [1207, 0]
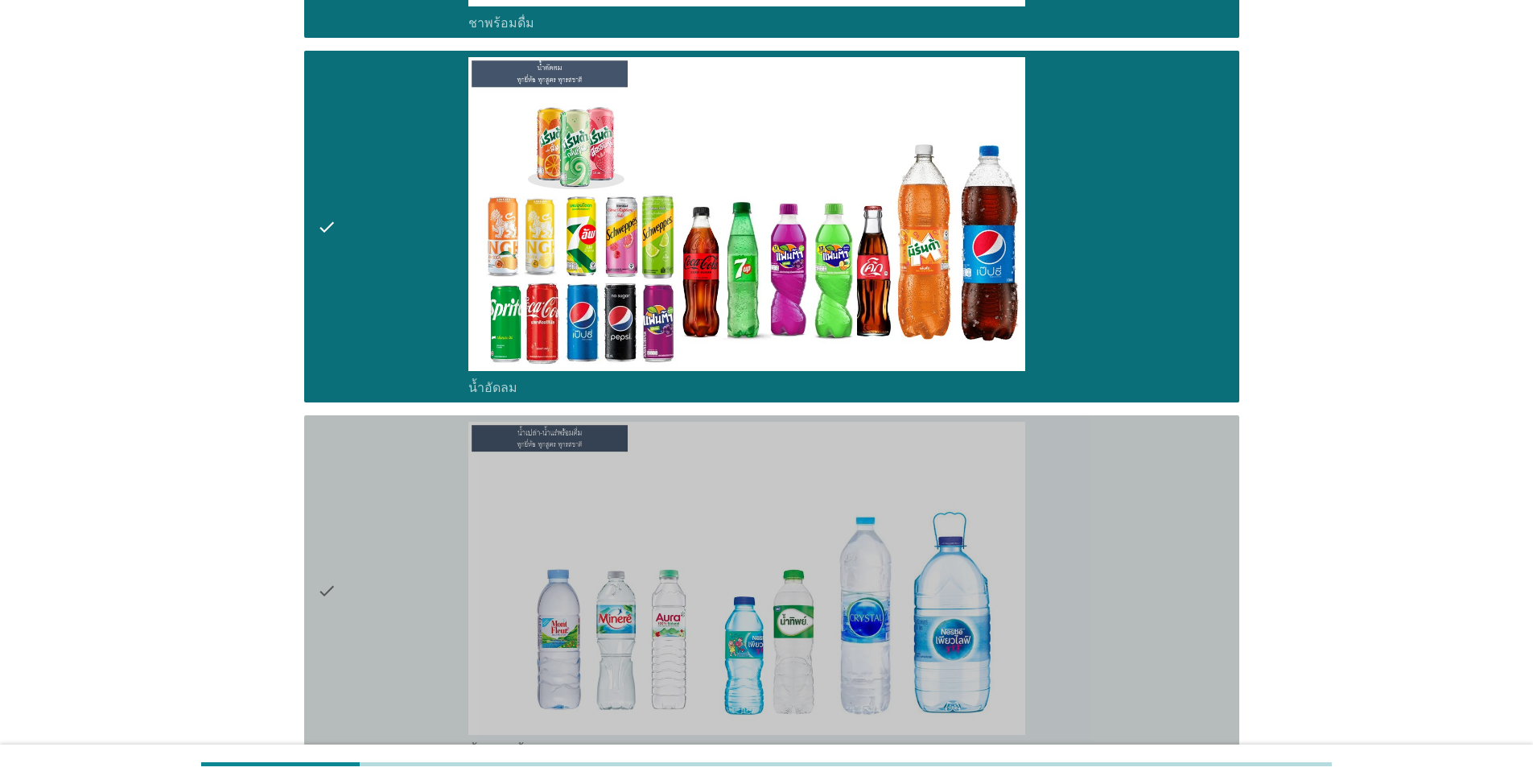
click at [440, 602] on div "check" at bounding box center [393, 591] width 152 height 338
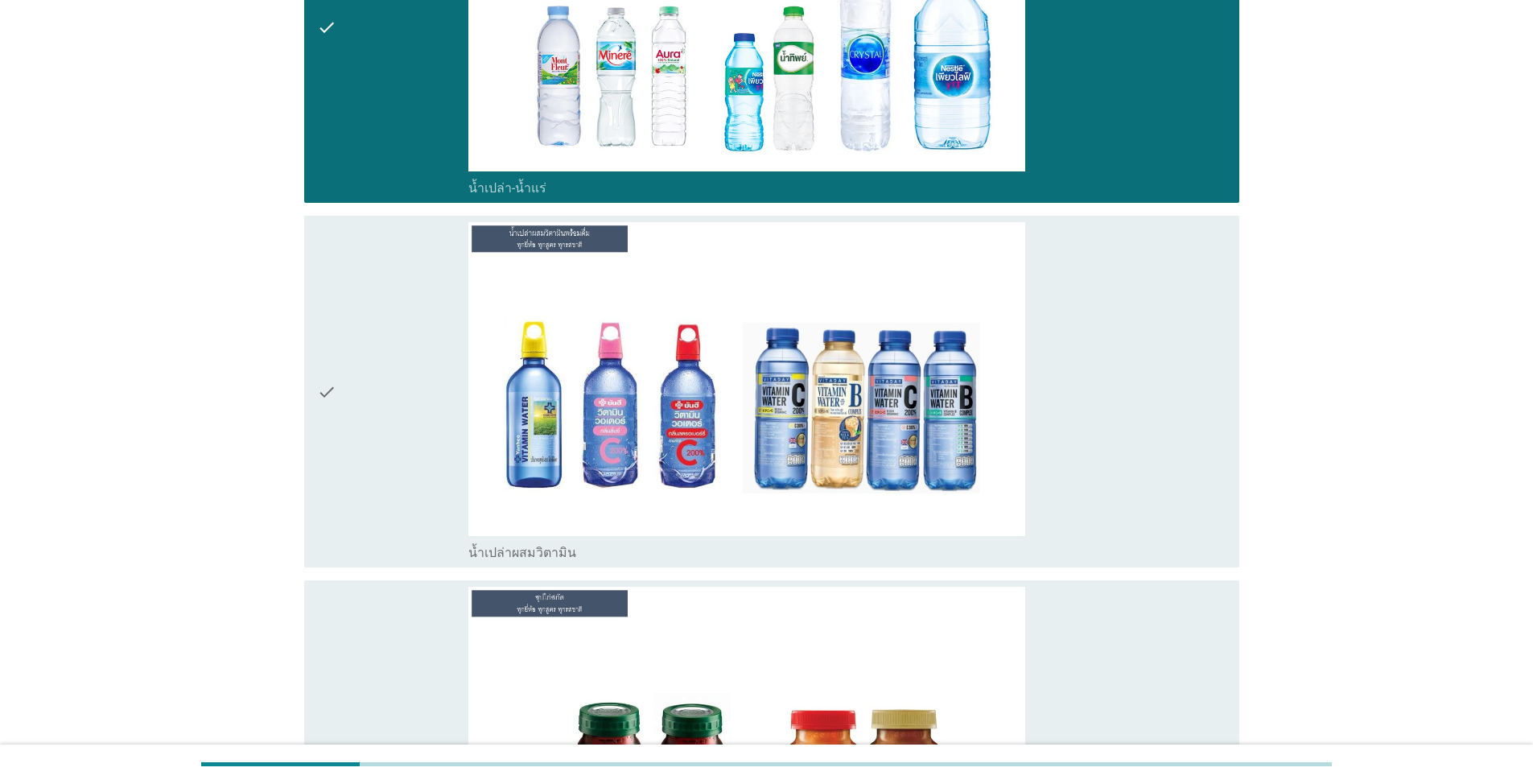
click at [375, 499] on div "check" at bounding box center [393, 392] width 152 height 338
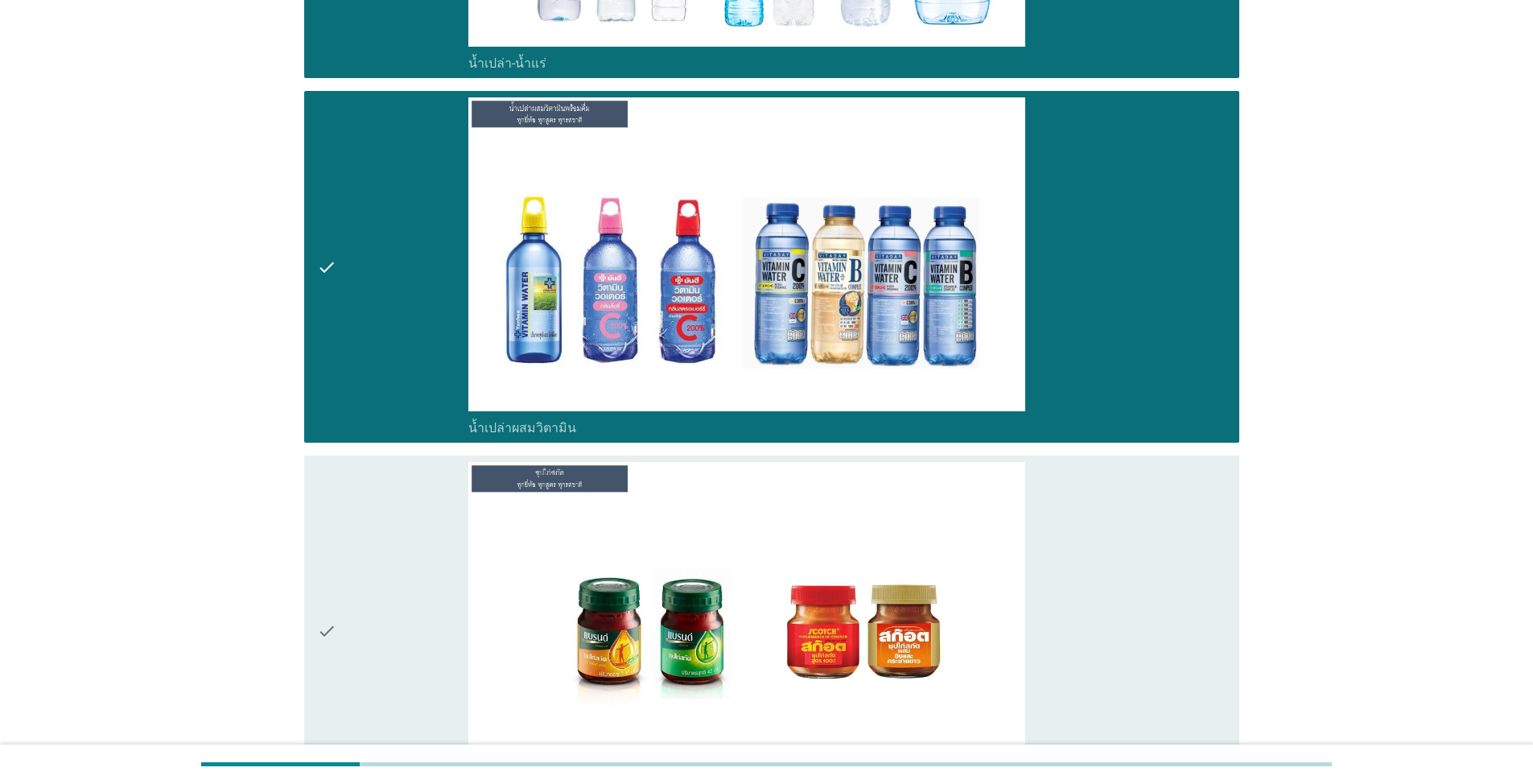
scroll to position [2092, 0]
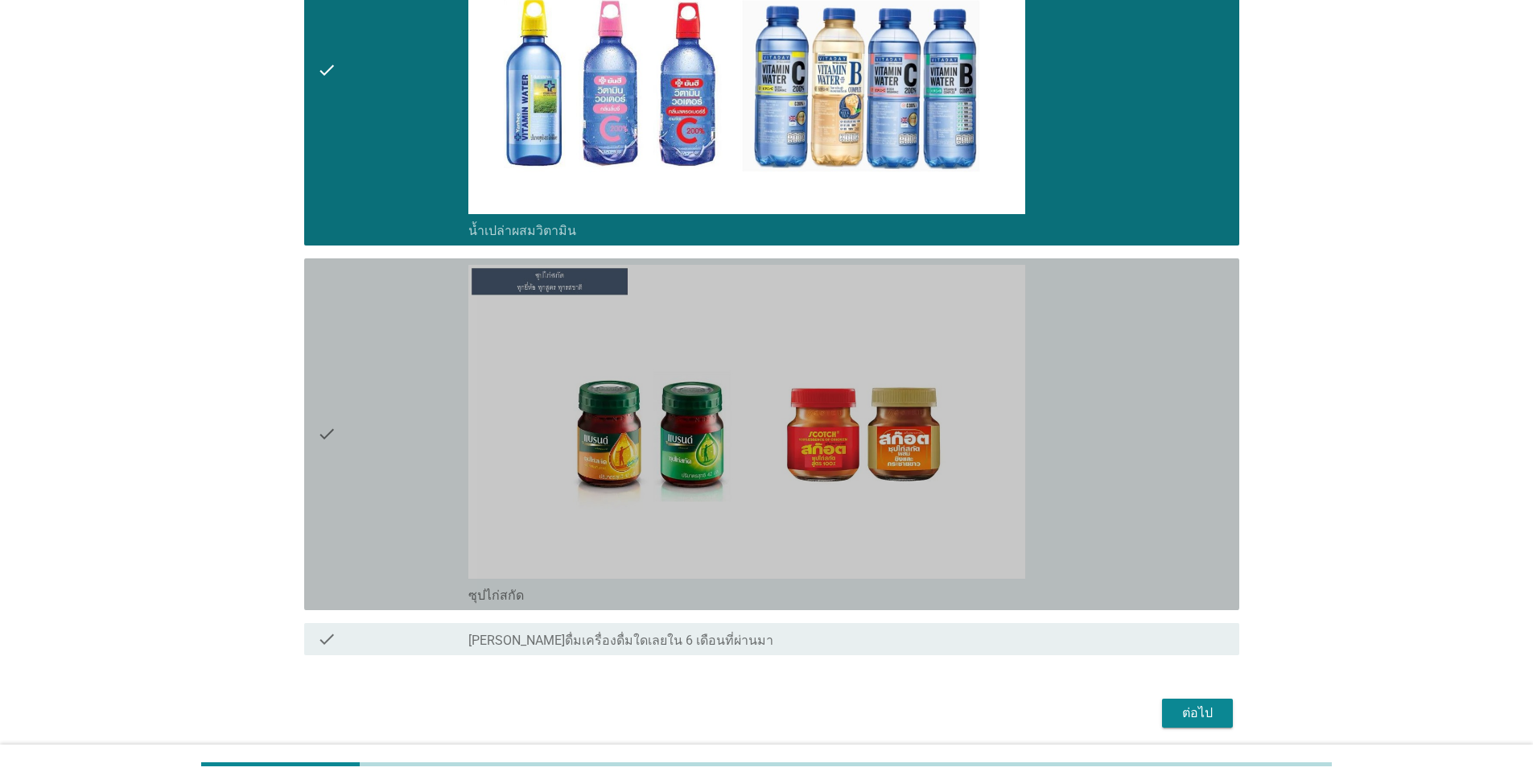
click at [379, 527] on div "check" at bounding box center [393, 434] width 152 height 338
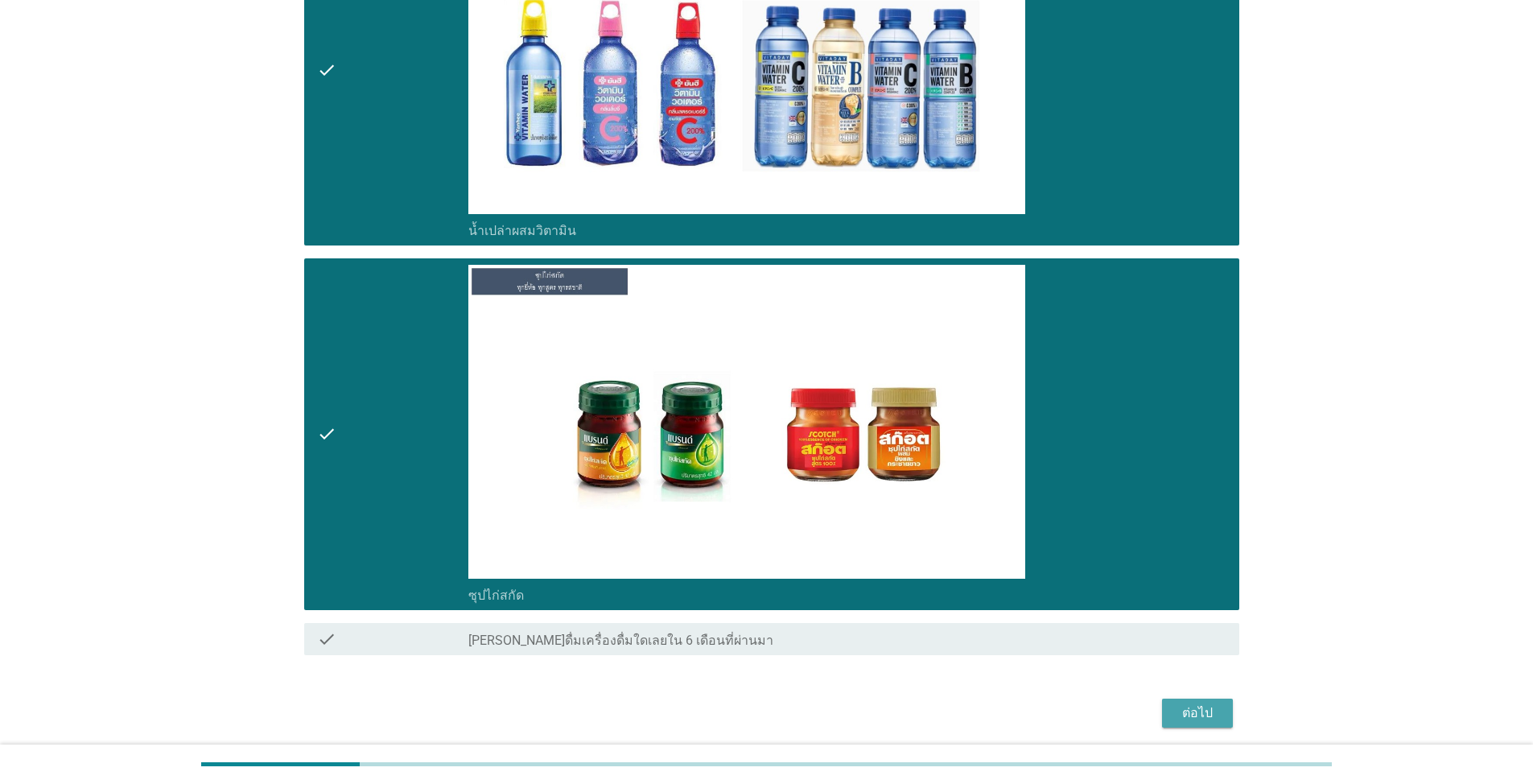
click at [1174, 713] on button "ต่อไป" at bounding box center [1197, 712] width 71 height 29
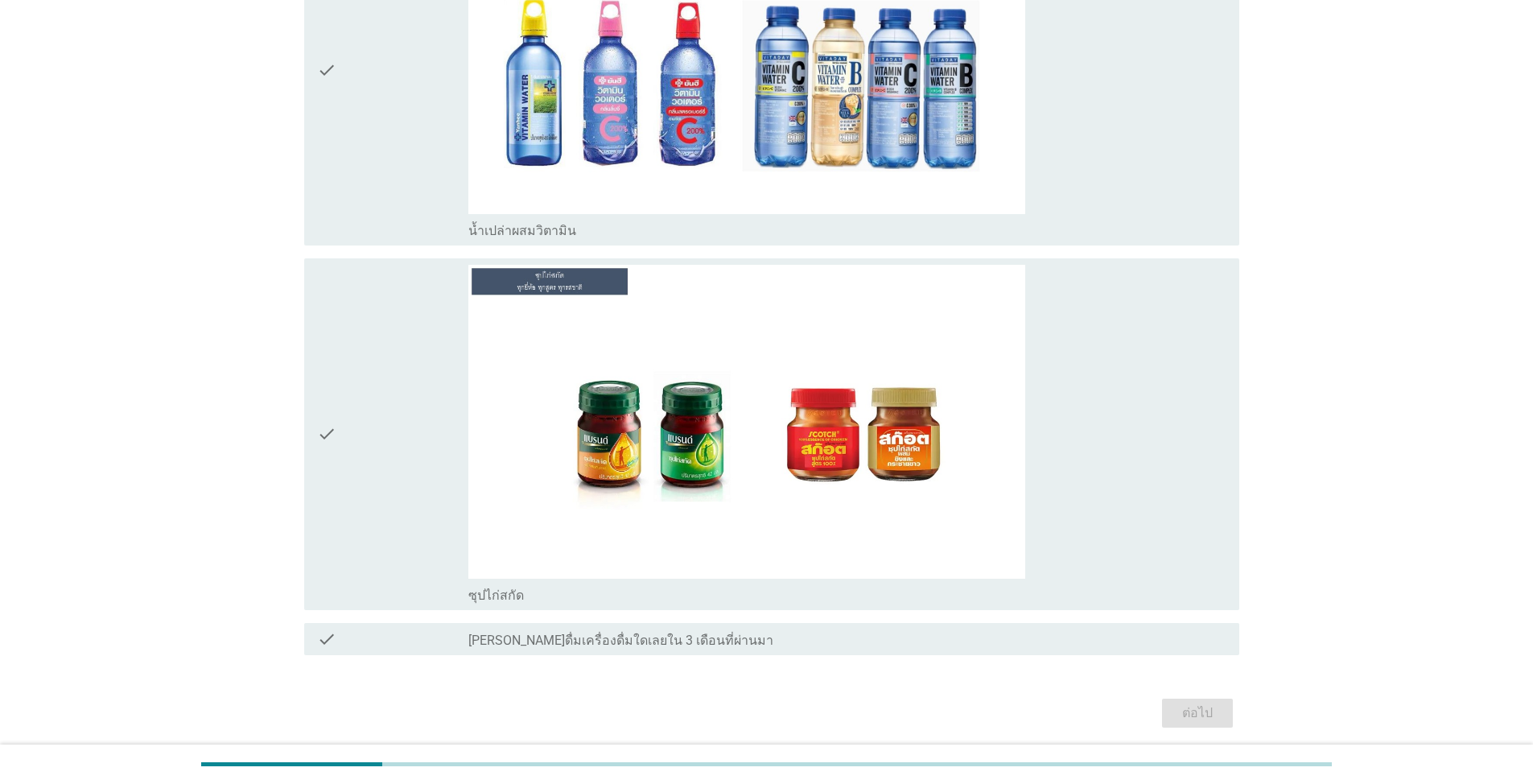
scroll to position [0, 0]
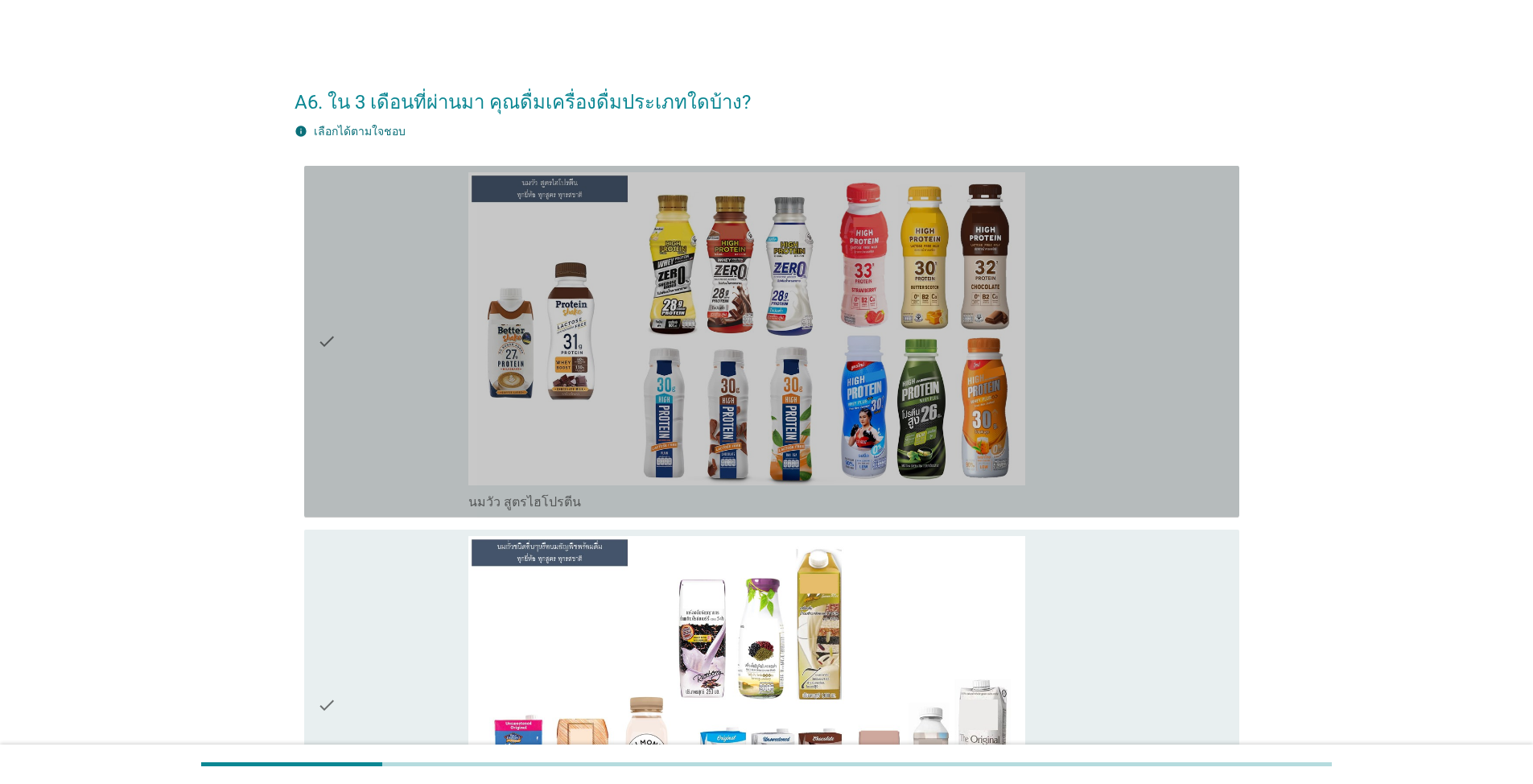
drag, startPoint x: 372, startPoint y: 423, endPoint x: 376, endPoint y: 493, distance: 70.1
click at [369, 423] on div "check" at bounding box center [393, 341] width 152 height 338
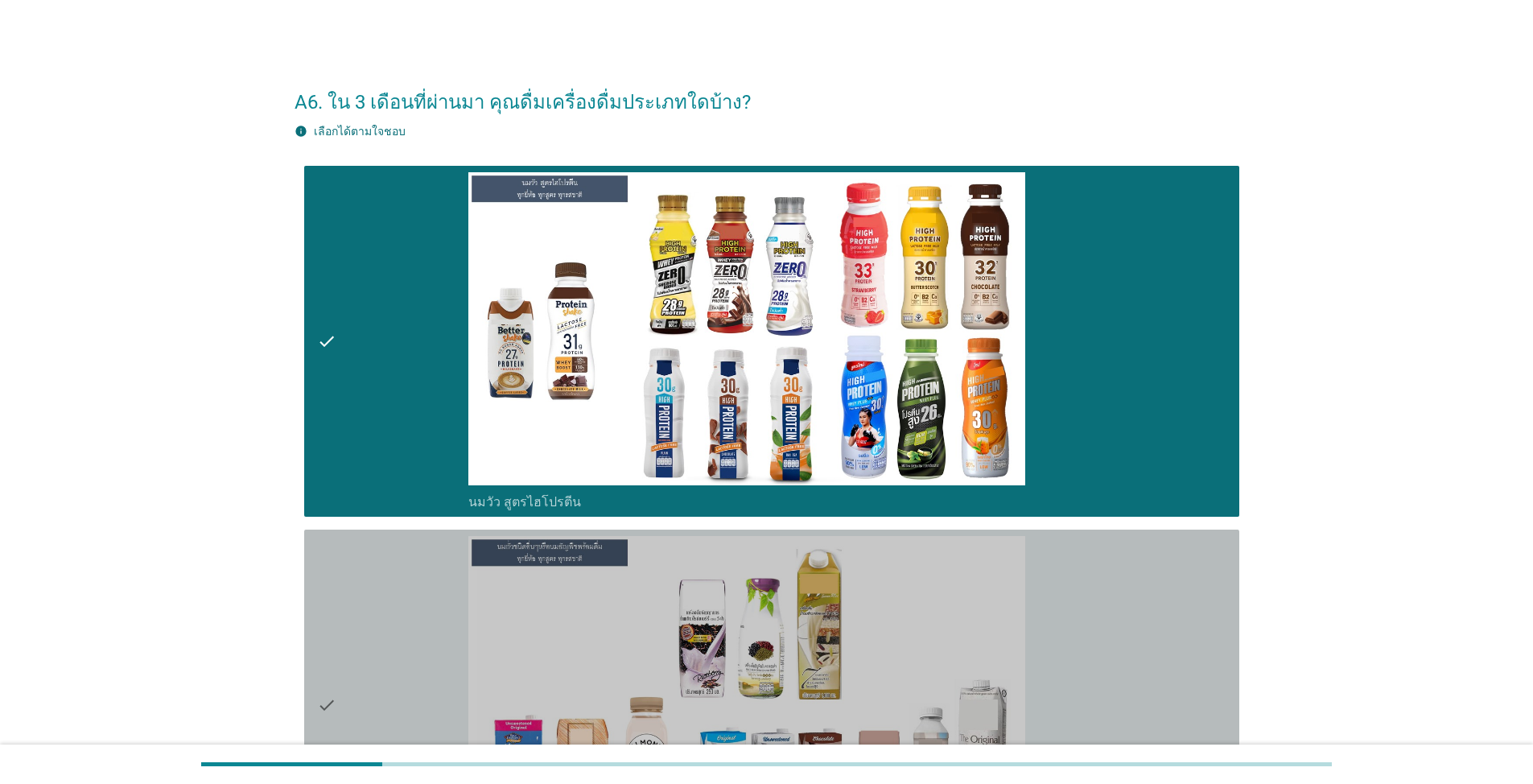
click at [397, 608] on div "check" at bounding box center [393, 705] width 152 height 338
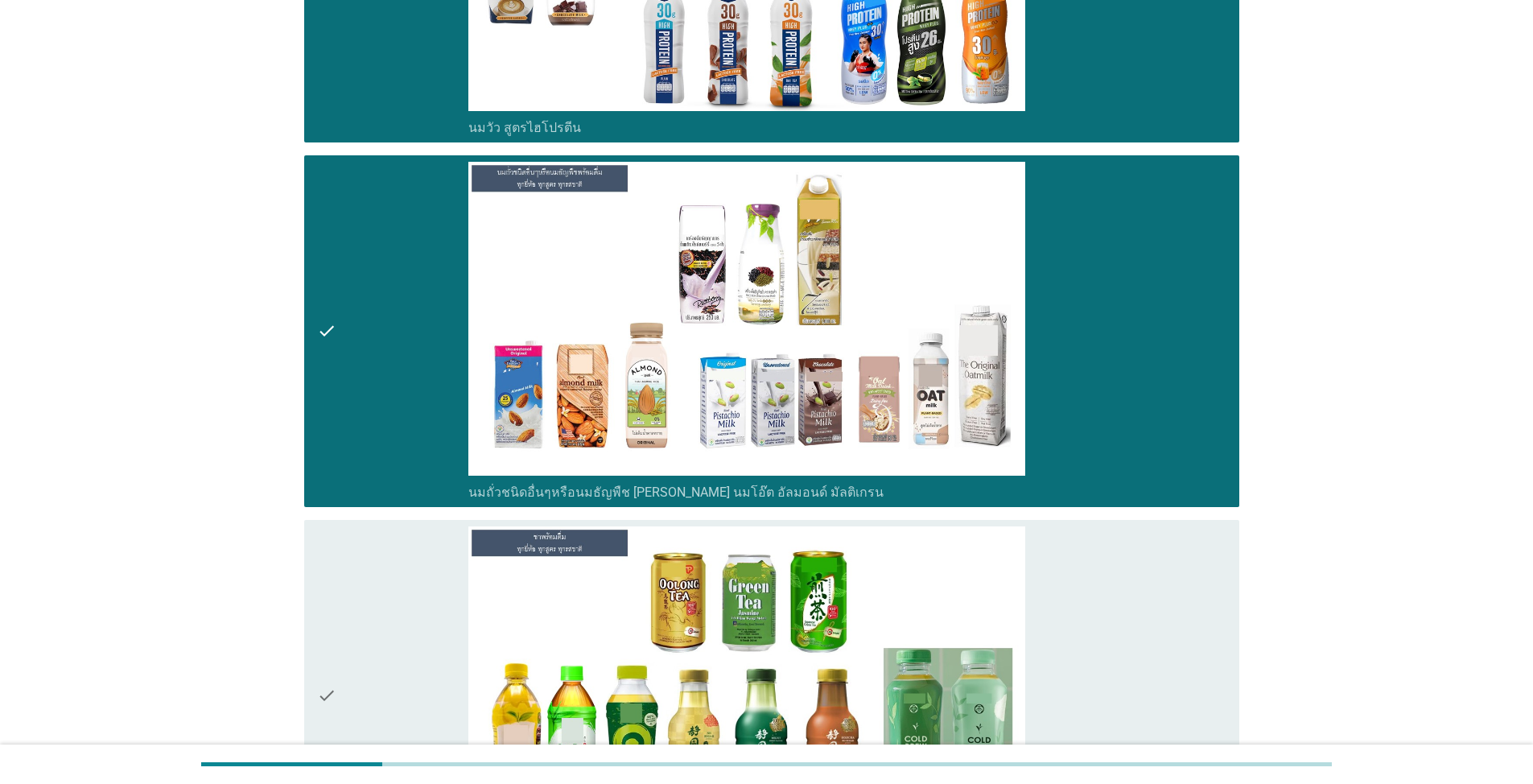
scroll to position [483, 0]
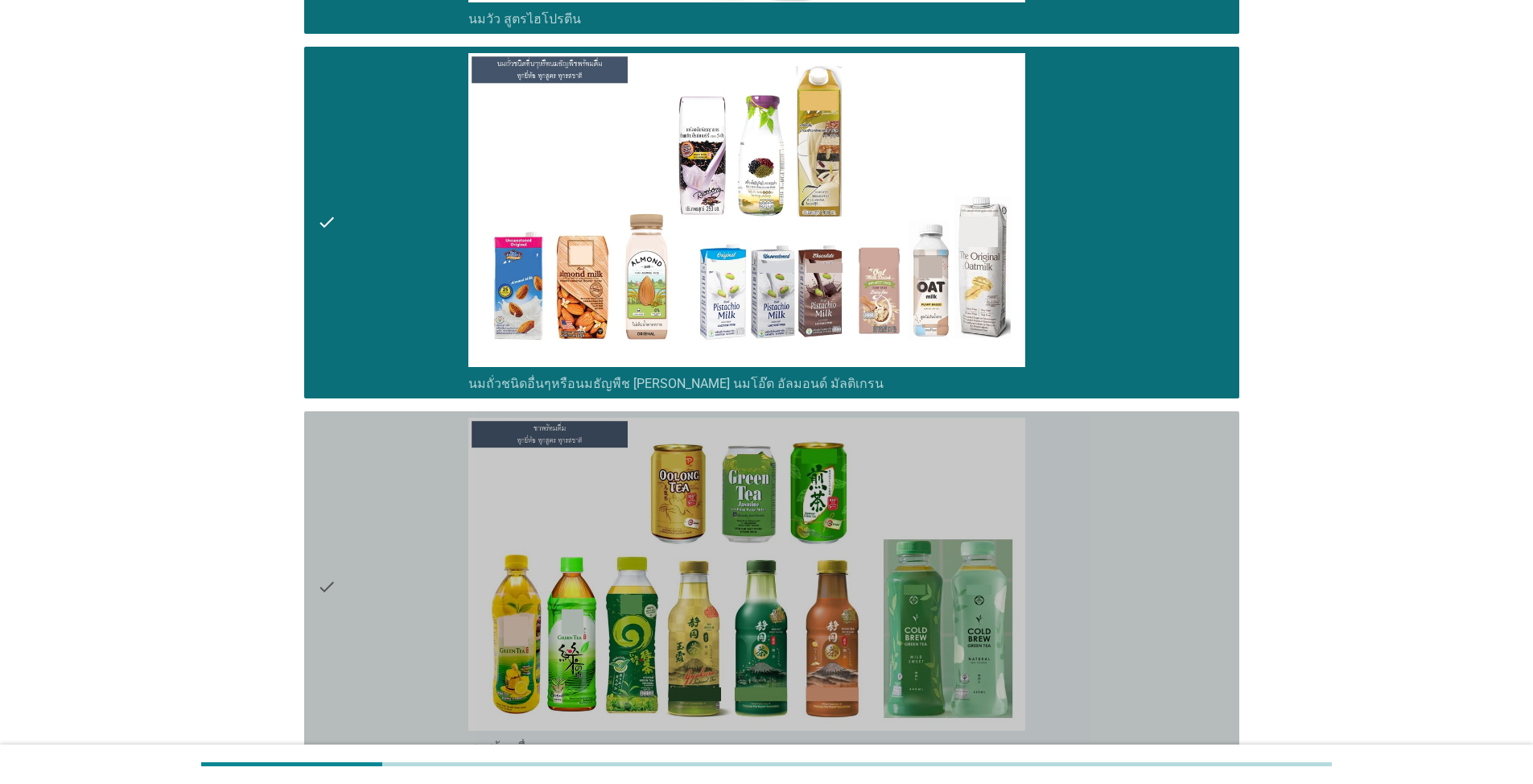
click at [388, 535] on div "check" at bounding box center [393, 587] width 152 height 338
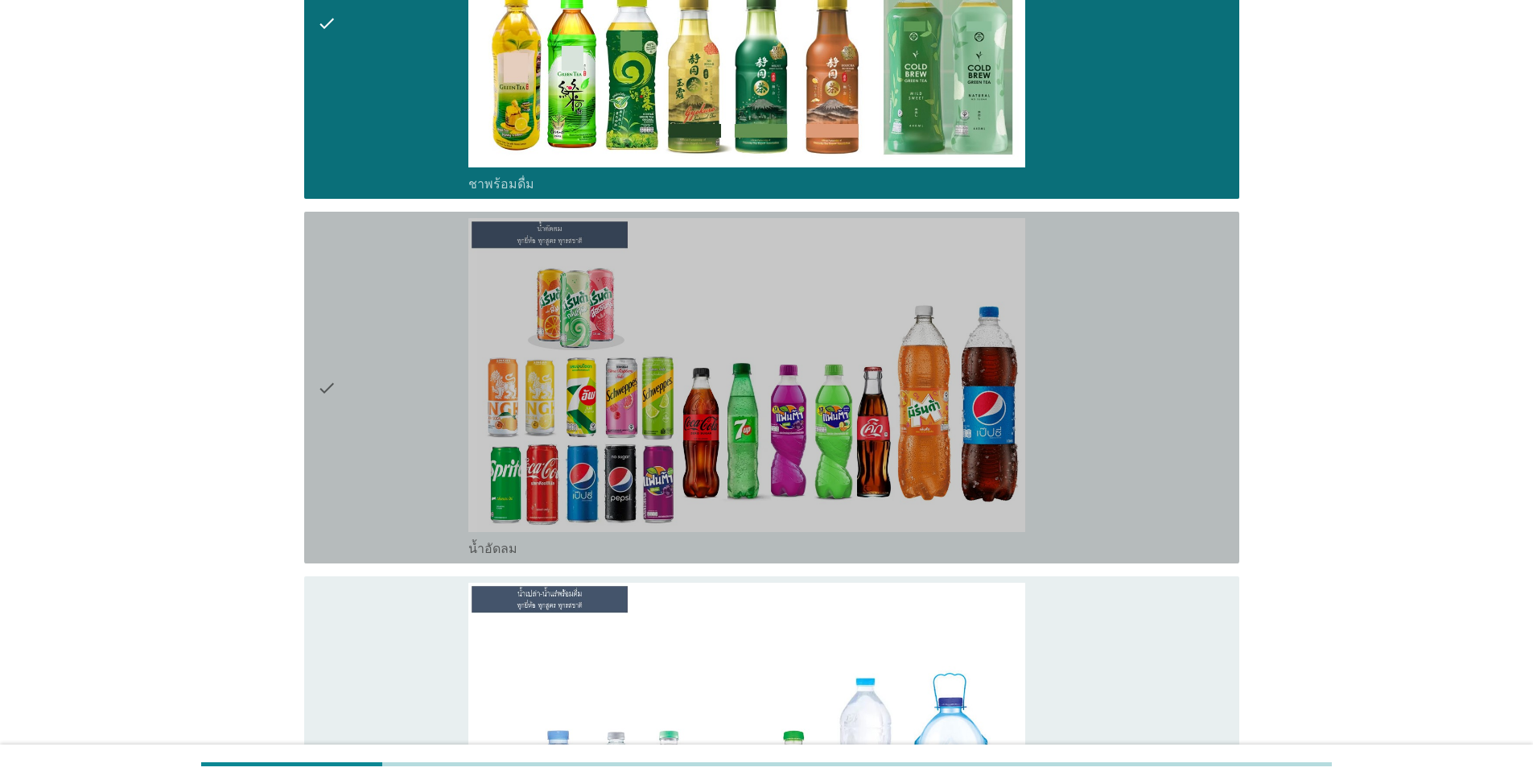
click at [369, 416] on div "check" at bounding box center [393, 388] width 152 height 338
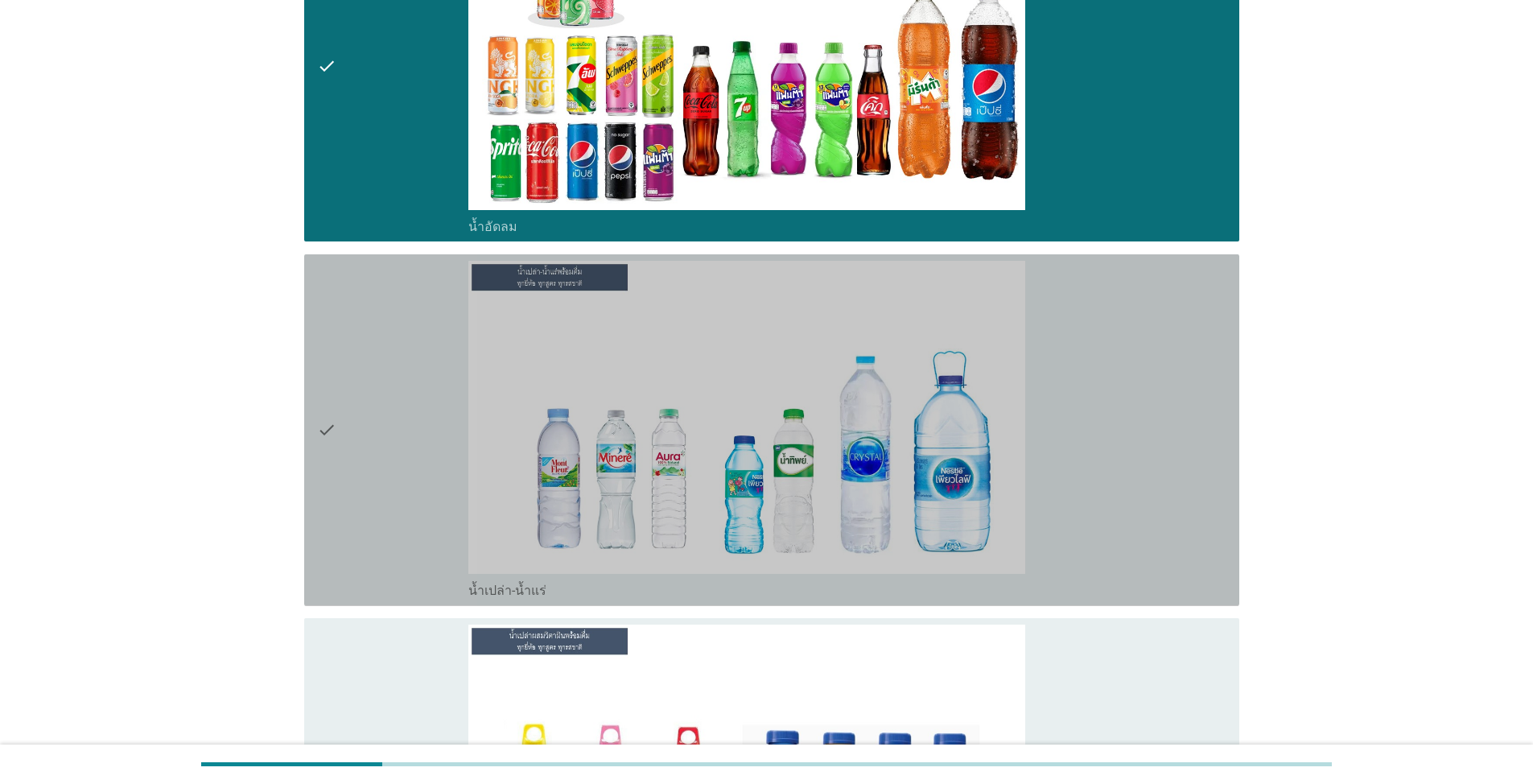
click at [407, 452] on div "check" at bounding box center [393, 430] width 152 height 338
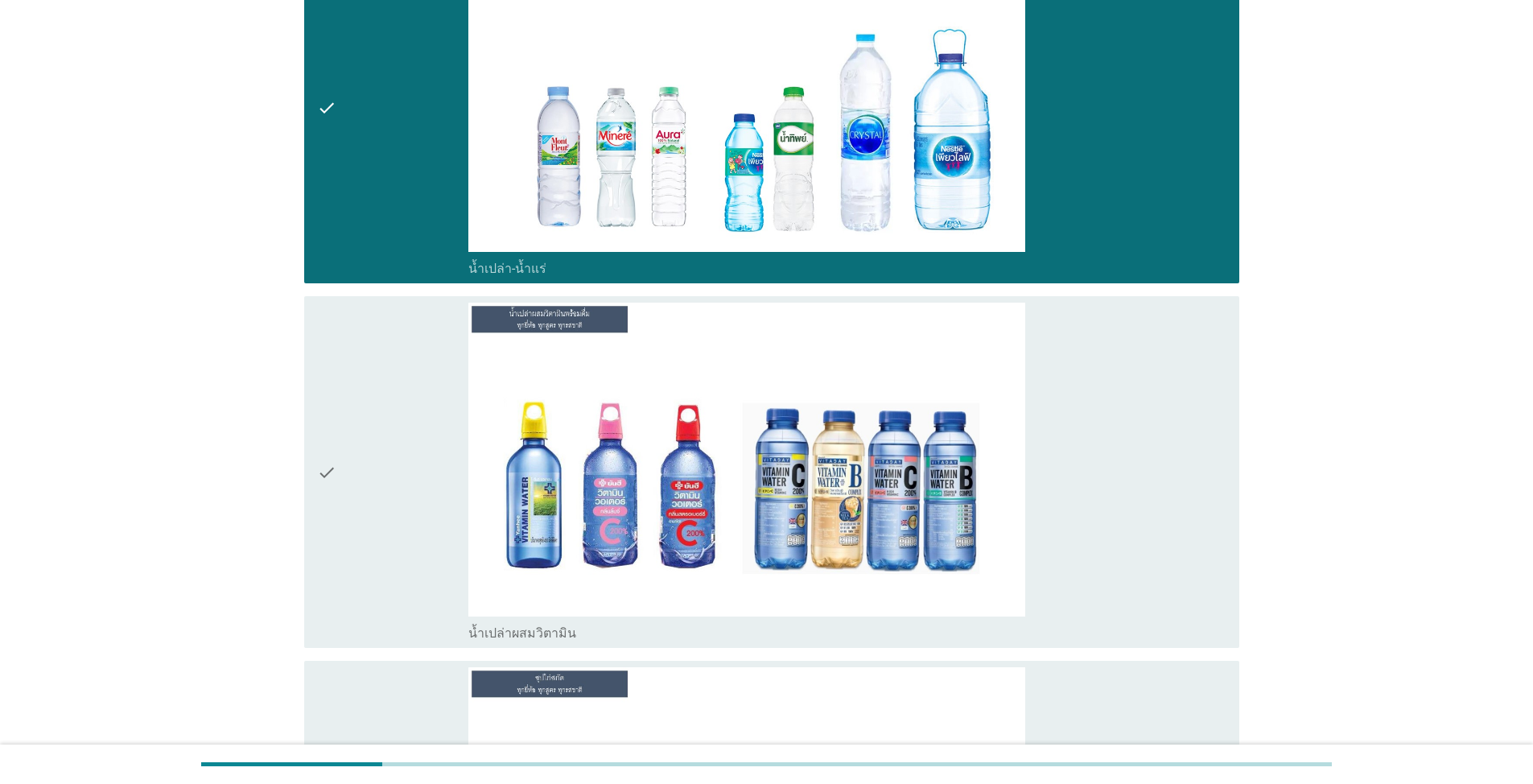
click at [414, 491] on div "check" at bounding box center [393, 472] width 152 height 338
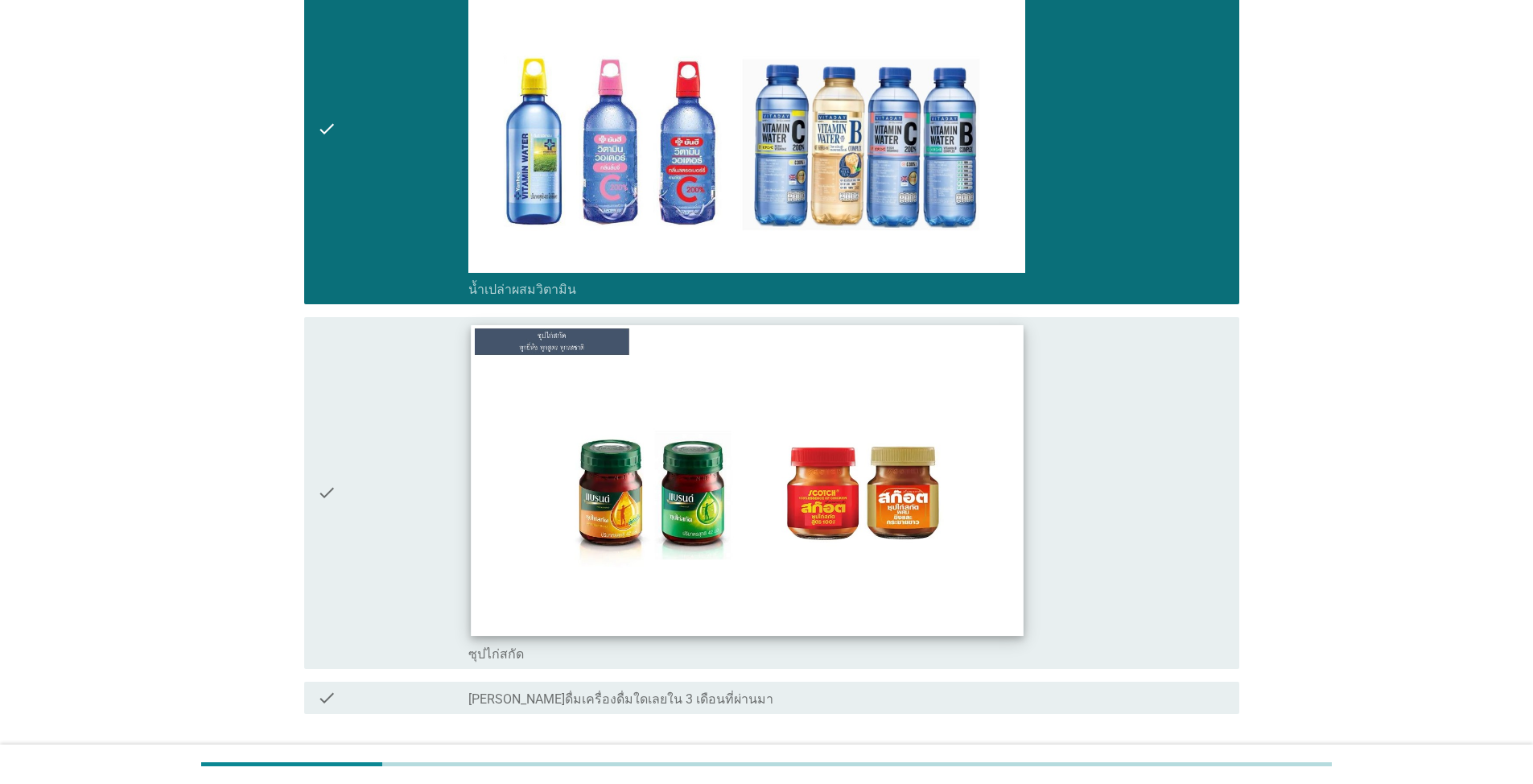
scroll to position [2151, 0]
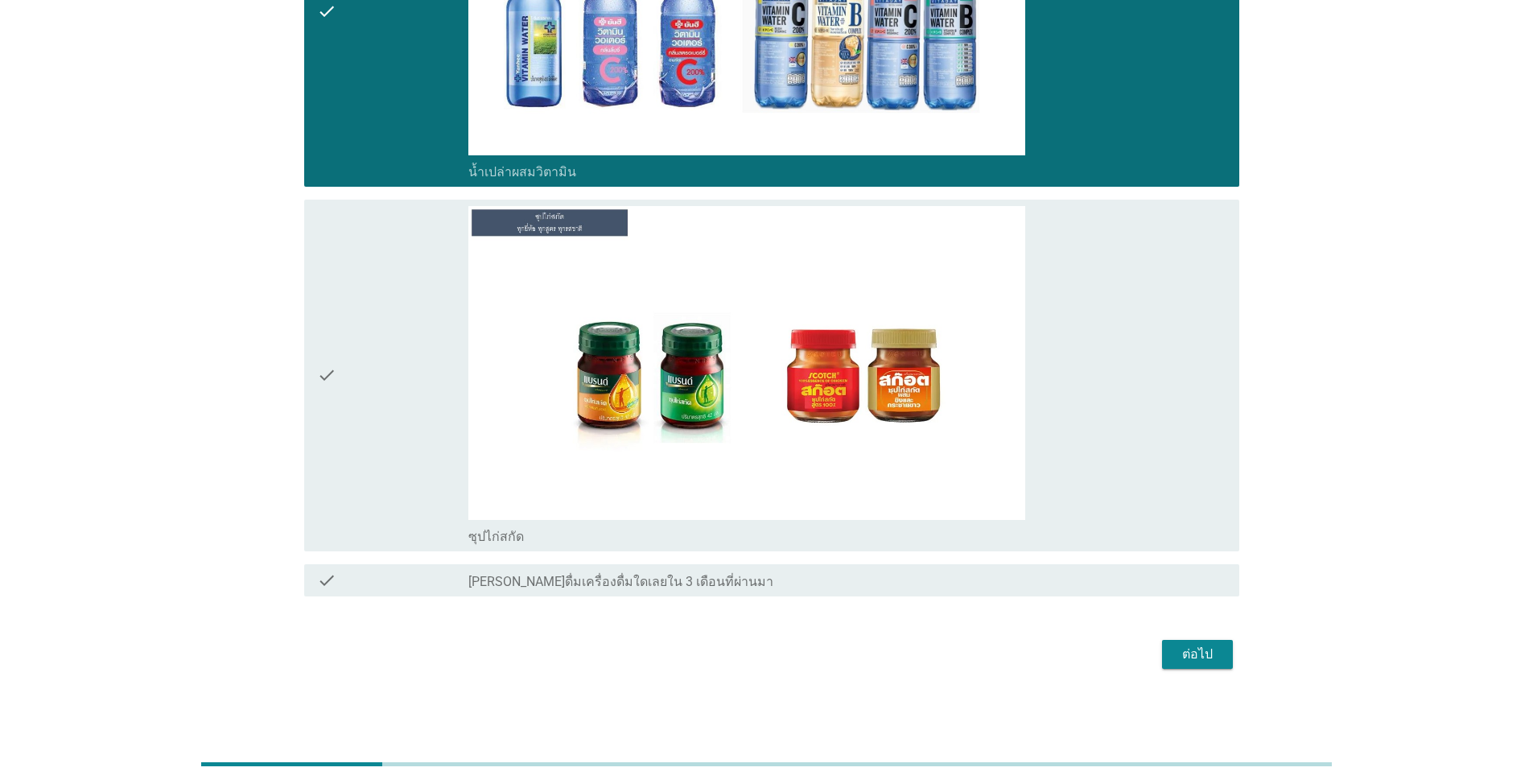
click at [307, 351] on div "check check_box_outline_blank ซุปไก่สกัด" at bounding box center [771, 375] width 936 height 351
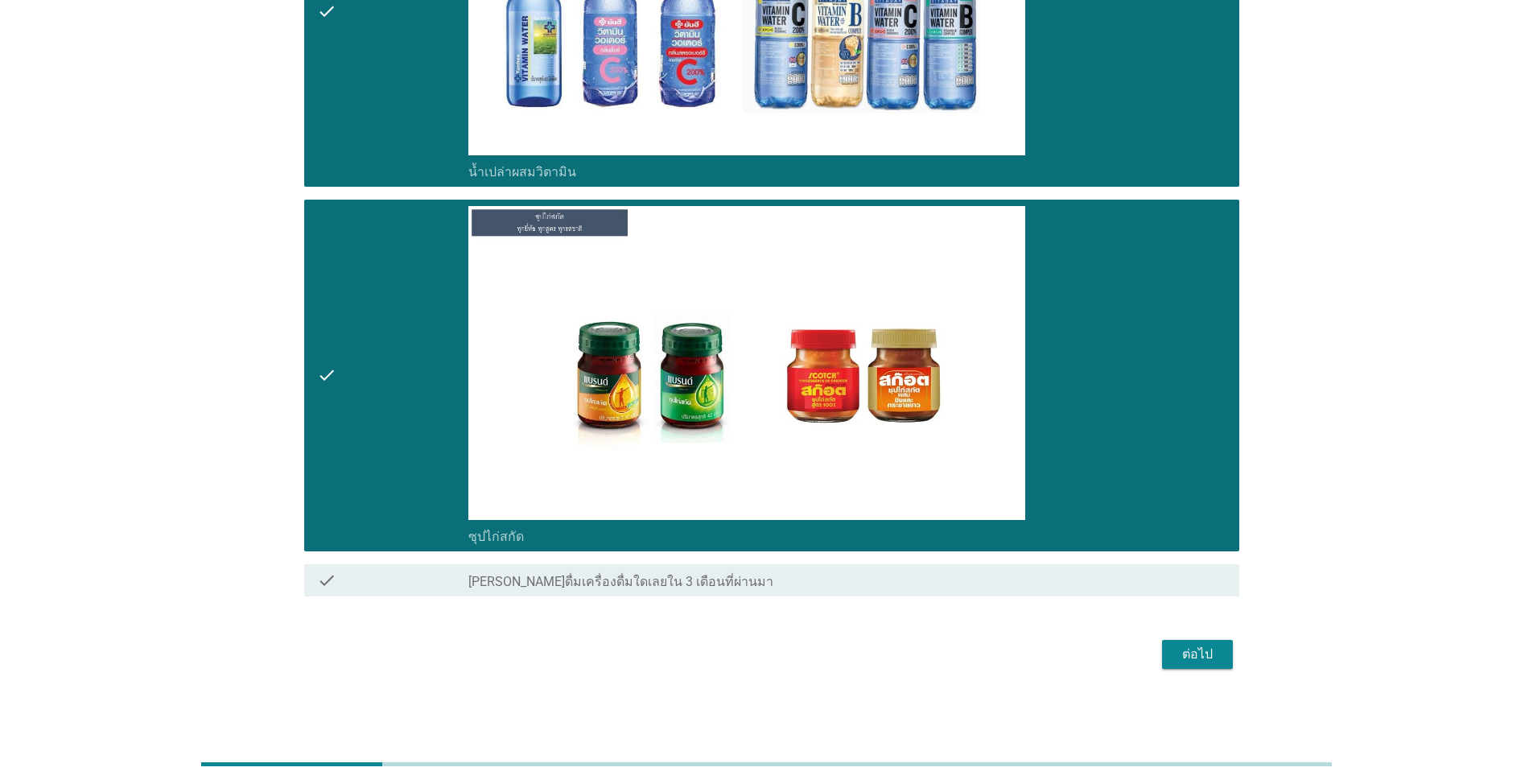
click at [1211, 654] on div "ต่อไป" at bounding box center [1197, 654] width 45 height 20
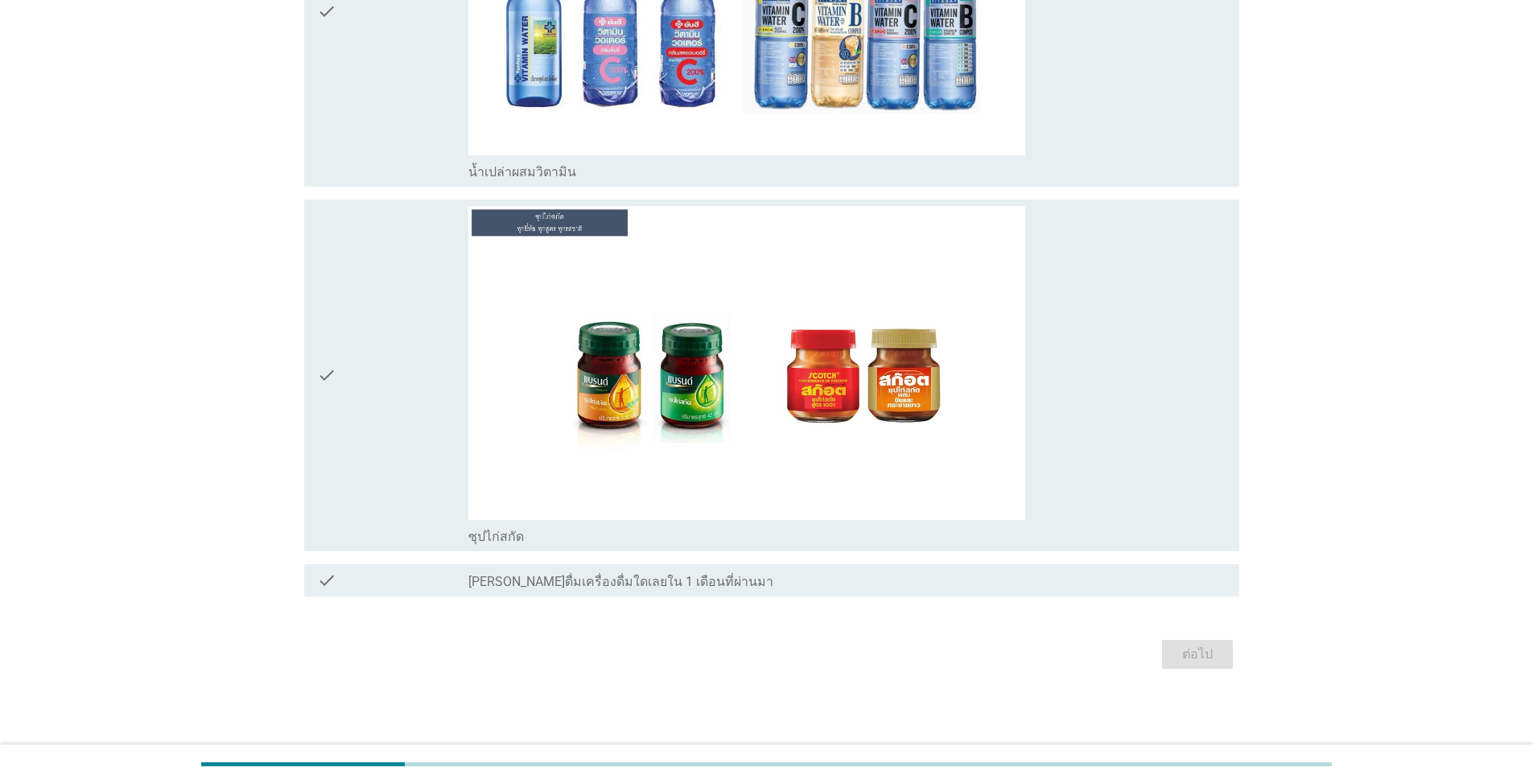
scroll to position [0, 0]
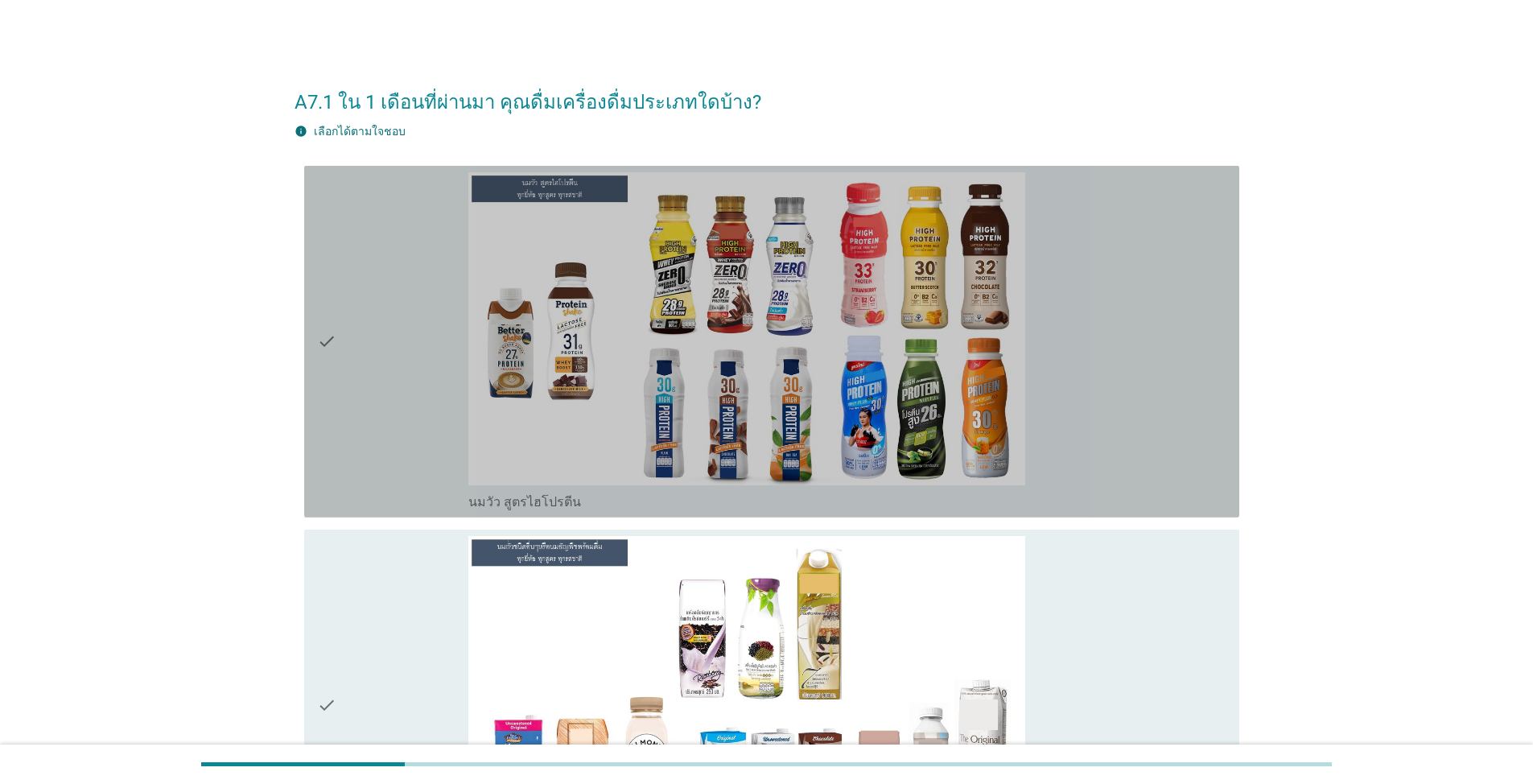
click at [378, 396] on div "check" at bounding box center [393, 341] width 152 height 338
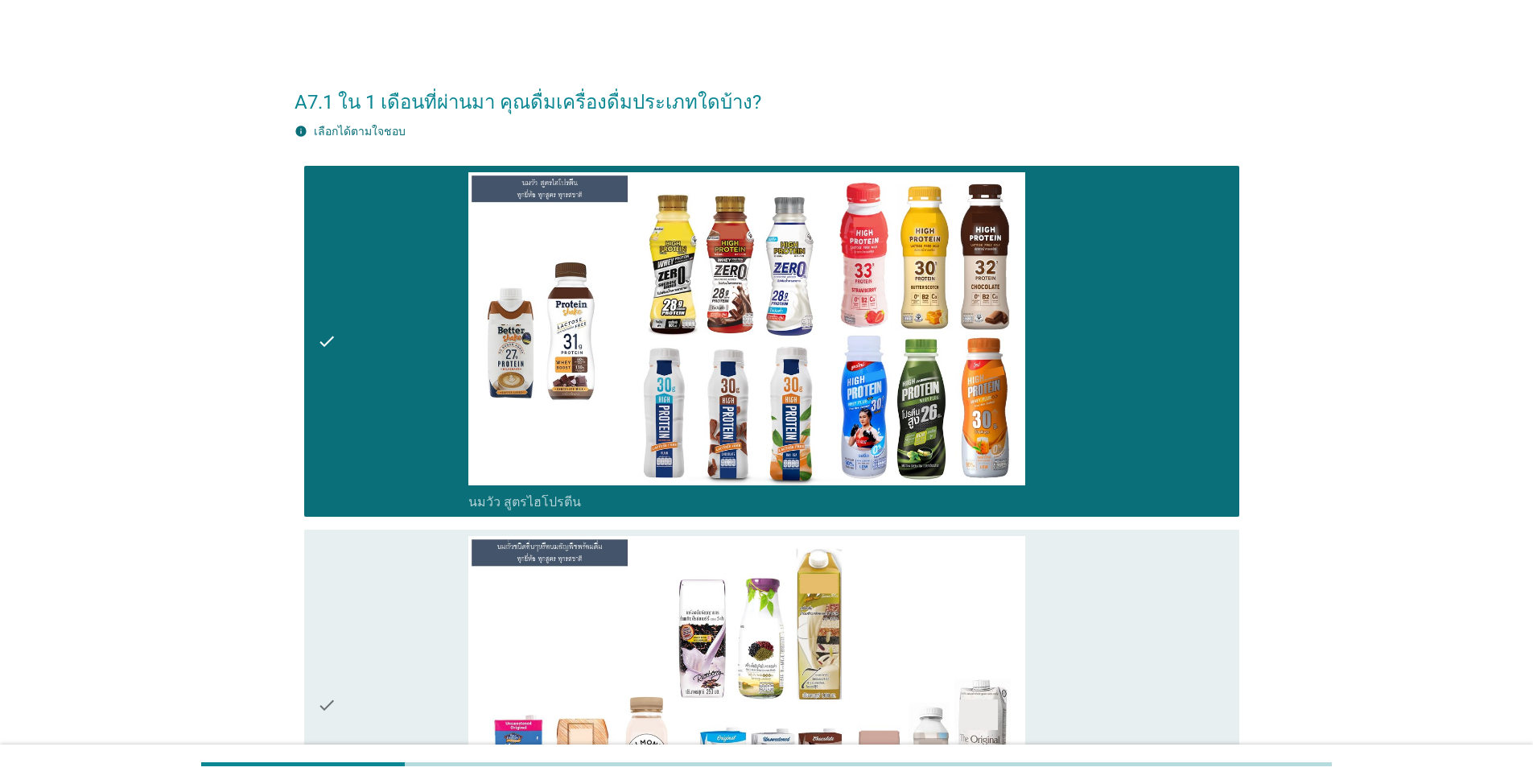
click at [368, 673] on div "check" at bounding box center [393, 705] width 152 height 338
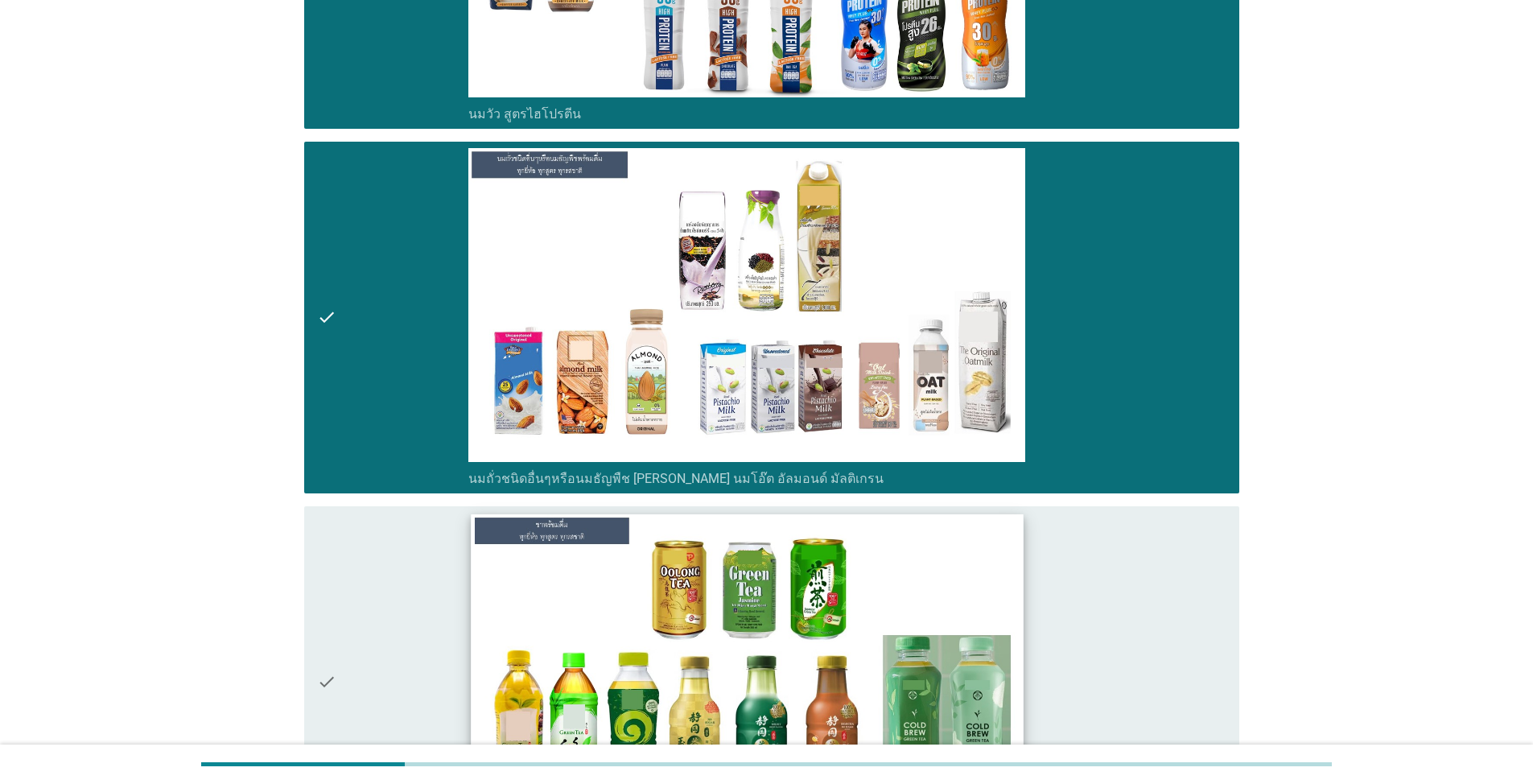
scroll to position [483, 0]
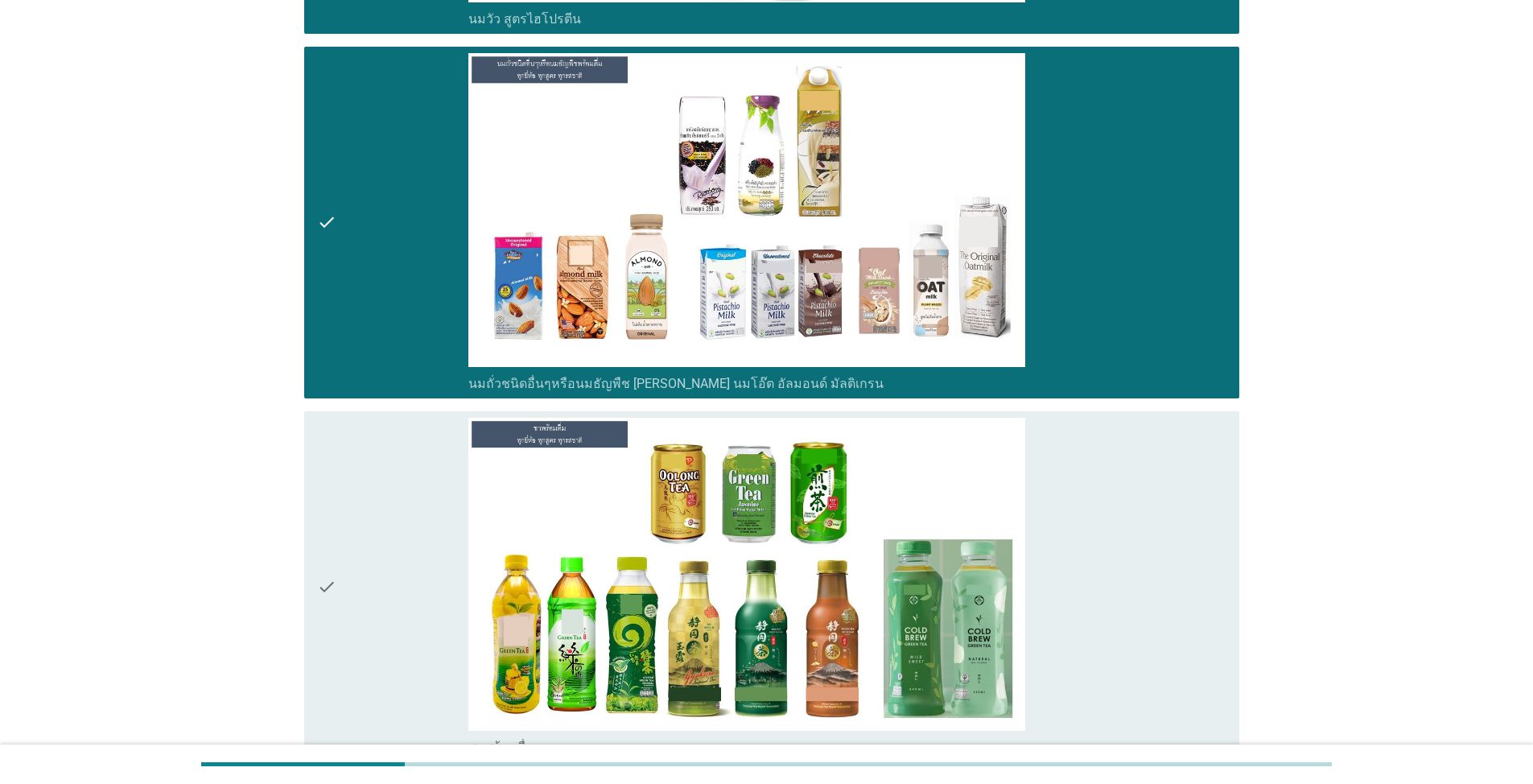
click at [434, 626] on div "check" at bounding box center [393, 587] width 152 height 338
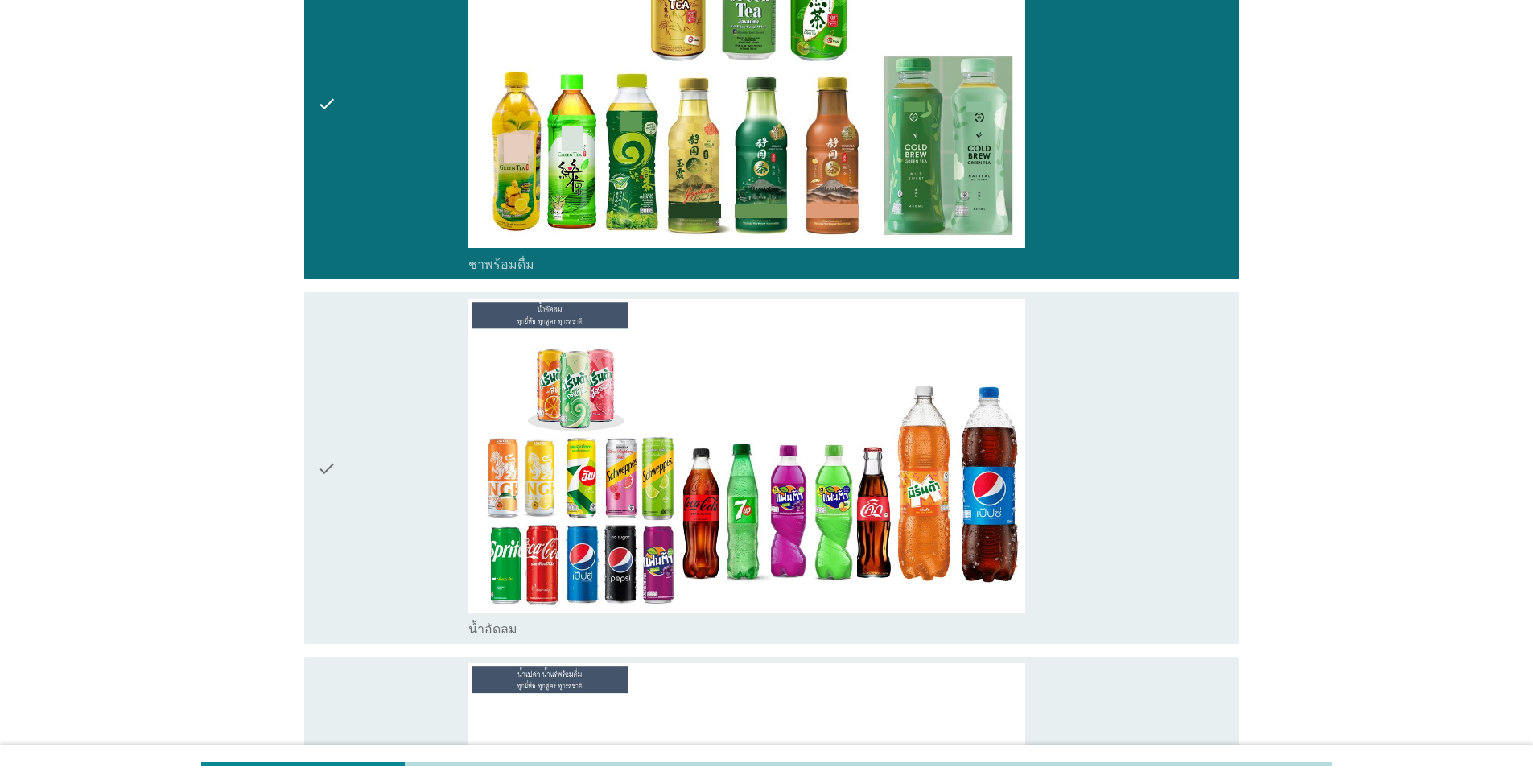
click at [360, 599] on div "check" at bounding box center [393, 467] width 152 height 338
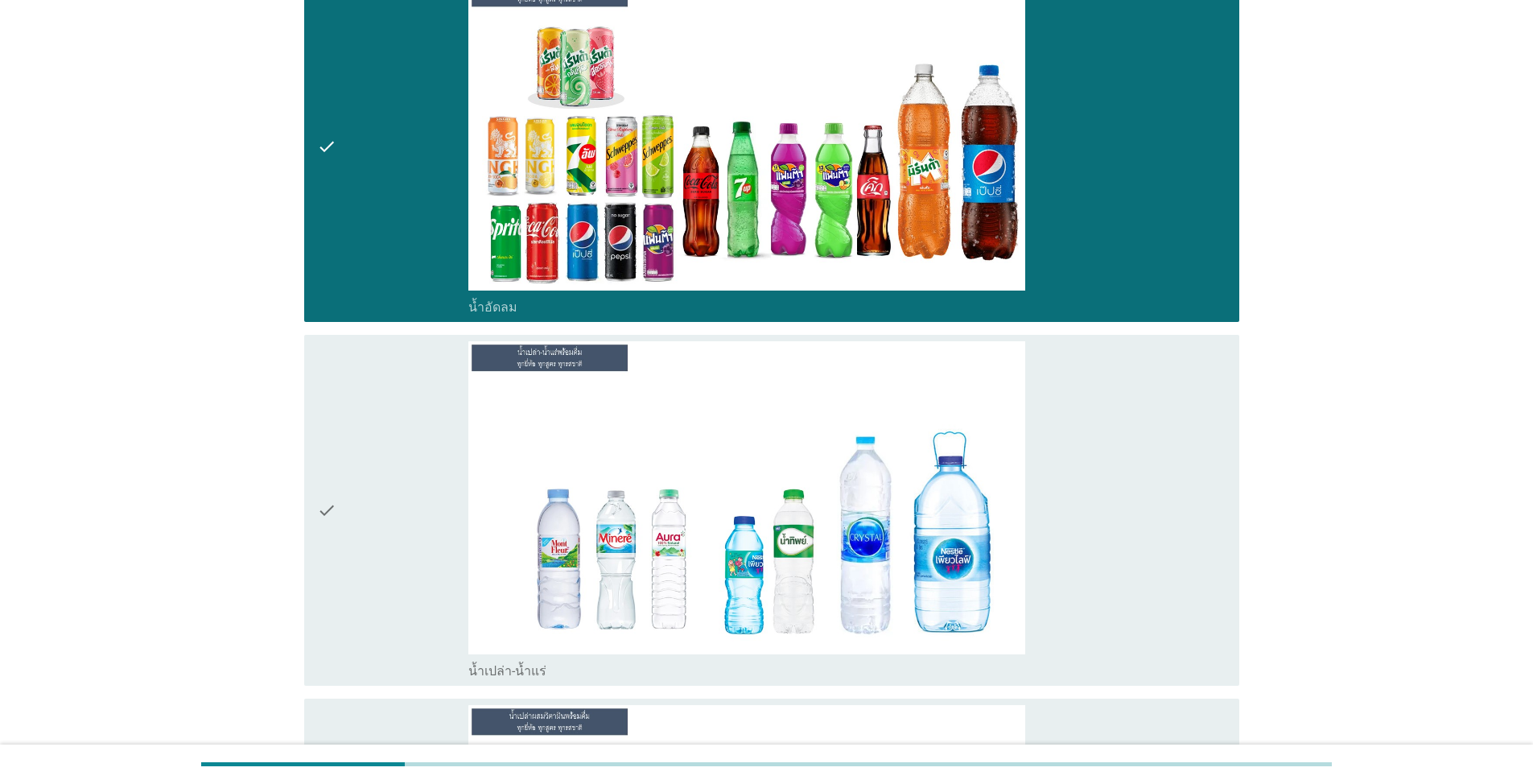
click at [376, 613] on div "check" at bounding box center [393, 511] width 152 height 338
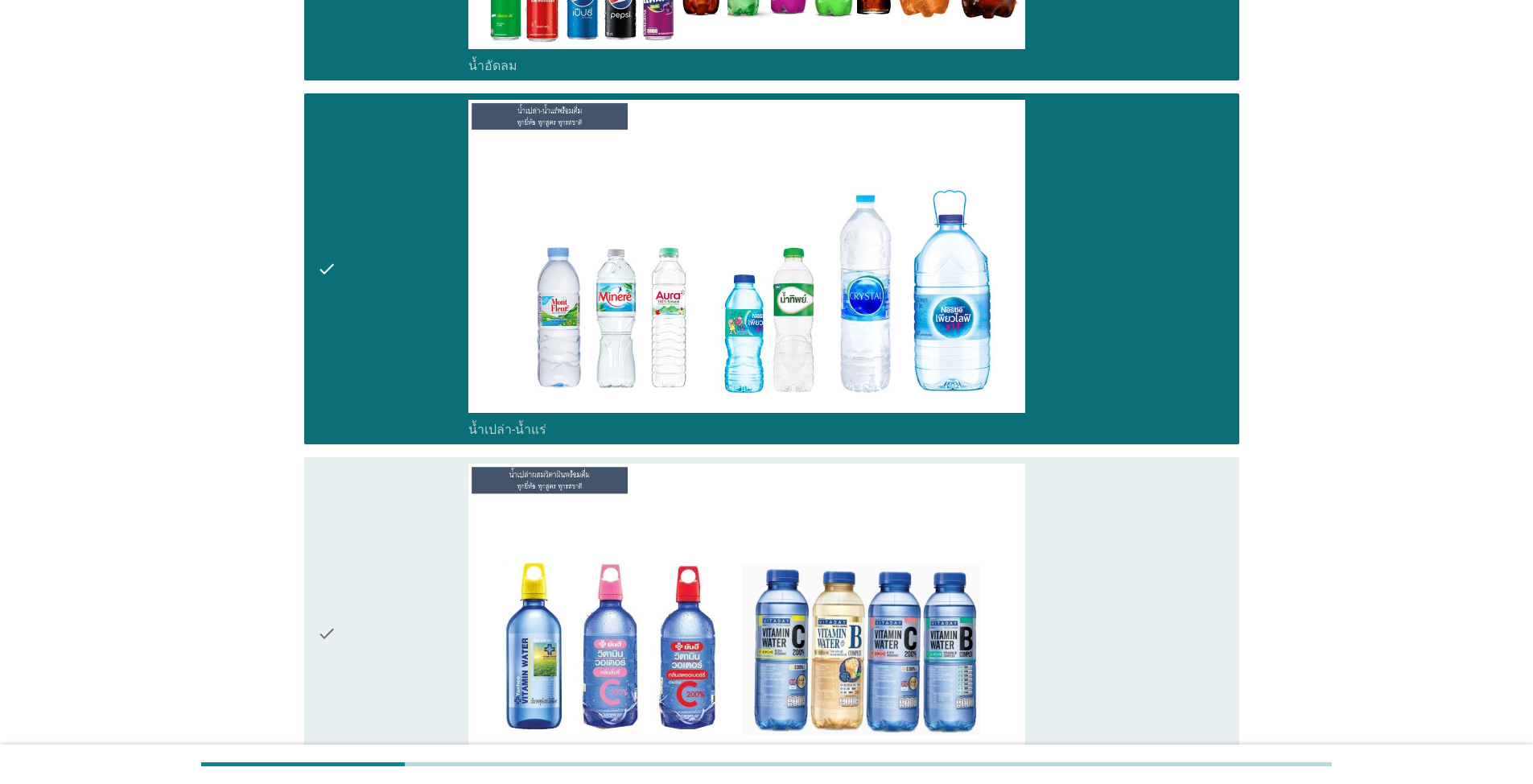
click at [343, 649] on div "check" at bounding box center [393, 633] width 152 height 338
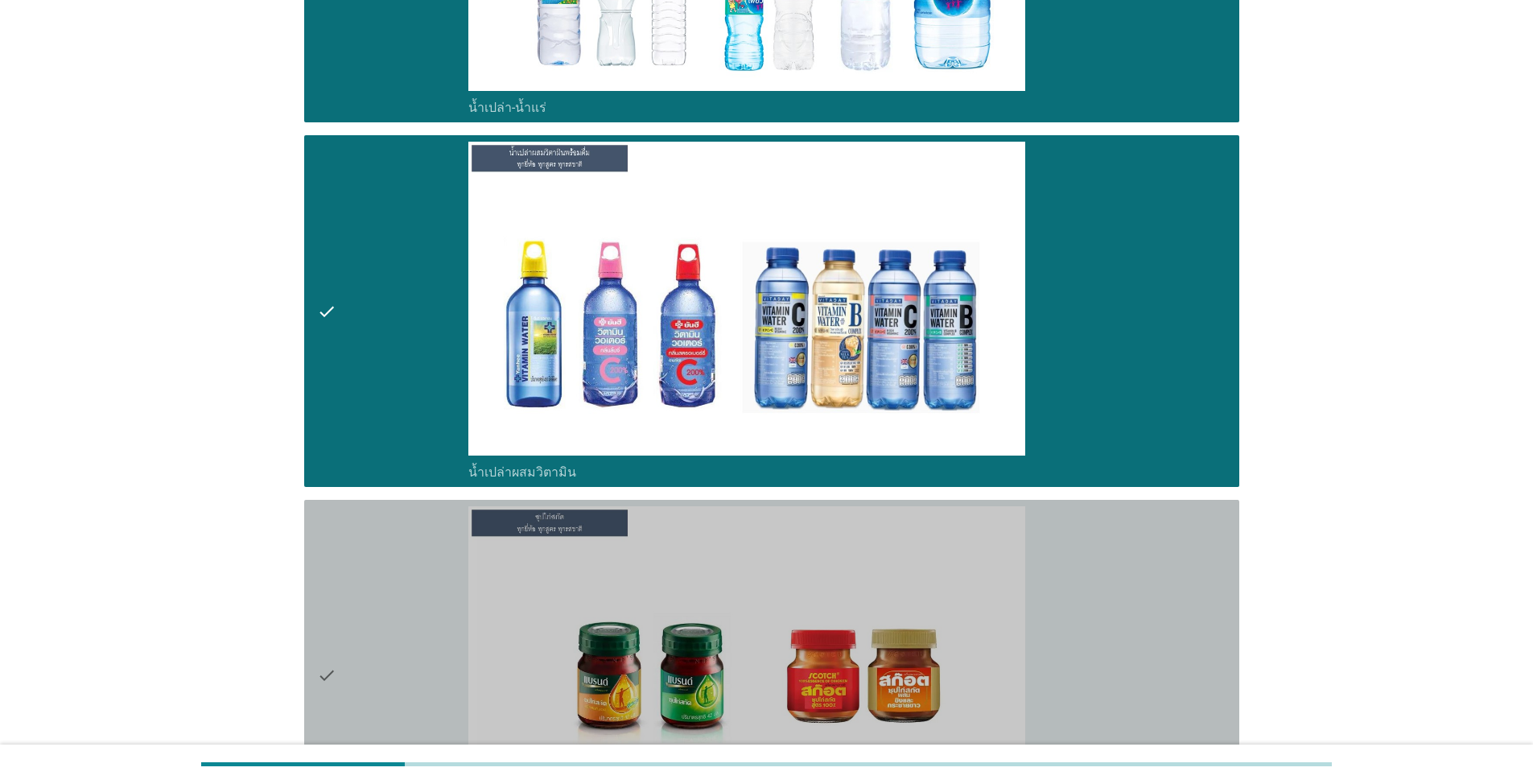
click at [334, 639] on icon "check" at bounding box center [327, 676] width 20 height 338
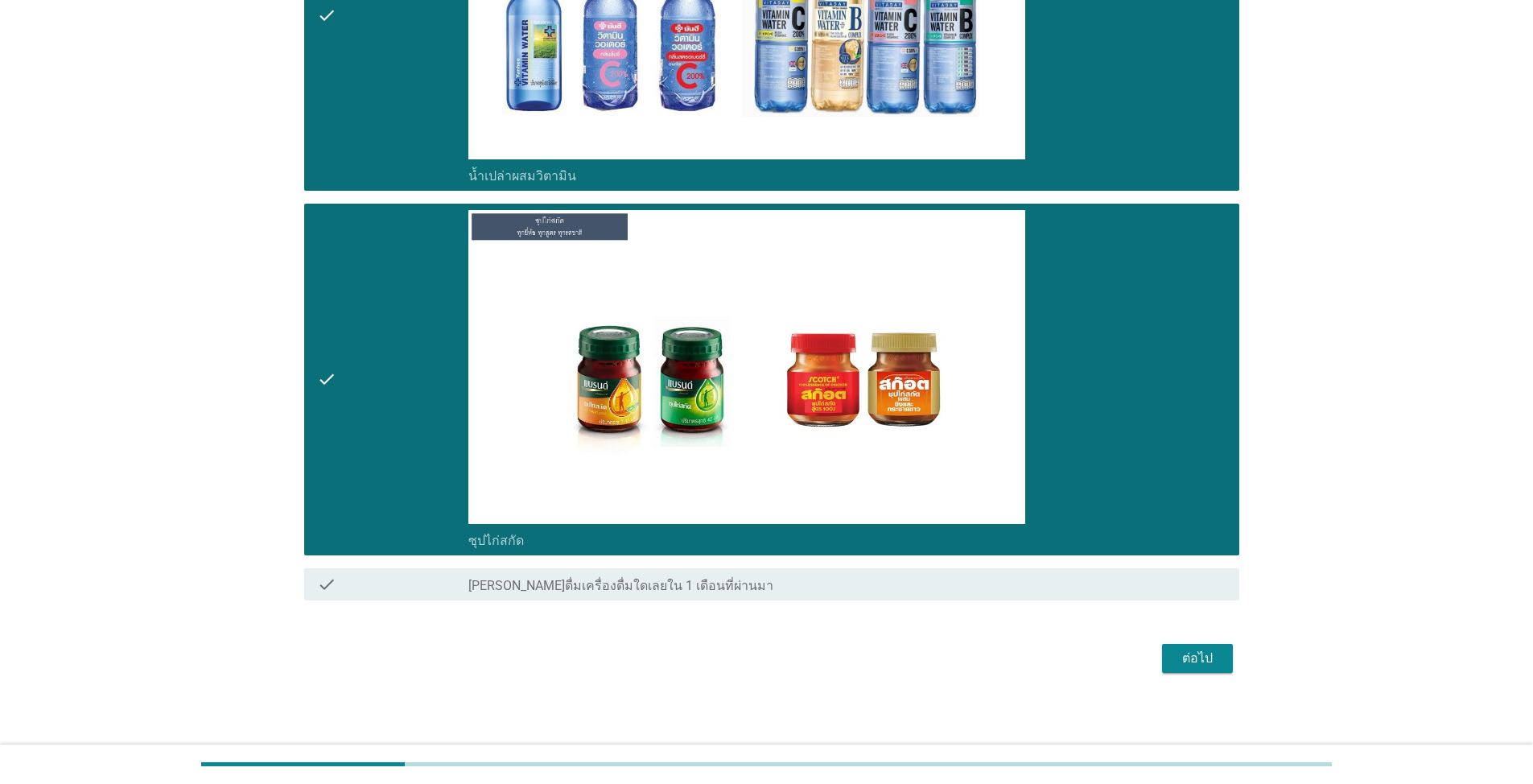
scroll to position [2151, 0]
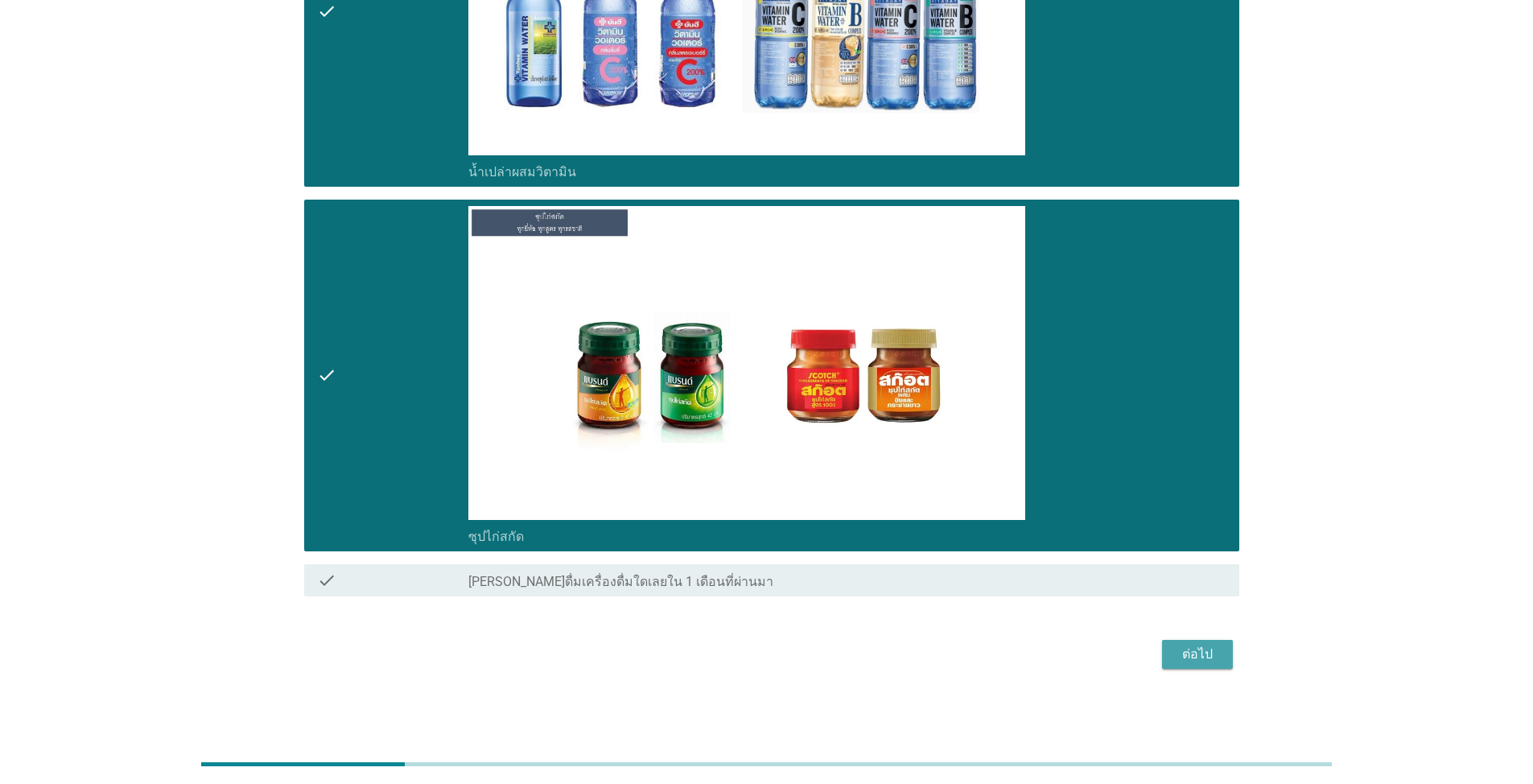
click at [1190, 656] on div "ต่อไป" at bounding box center [1197, 654] width 45 height 20
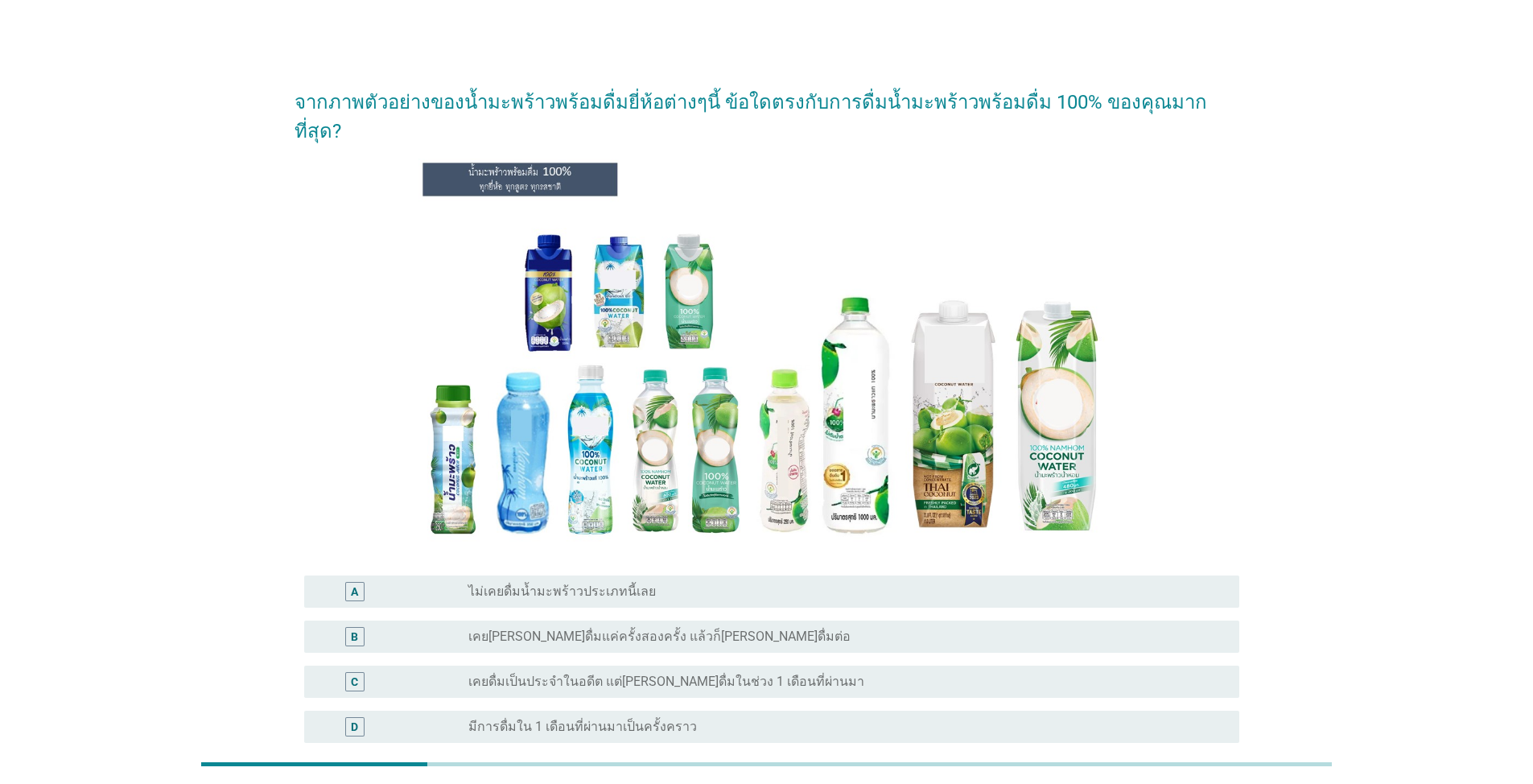
click at [595, 575] on div "A radio_button_unchecked ไม่เคยดื่มน้ำมะพร้าวประเภทนี้เลย" at bounding box center [771, 591] width 936 height 32
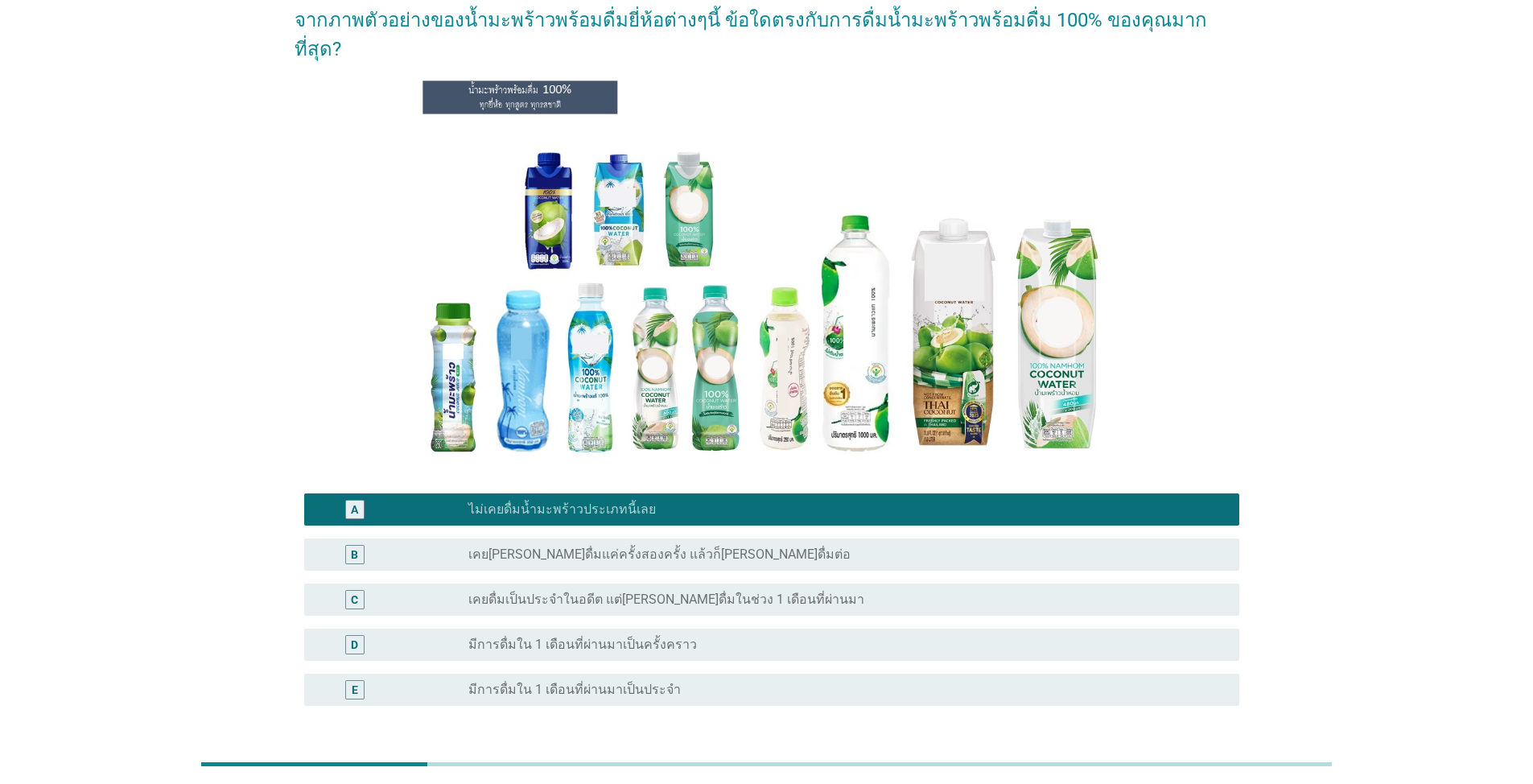
scroll to position [183, 0]
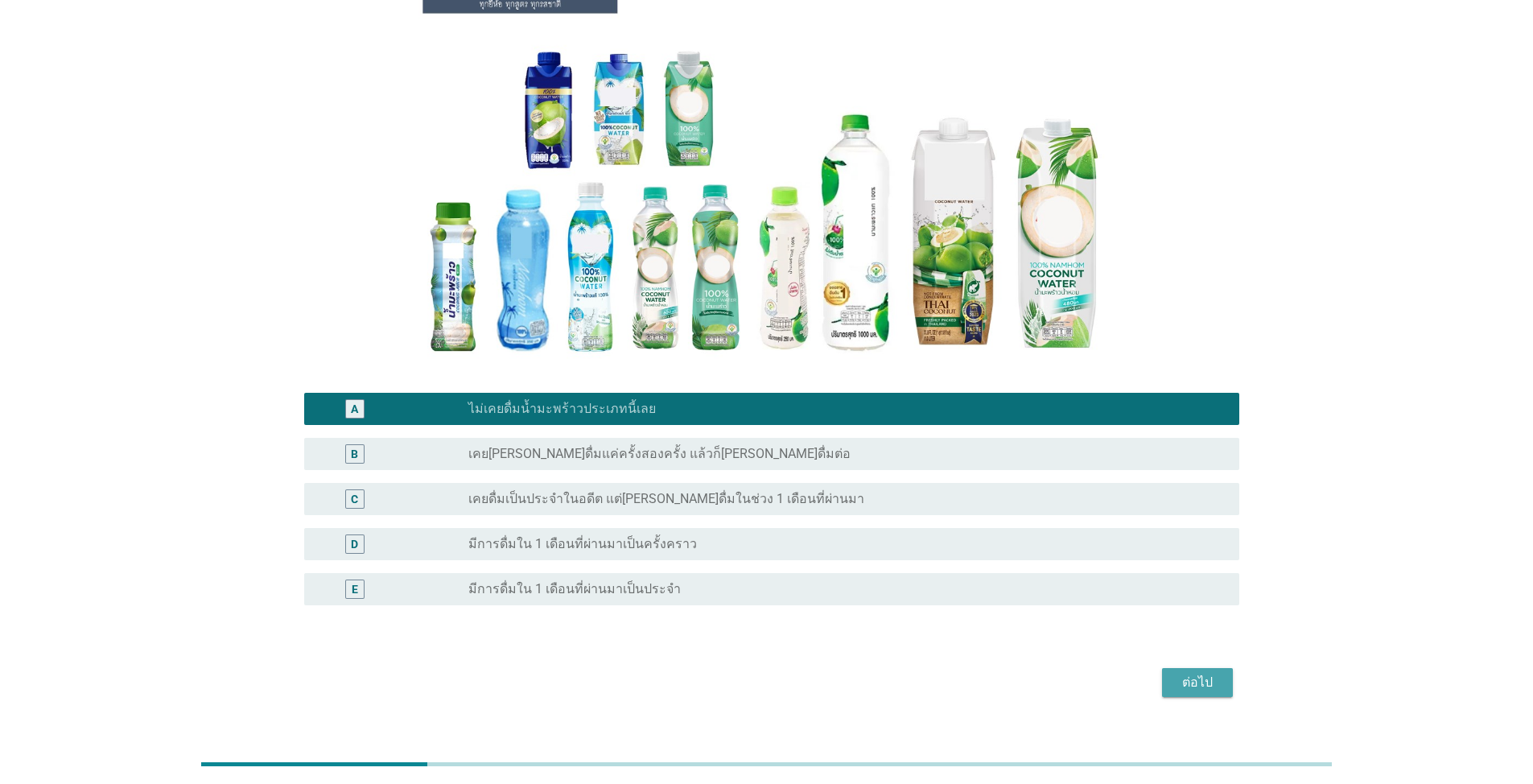
click at [1181, 673] on div "ต่อไป" at bounding box center [1197, 683] width 45 height 20
